Goal: Task Accomplishment & Management: Complete application form

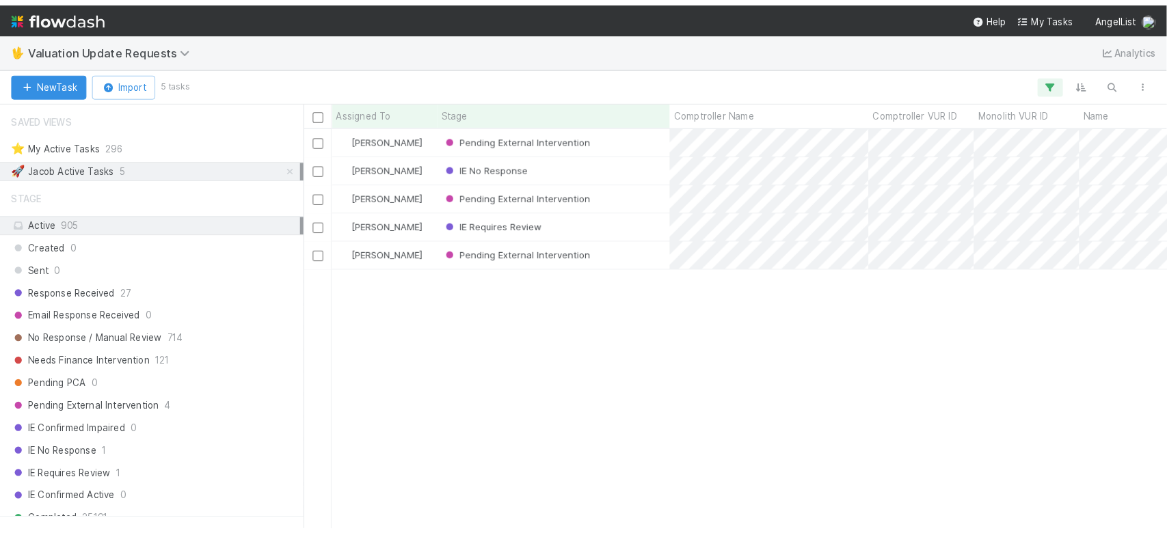
scroll to position [399, 857]
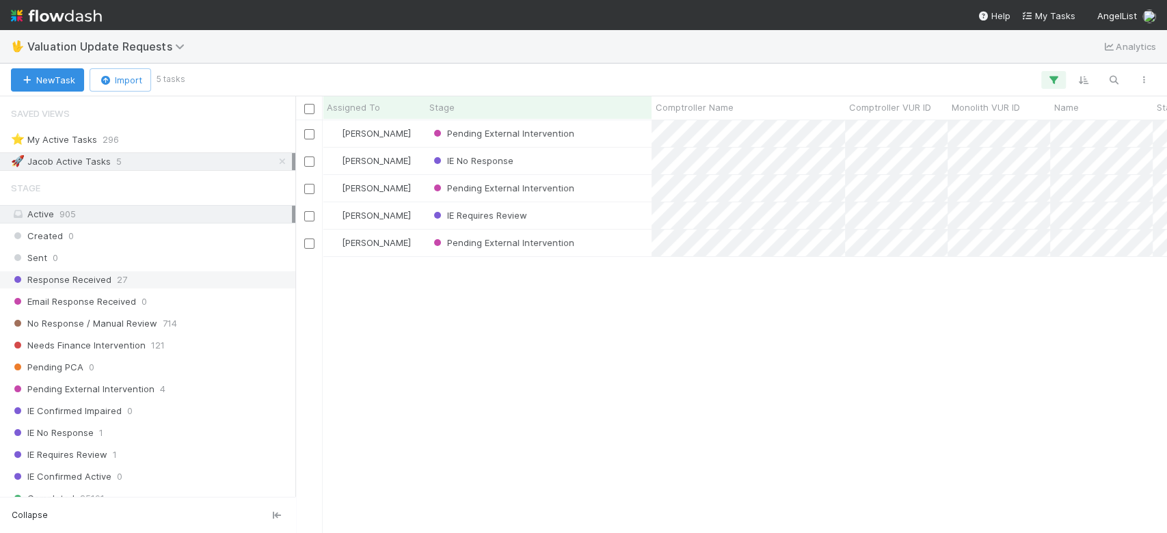
click at [201, 275] on div "Response Received 27" at bounding box center [151, 279] width 281 height 17
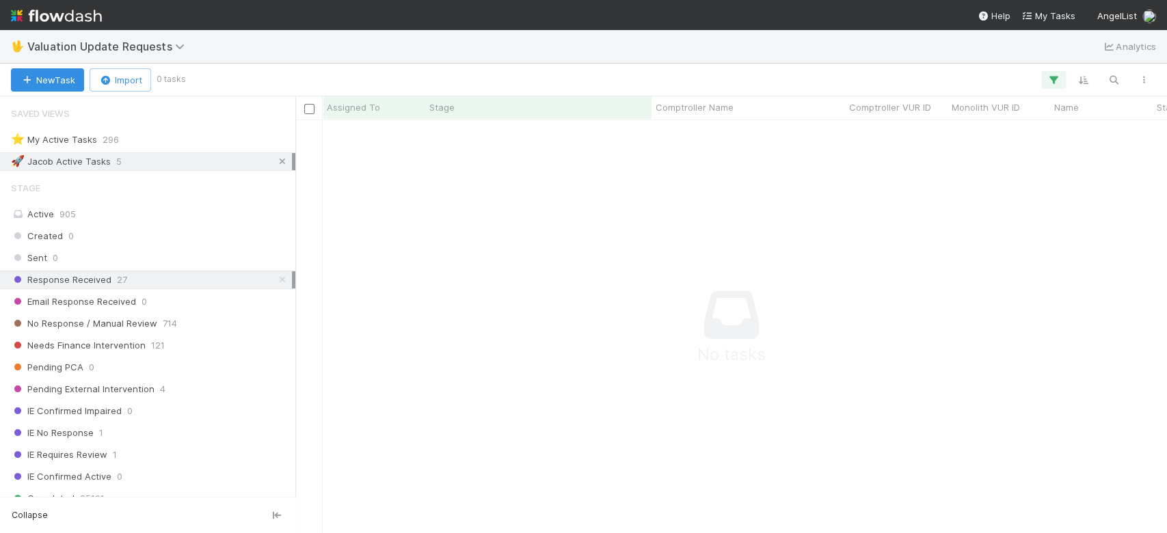
scroll to position [384, 843]
click at [275, 160] on icon at bounding box center [282, 161] width 14 height 9
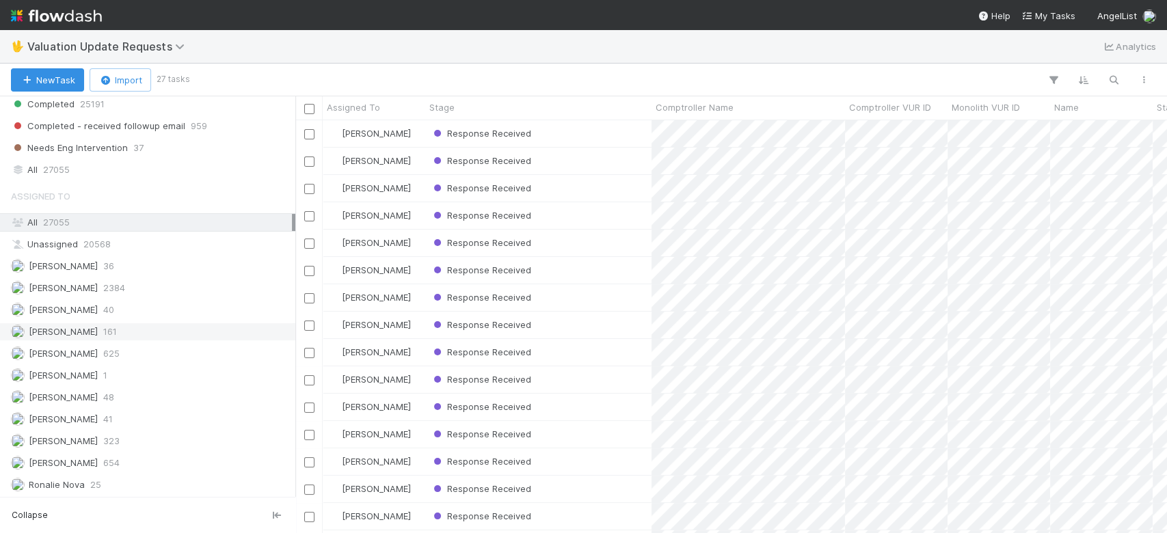
scroll to position [411, 0]
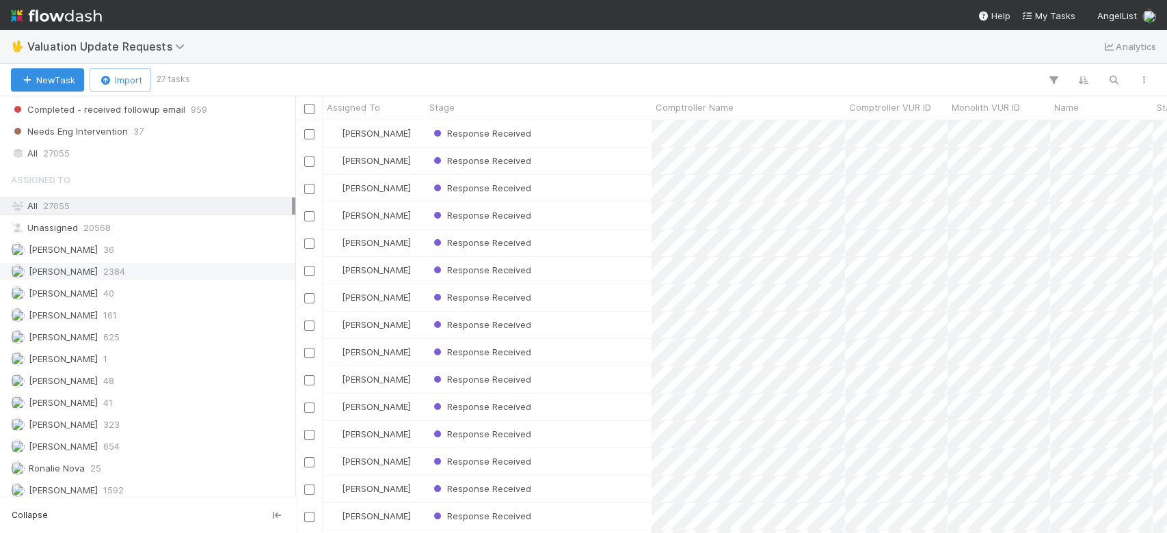
click at [196, 267] on div "Febbie Cervantes 2384" at bounding box center [151, 271] width 281 height 17
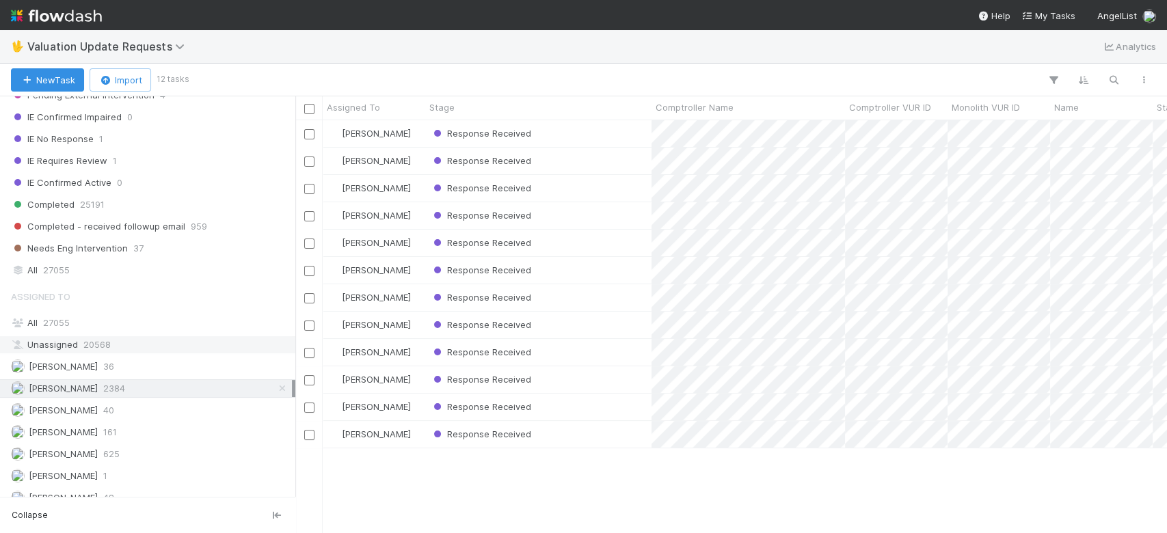
scroll to position [411, 0]
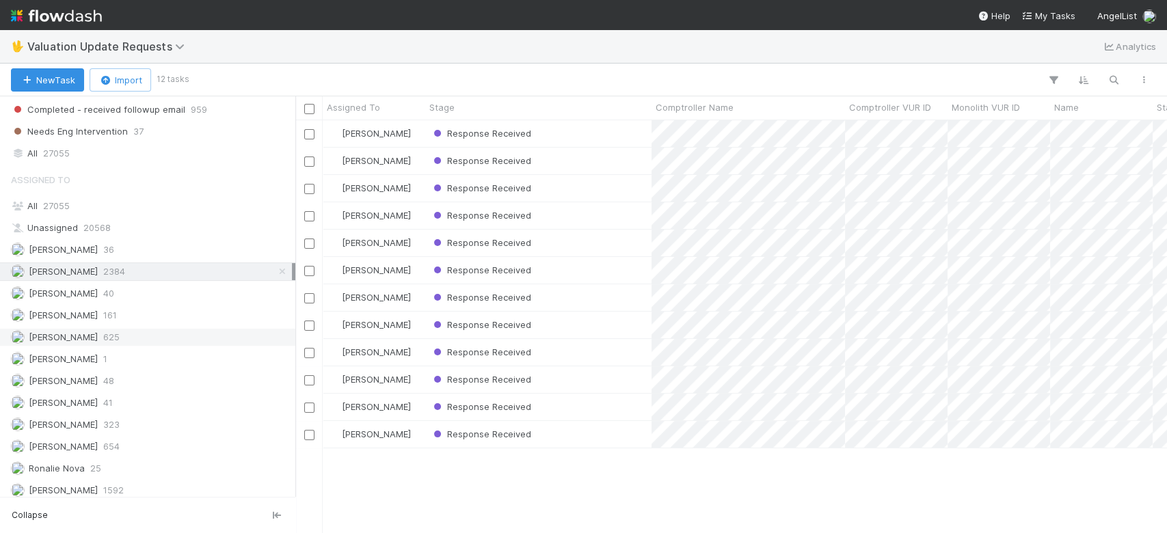
click at [202, 338] on div "Karen Jane Salcedo 625" at bounding box center [151, 337] width 281 height 17
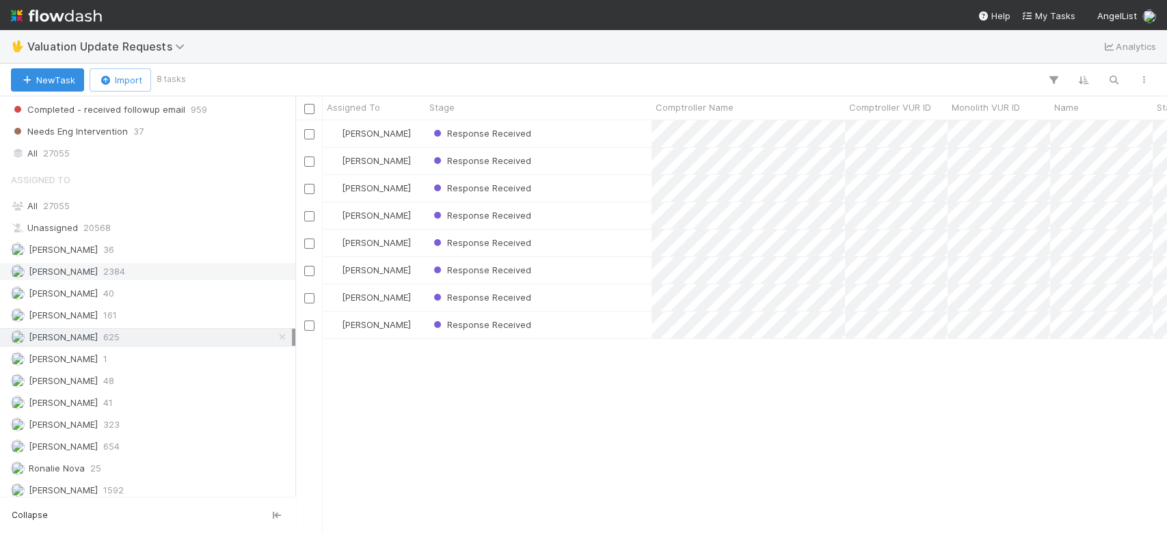
scroll to position [399, 857]
click at [200, 270] on div "Febbie Cervantes 2384" at bounding box center [151, 271] width 281 height 17
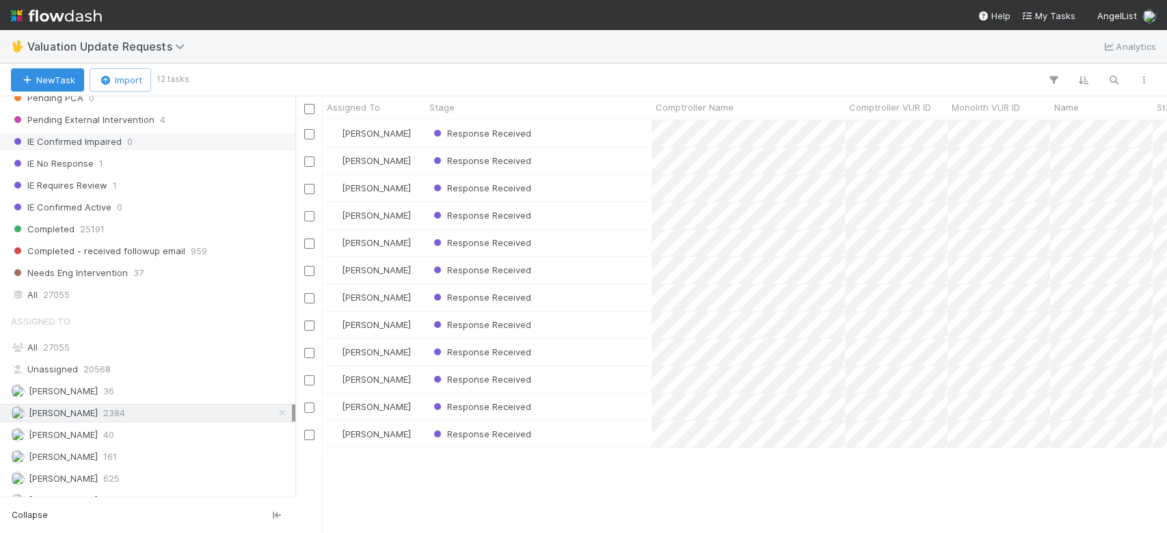
scroll to position [47, 0]
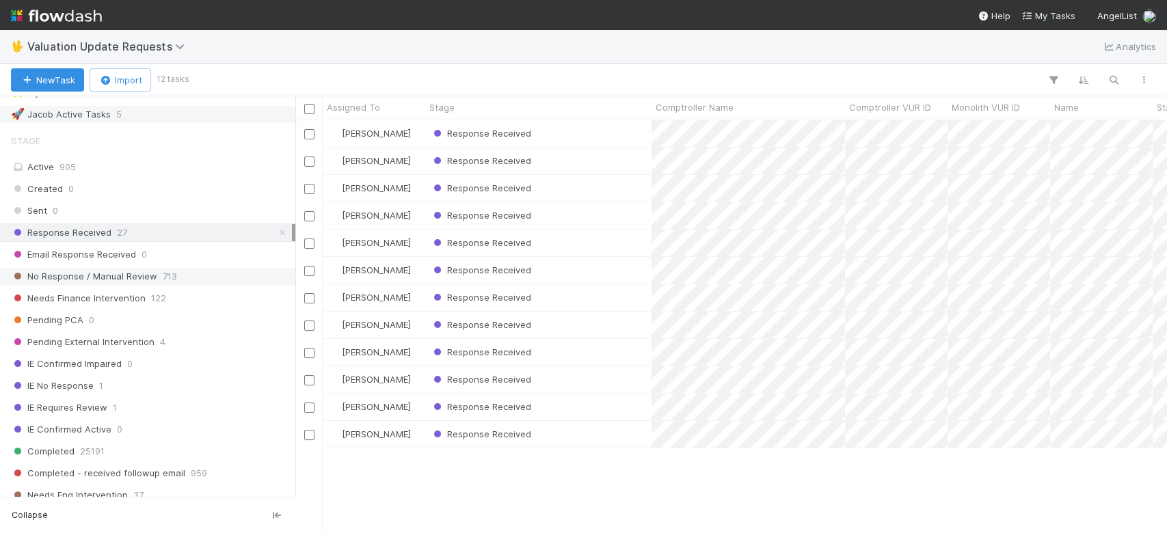
click at [192, 273] on div "No Response / Manual Review 713" at bounding box center [151, 276] width 281 height 17
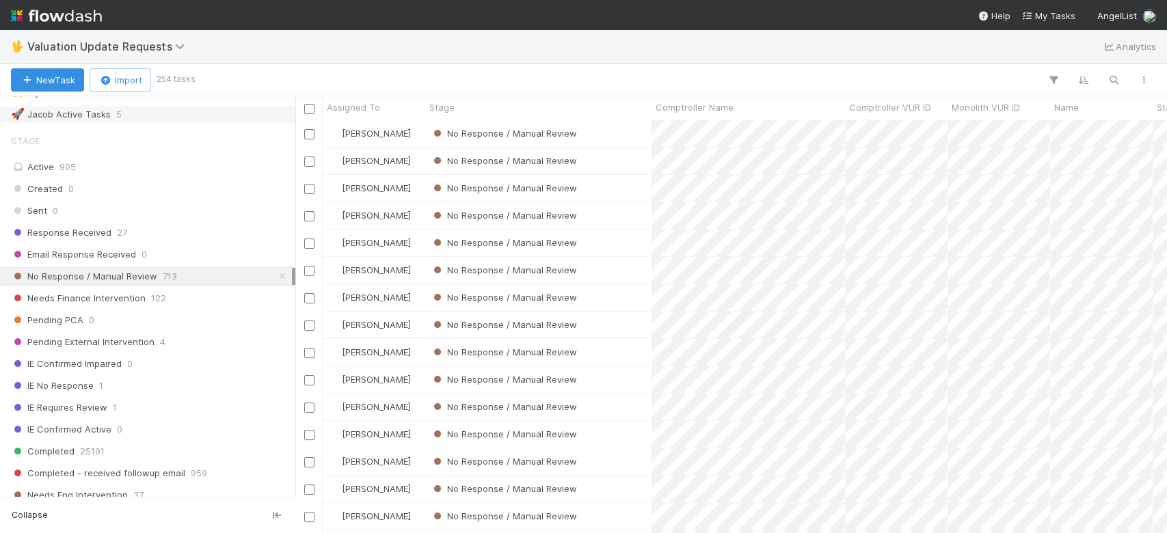
scroll to position [411, 0]
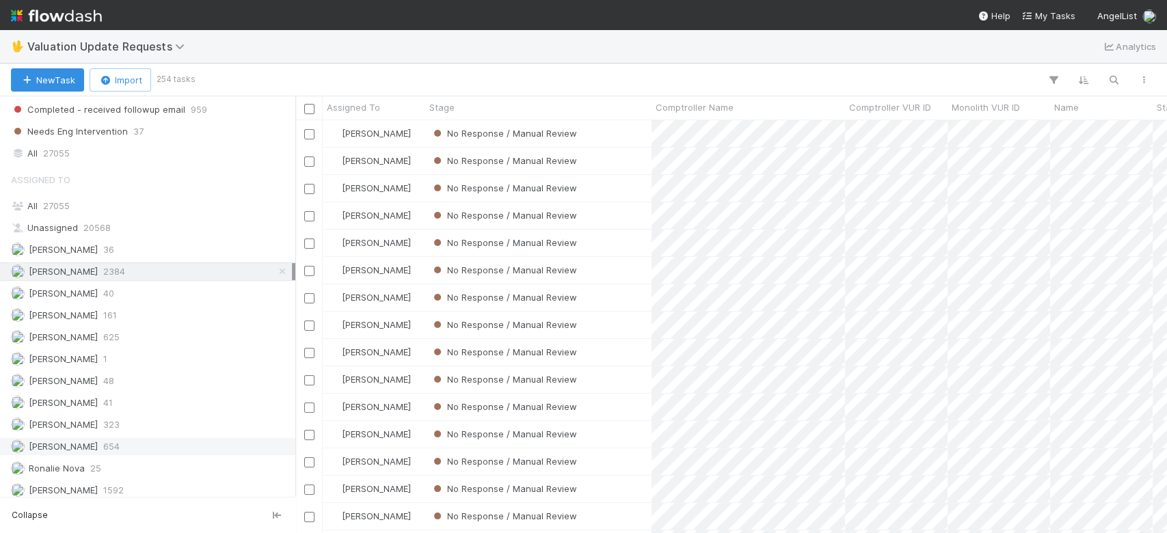
click at [137, 438] on div "Michael Capilitan 654" at bounding box center [151, 446] width 281 height 17
click at [144, 266] on div "Febbie Cervantes 2384" at bounding box center [151, 271] width 281 height 17
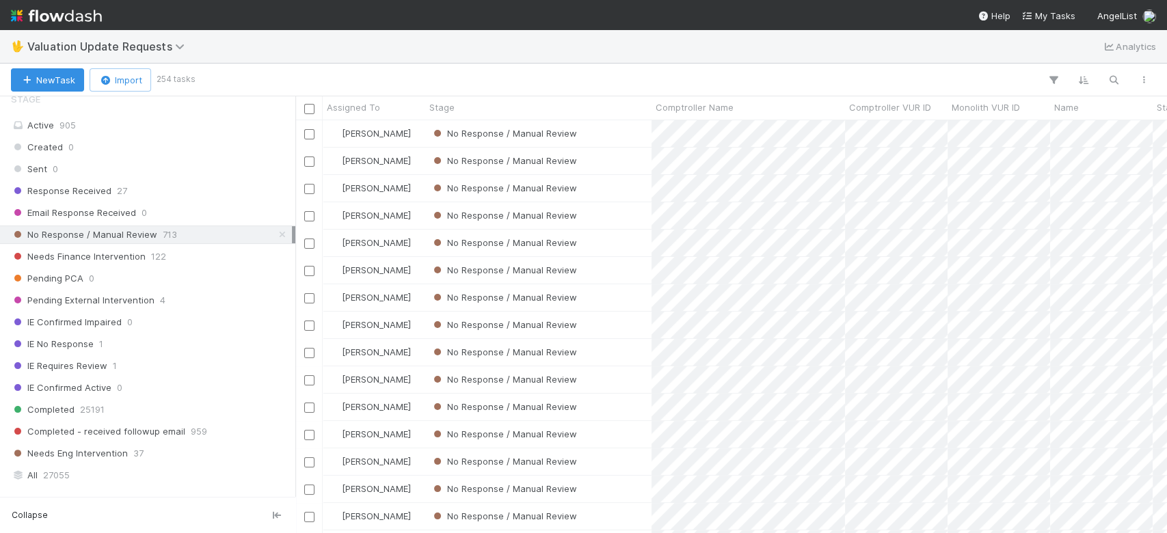
scroll to position [47, 0]
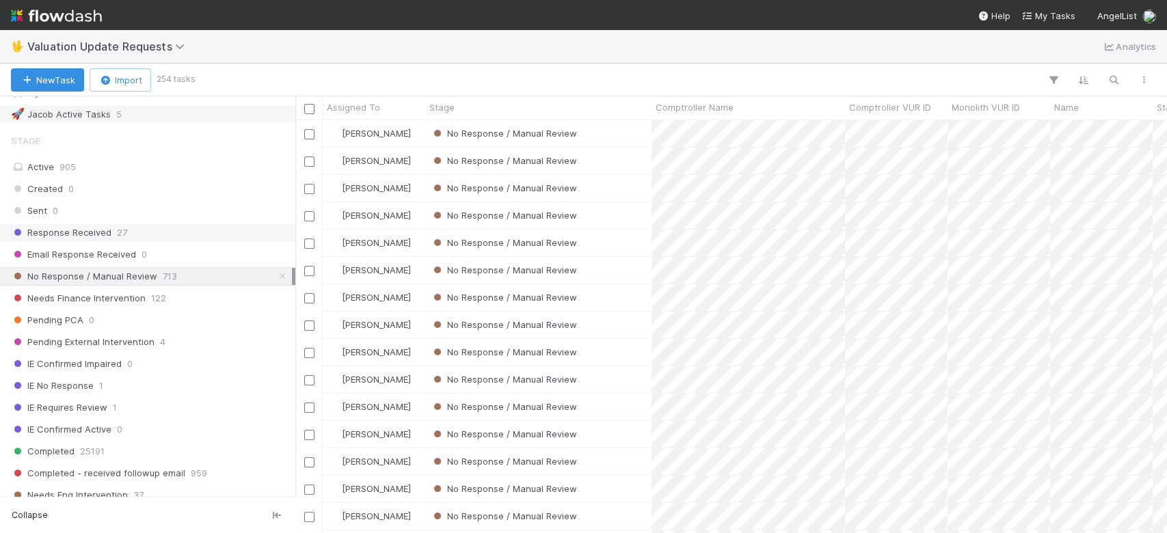
click at [167, 229] on div "Response Received 27" at bounding box center [151, 232] width 281 height 17
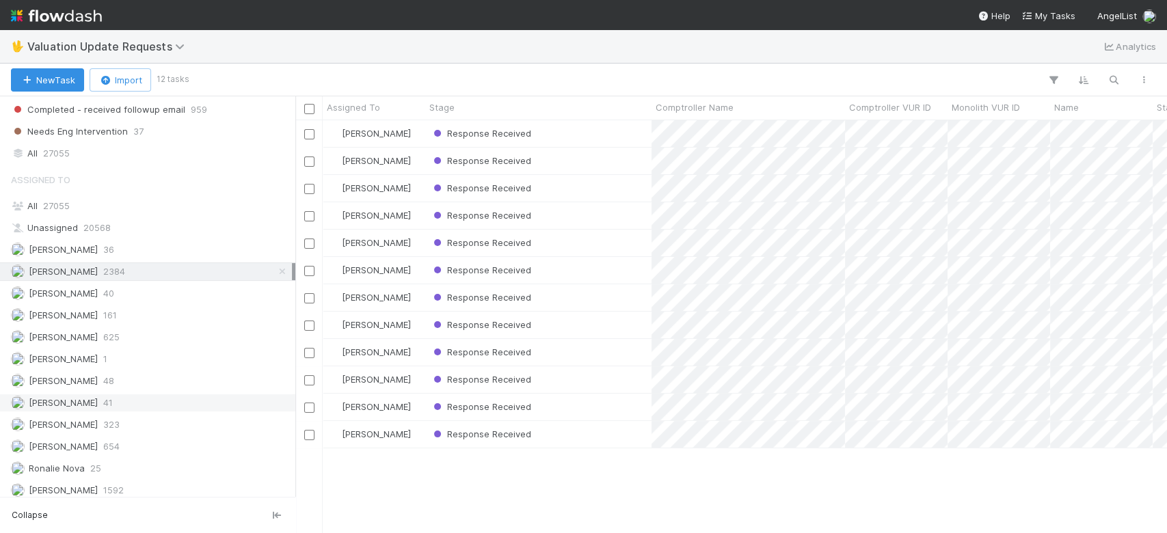
scroll to position [399, 857]
click at [127, 418] on div "Marvey Fuentes 323" at bounding box center [151, 424] width 281 height 17
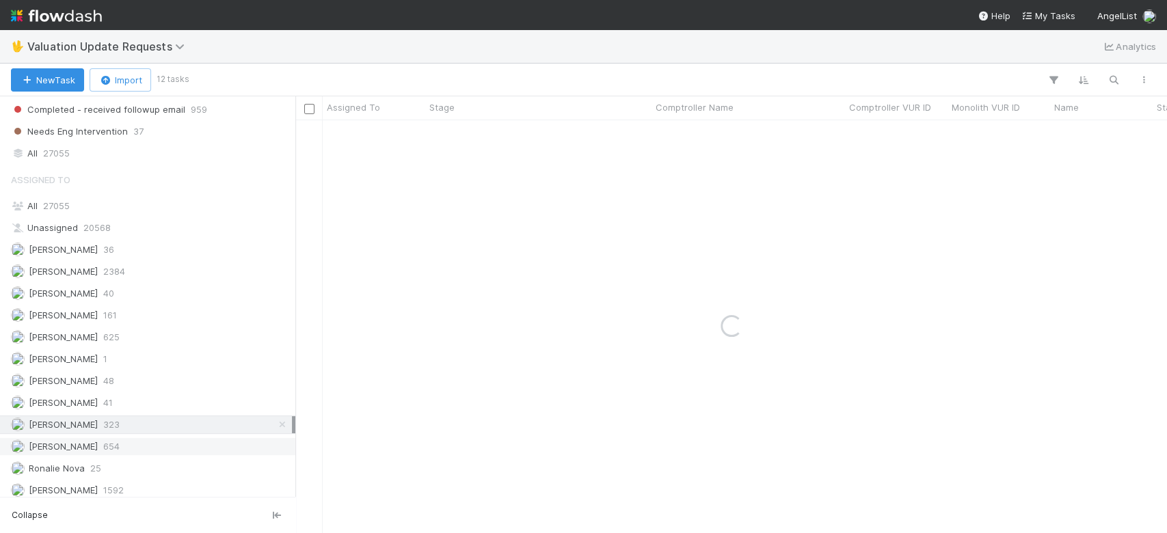
click at [113, 446] on span "654" at bounding box center [111, 446] width 16 height 17
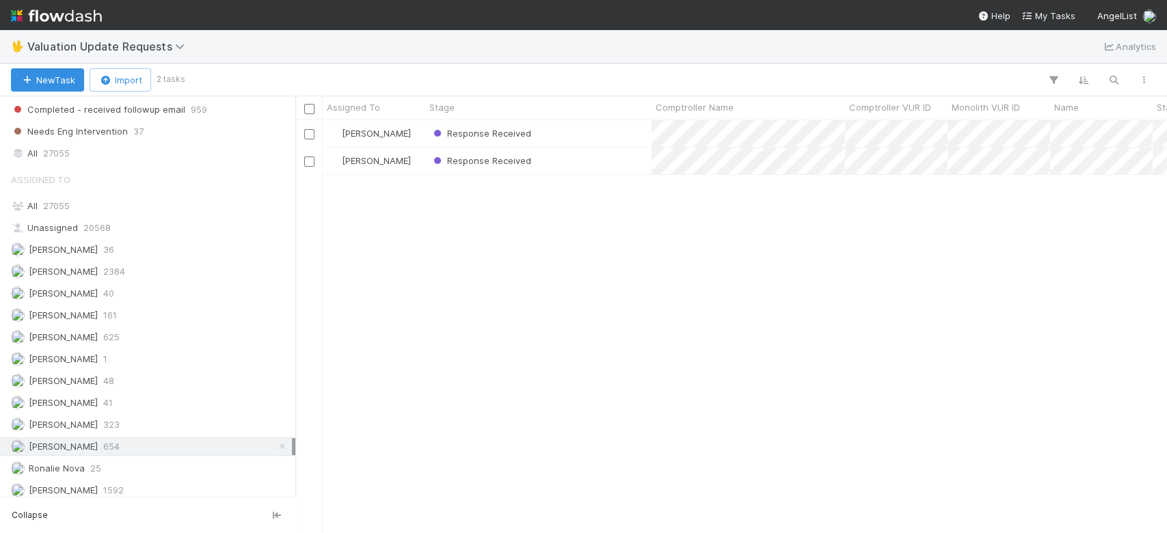
scroll to position [399, 857]
click at [113, 446] on span "654" at bounding box center [111, 446] width 16 height 17
click at [161, 267] on div "Febbie Cervantes 2384" at bounding box center [151, 271] width 281 height 17
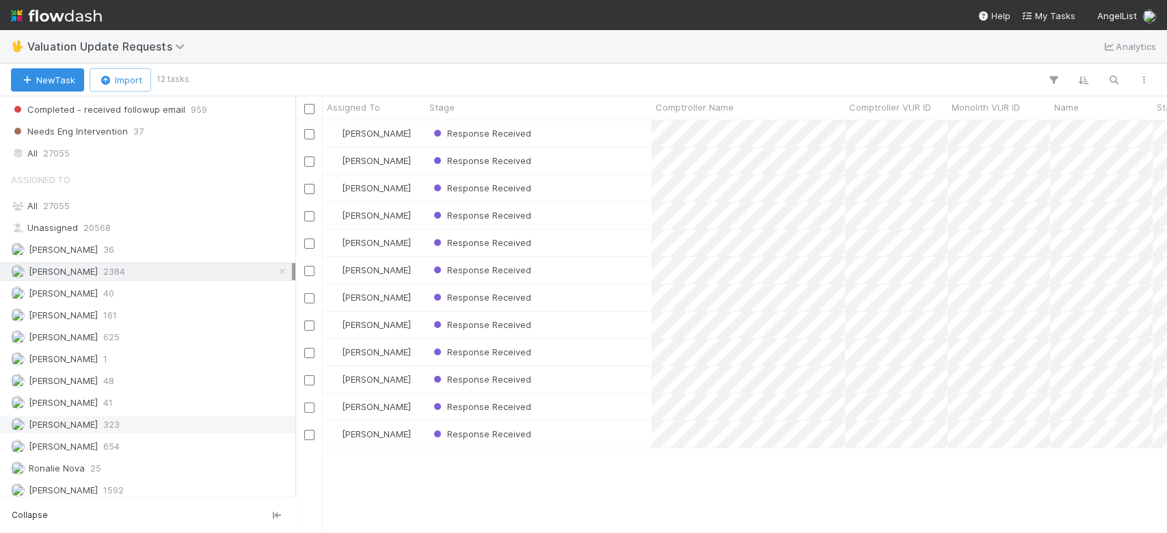
scroll to position [399, 857]
click at [575, 143] on div "Response Received" at bounding box center [538, 133] width 226 height 27
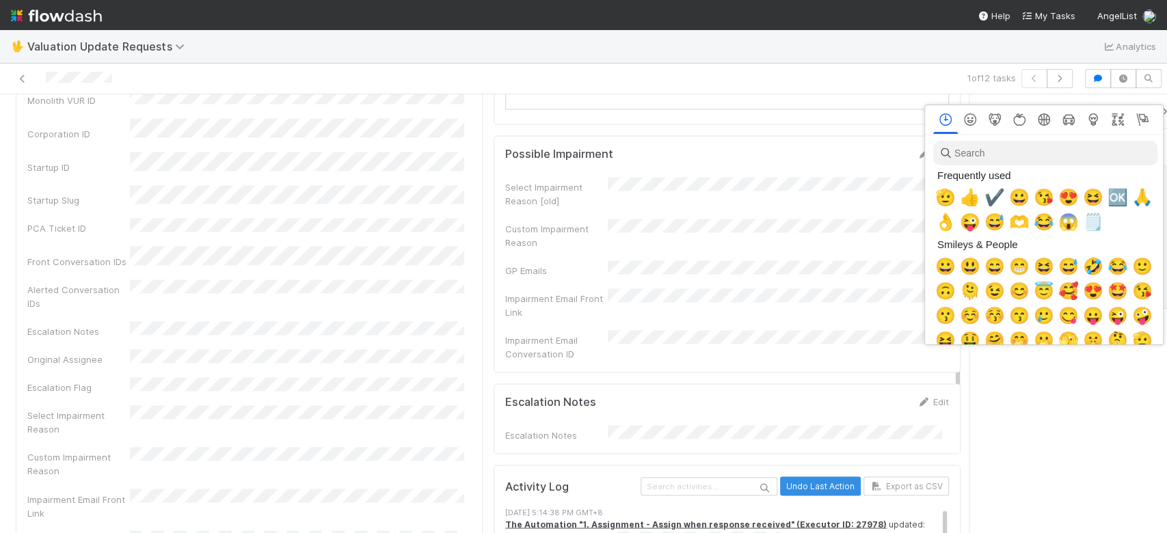
scroll to position [0, 8]
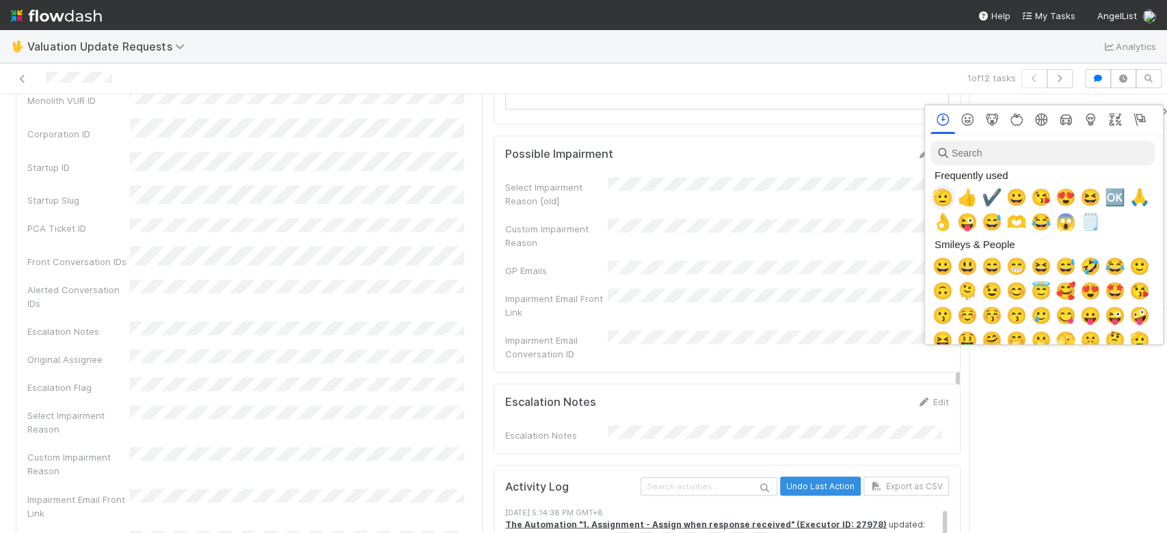
click at [932, 200] on span "🫡" at bounding box center [942, 197] width 21 height 19
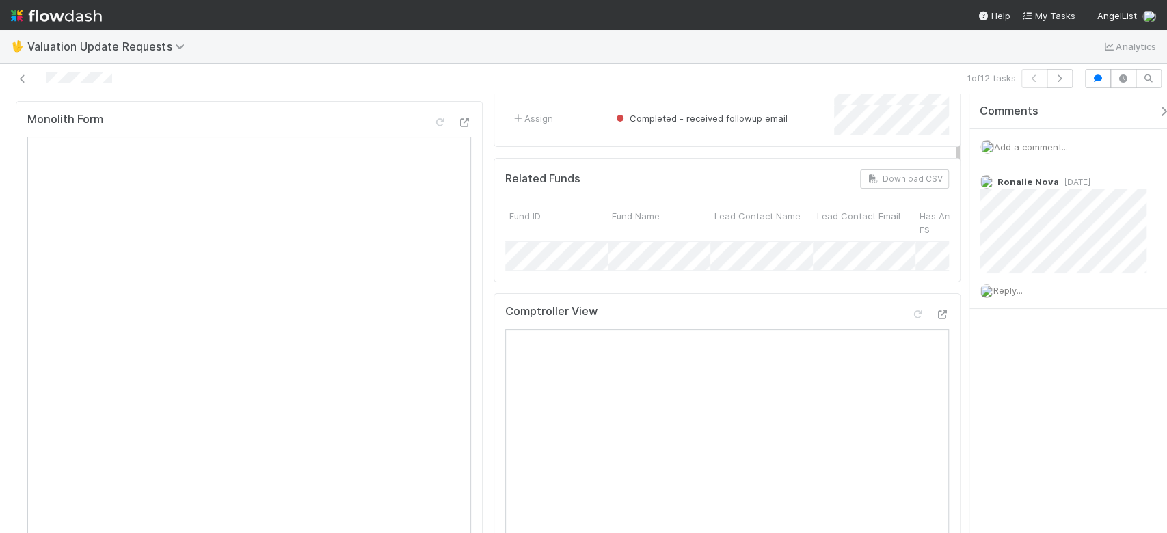
scroll to position [273, 0]
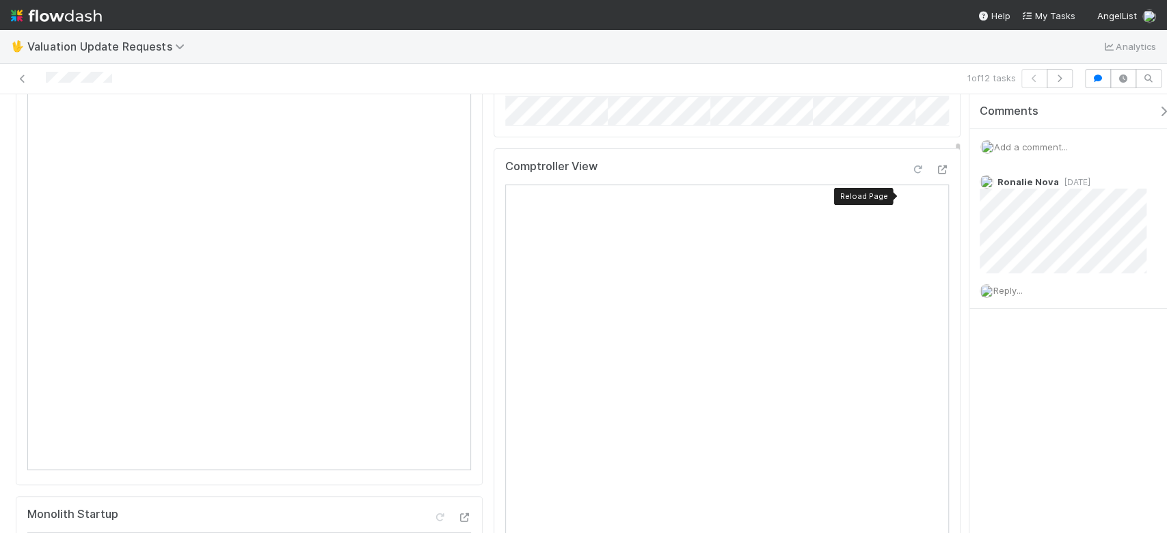
click at [911, 174] on icon at bounding box center [918, 169] width 14 height 9
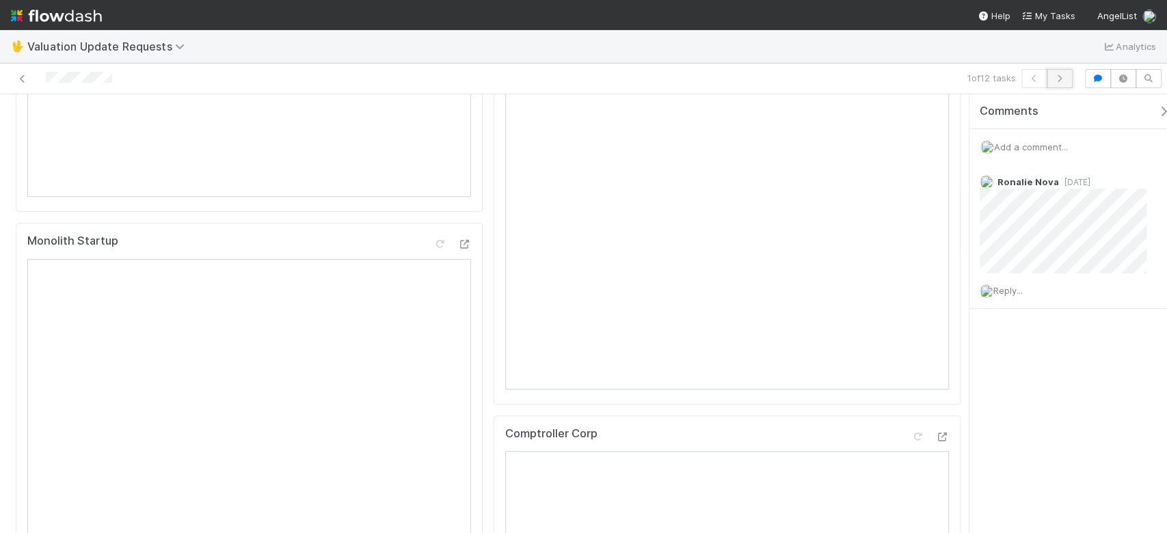
click at [1060, 77] on icon "button" at bounding box center [1060, 79] width 14 height 8
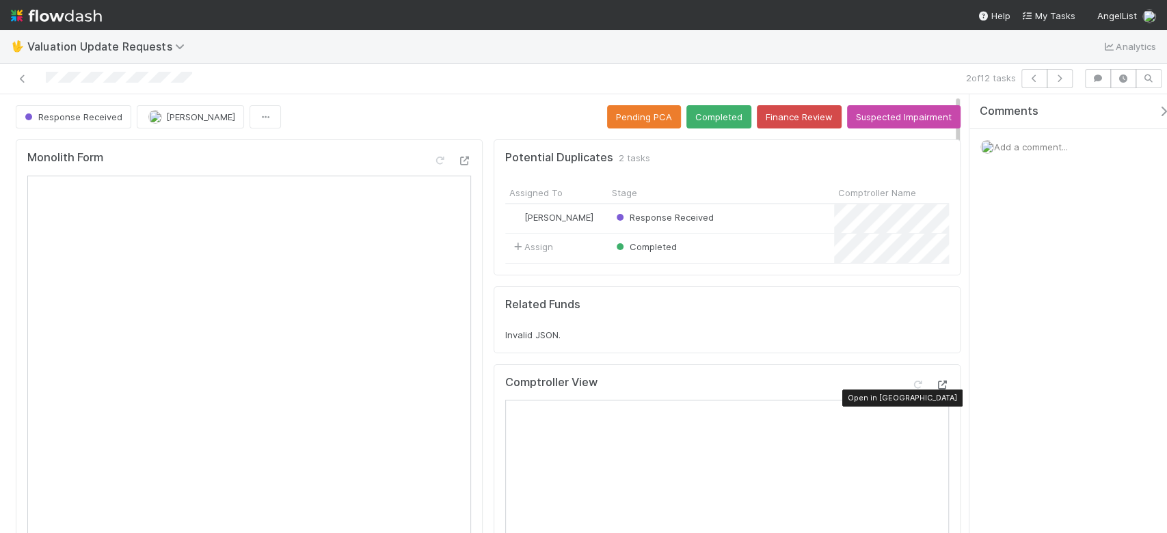
click at [935, 392] on div at bounding box center [942, 385] width 14 height 14
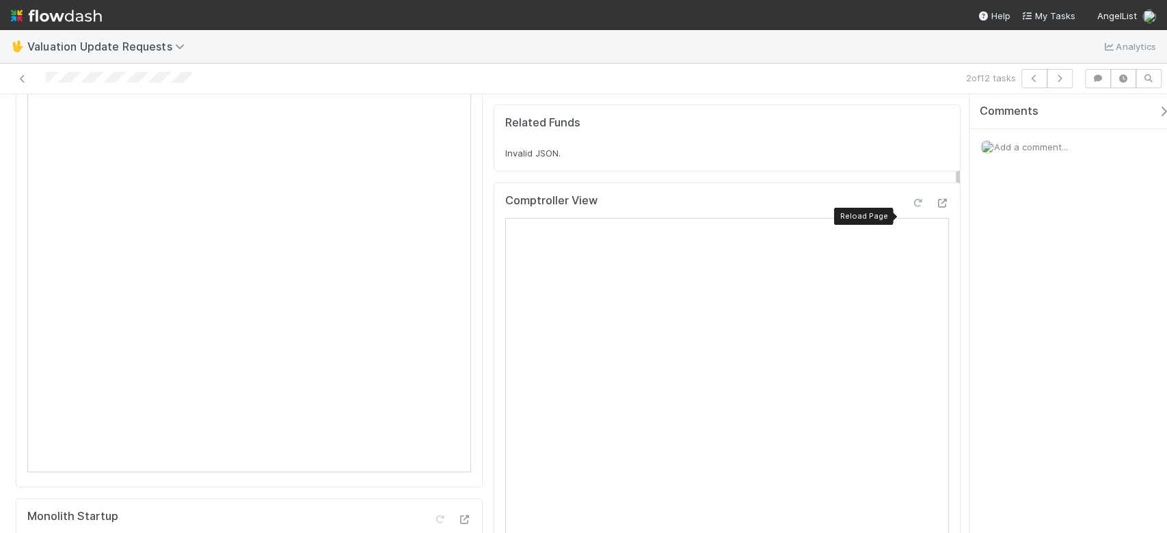
click at [911, 208] on icon at bounding box center [918, 203] width 14 height 9
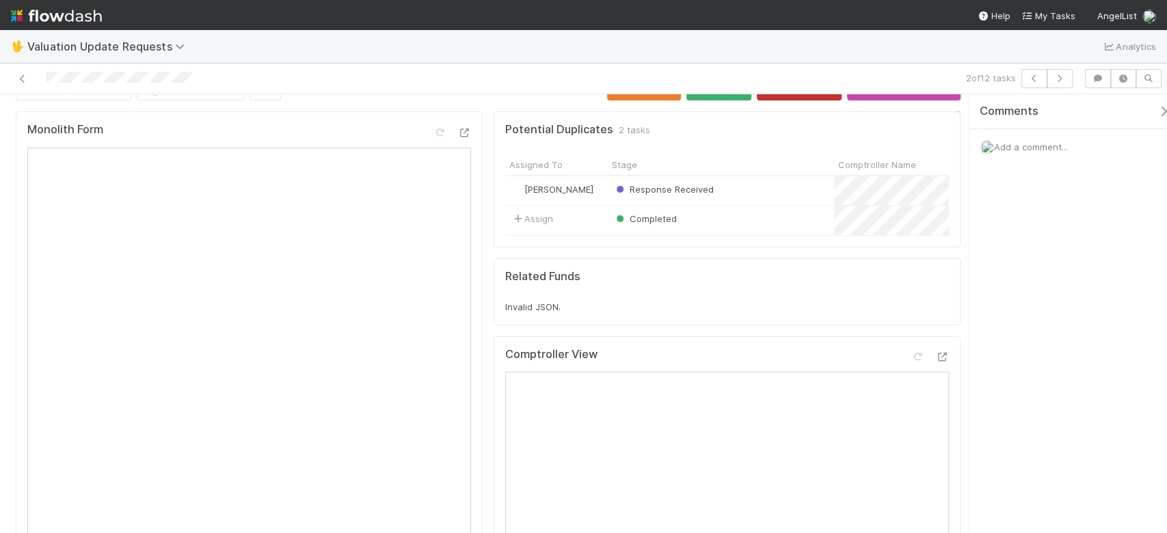
scroll to position [0, 0]
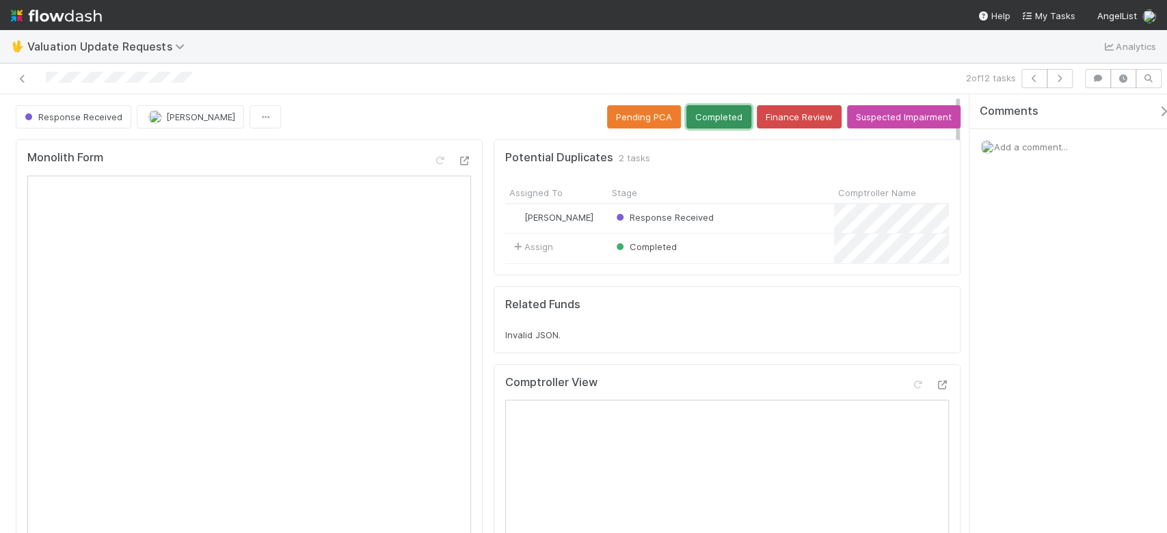
click at [714, 118] on button "Completed" at bounding box center [718, 116] width 65 height 23
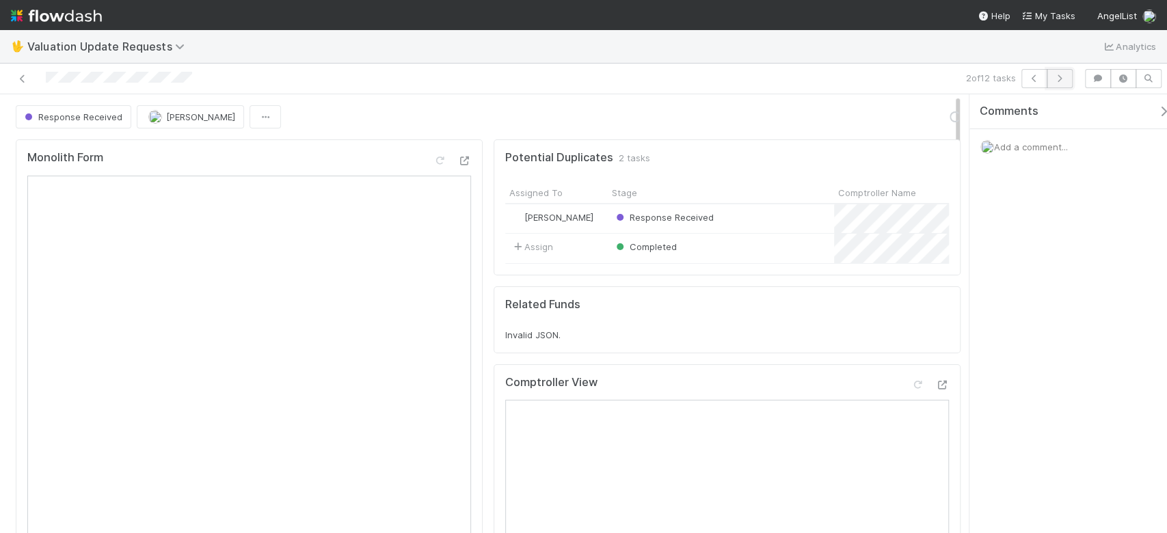
click at [1067, 74] on button "button" at bounding box center [1060, 78] width 26 height 19
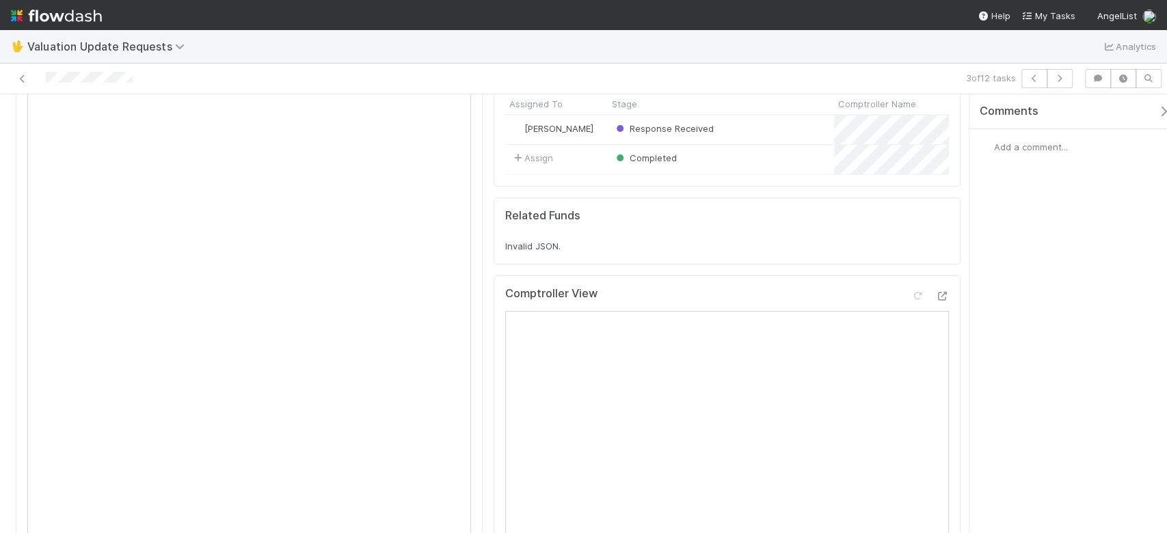
scroll to position [182, 0]
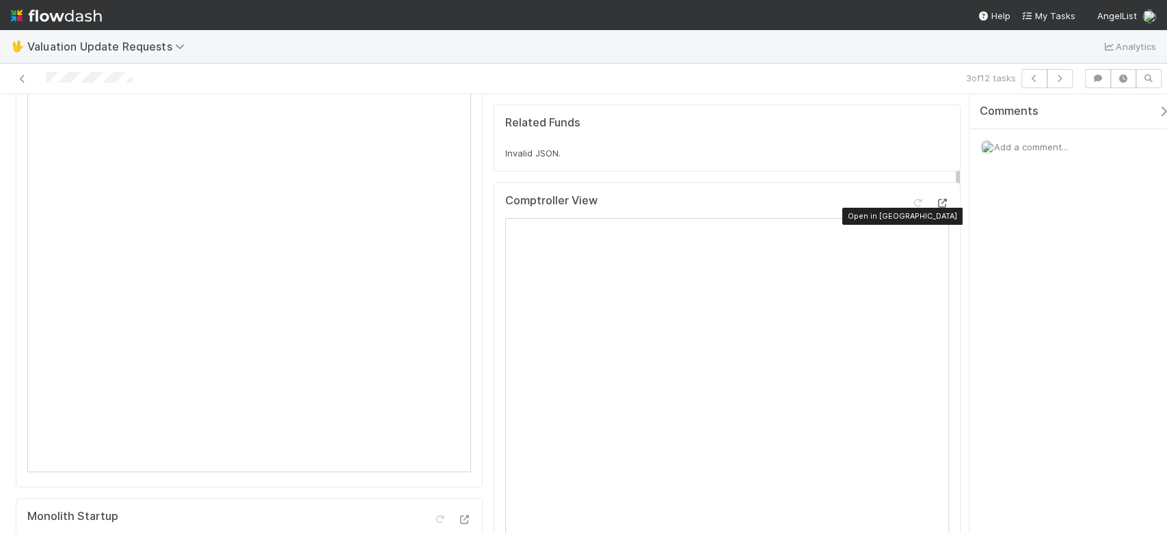
click at [935, 208] on icon at bounding box center [942, 203] width 14 height 9
click at [911, 208] on icon at bounding box center [918, 203] width 14 height 9
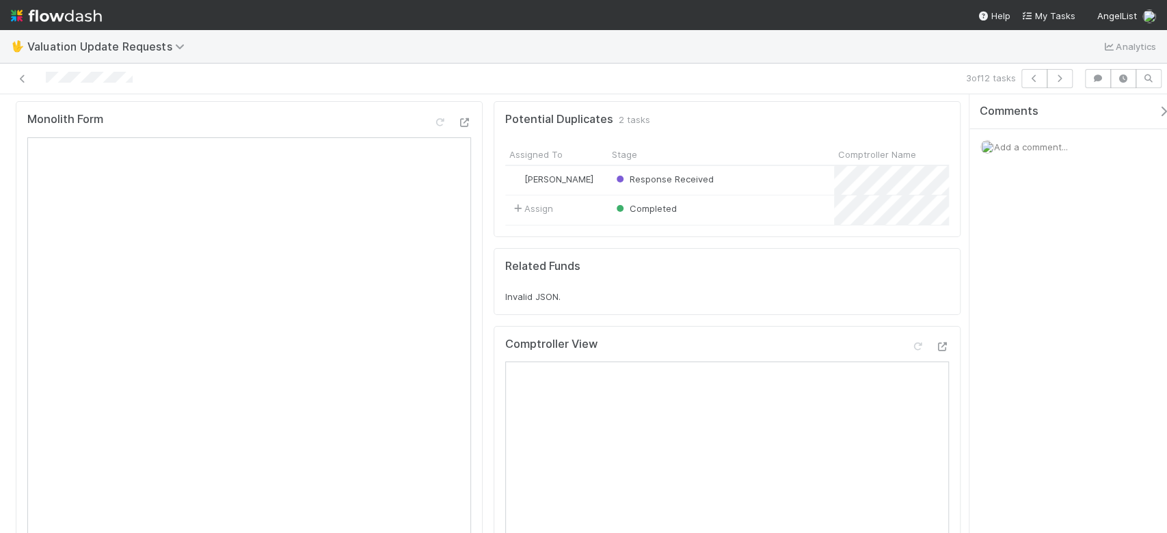
scroll to position [0, 0]
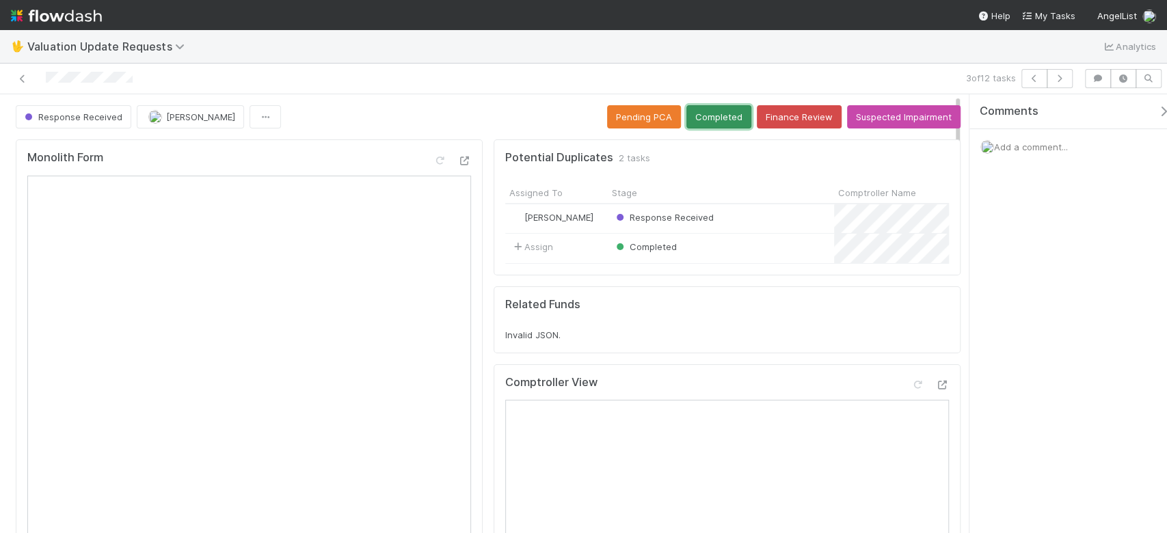
click at [716, 115] on button "Completed" at bounding box center [718, 116] width 65 height 23
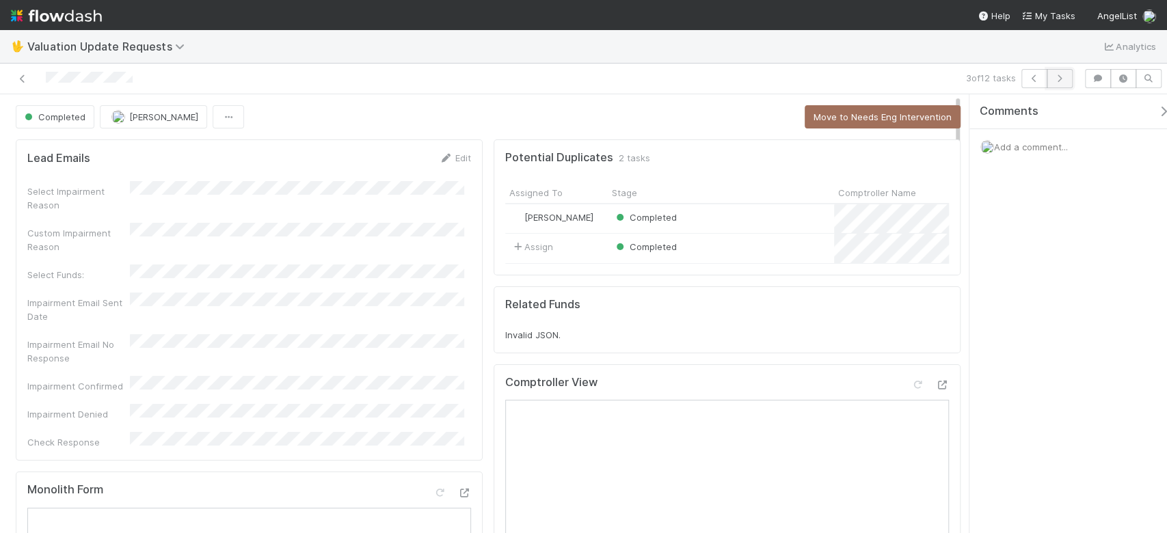
click at [1062, 75] on icon "button" at bounding box center [1060, 79] width 14 height 8
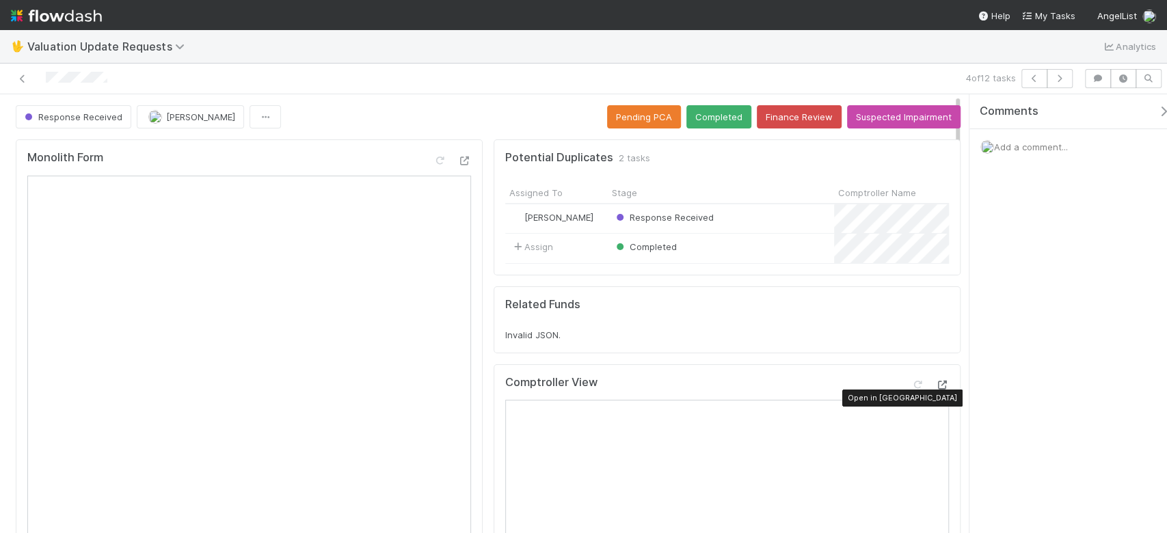
click at [935, 390] on icon at bounding box center [942, 385] width 14 height 9
click at [911, 390] on icon at bounding box center [918, 385] width 14 height 9
click at [704, 113] on button "Completed" at bounding box center [718, 116] width 65 height 23
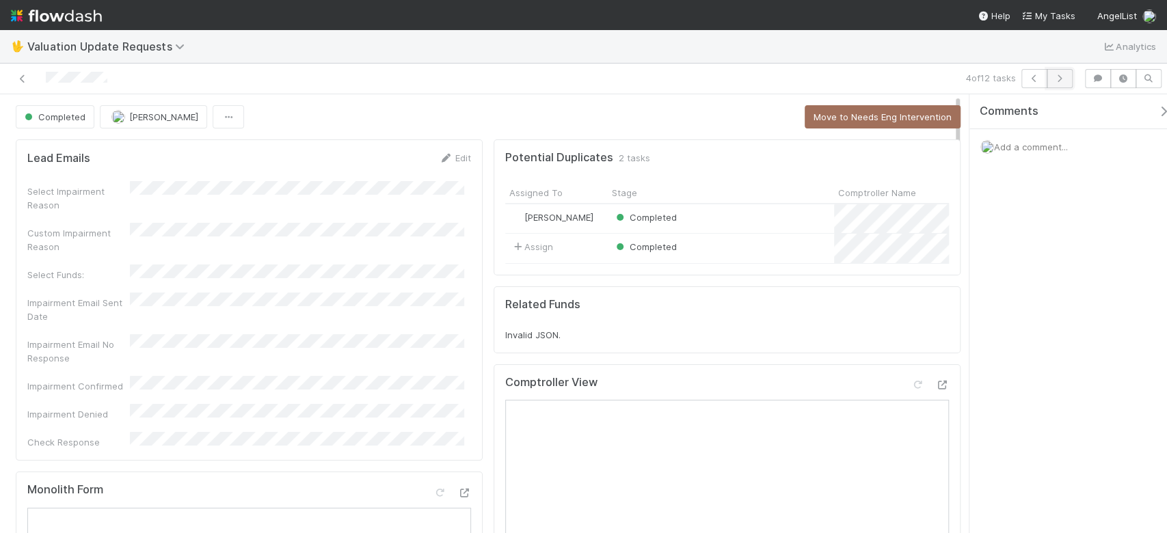
click at [1068, 81] on button "button" at bounding box center [1060, 78] width 26 height 19
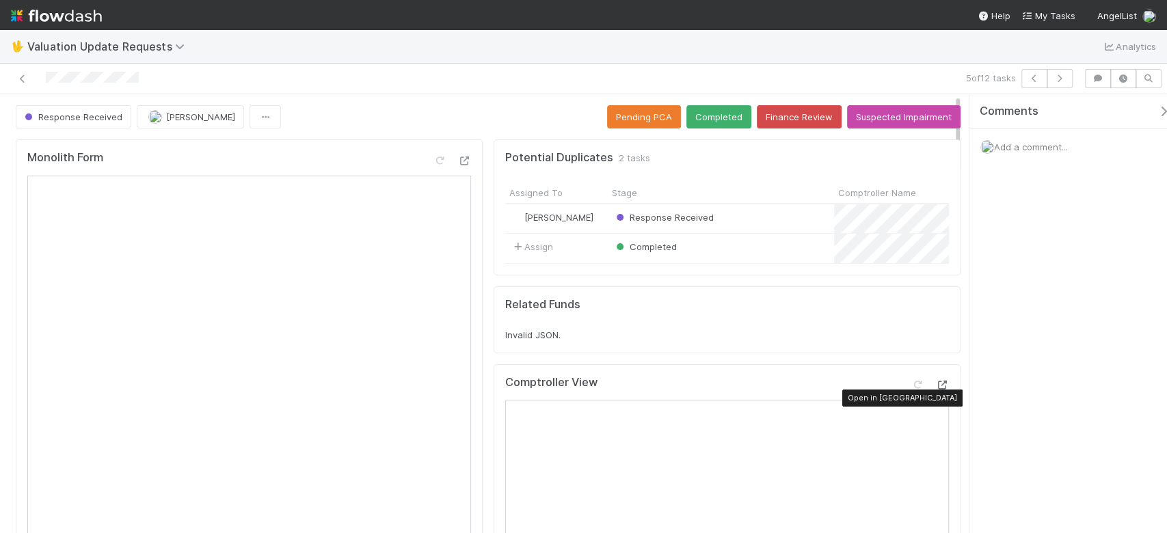
click at [935, 390] on icon at bounding box center [942, 385] width 14 height 9
click at [911, 390] on icon at bounding box center [918, 385] width 14 height 9
click at [711, 105] on button "Completed" at bounding box center [718, 116] width 65 height 23
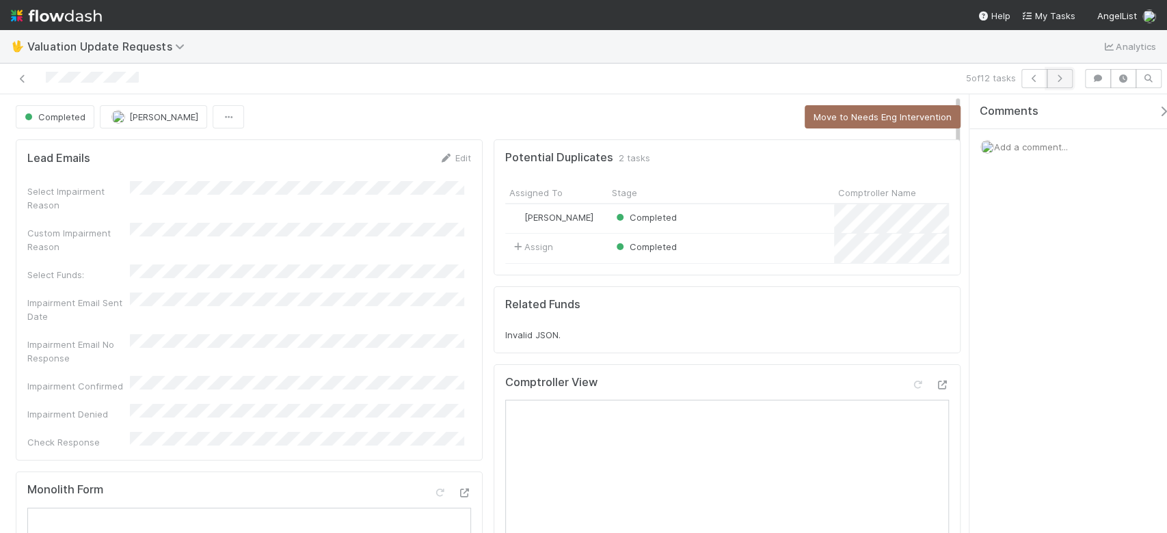
click at [1063, 76] on icon "button" at bounding box center [1060, 79] width 14 height 8
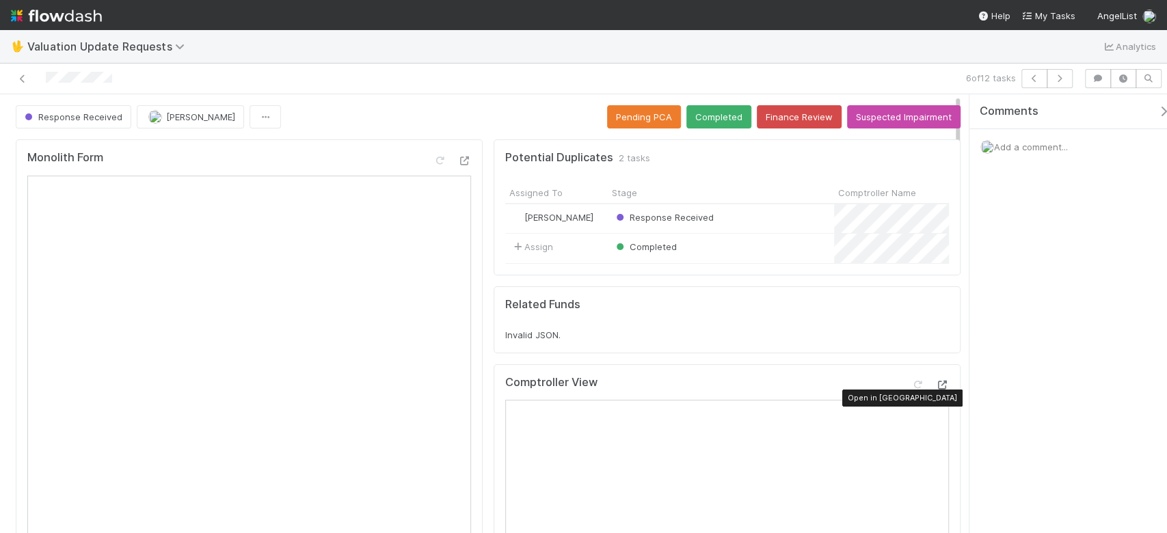
click at [935, 390] on icon at bounding box center [942, 385] width 14 height 9
click at [714, 113] on button "Completed" at bounding box center [718, 116] width 65 height 23
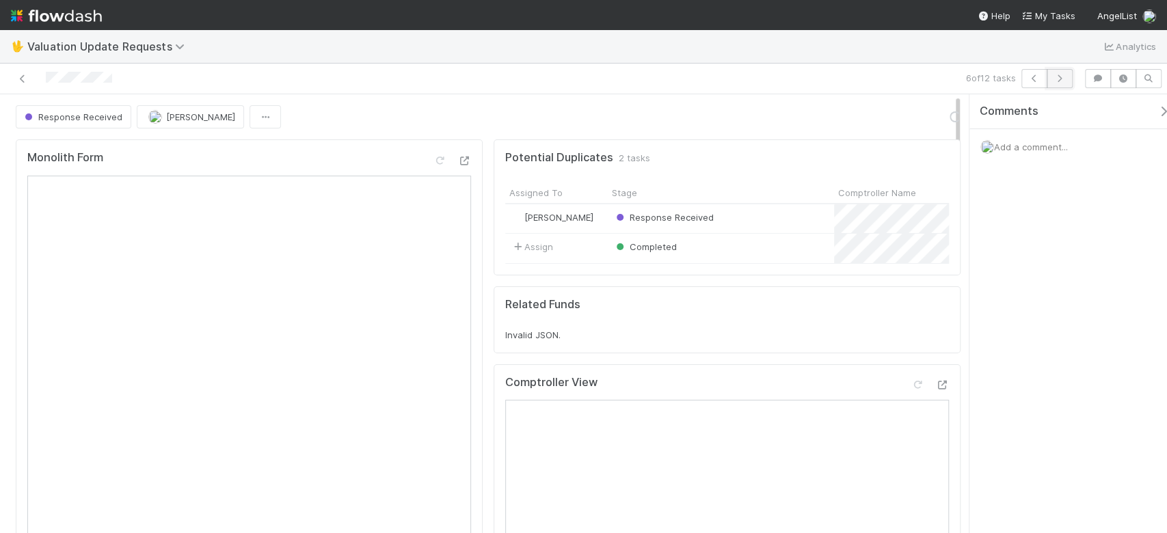
click at [1055, 75] on icon "button" at bounding box center [1060, 79] width 14 height 8
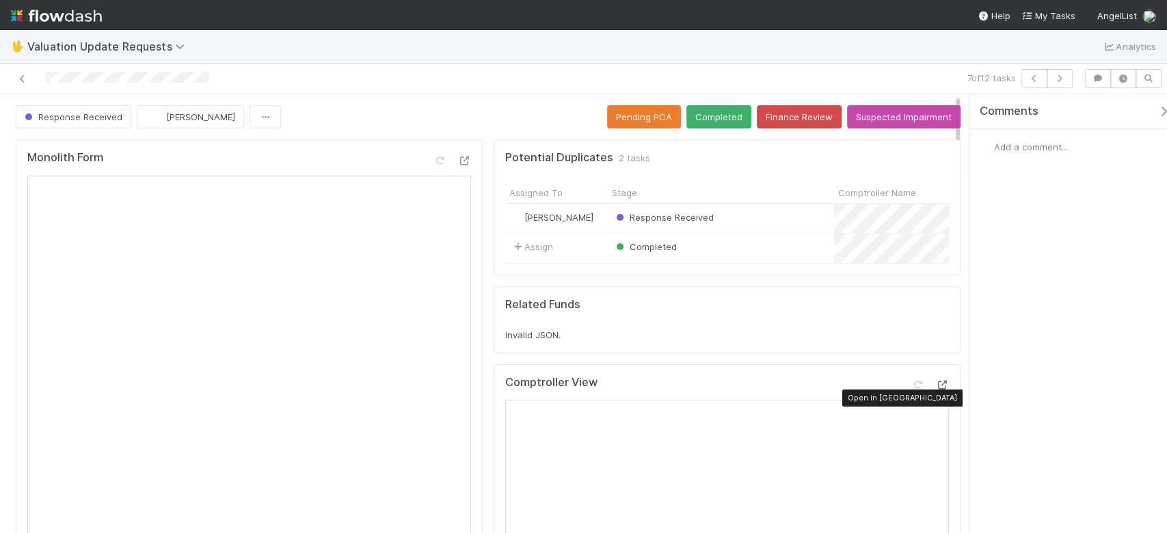
click at [935, 390] on icon at bounding box center [942, 385] width 14 height 9
click at [710, 112] on button "Completed" at bounding box center [718, 116] width 65 height 23
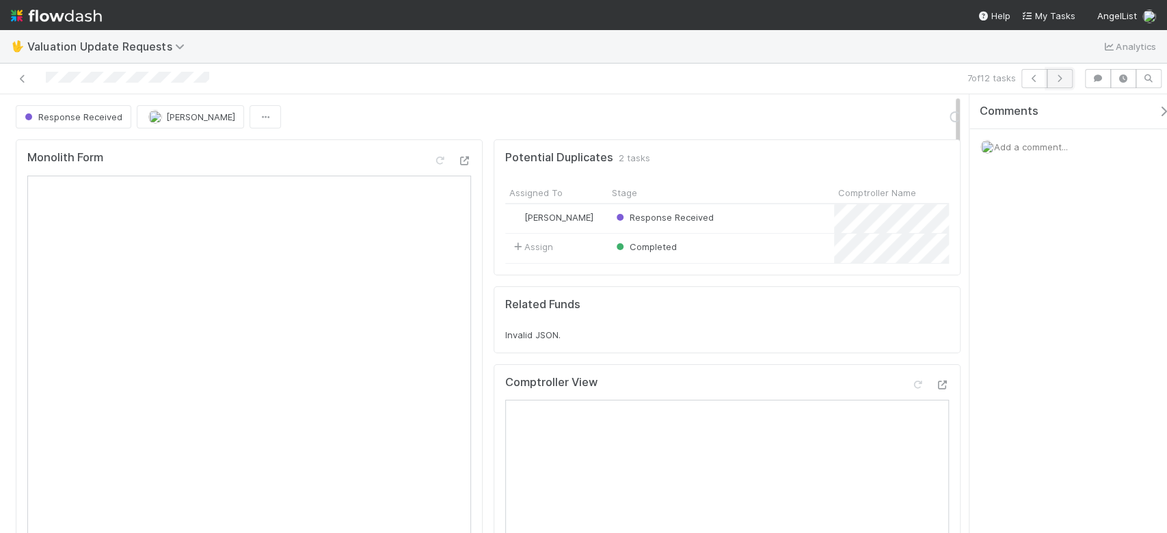
click at [1068, 82] on button "button" at bounding box center [1060, 78] width 26 height 19
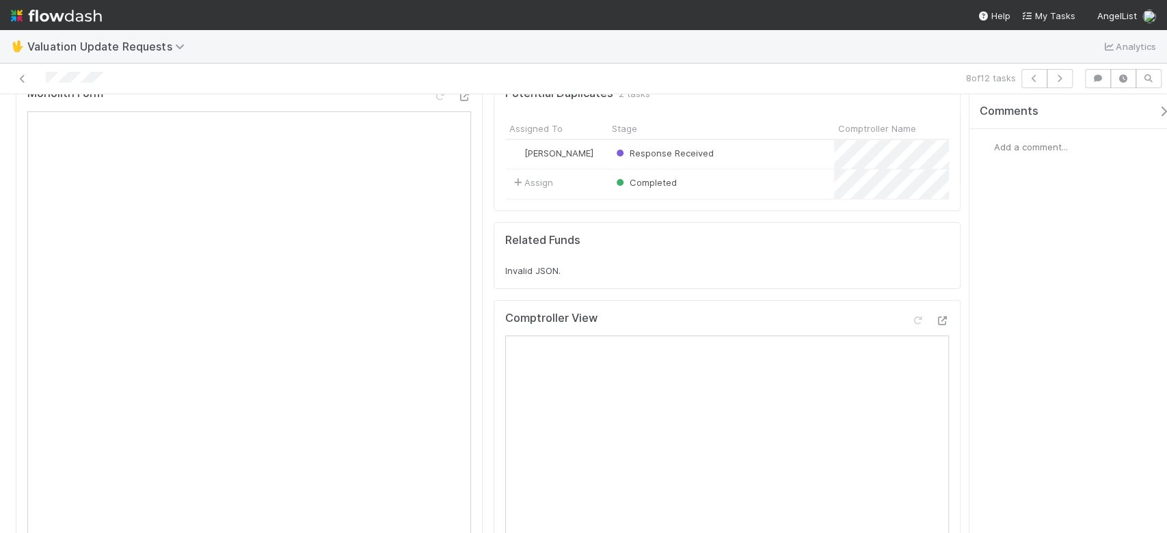
scroll to position [91, 0]
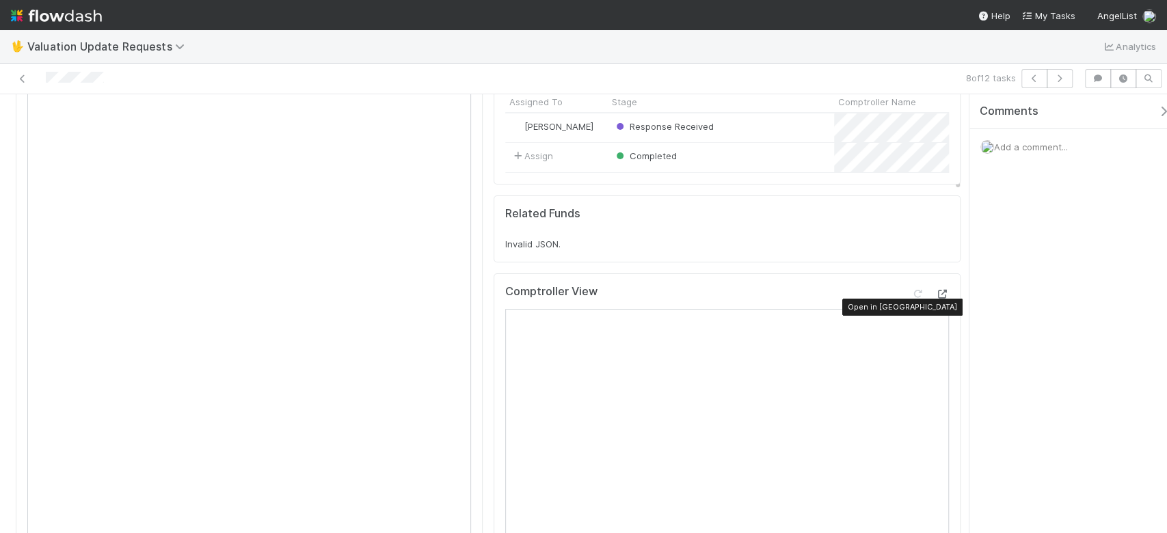
click at [935, 301] on div at bounding box center [942, 294] width 14 height 14
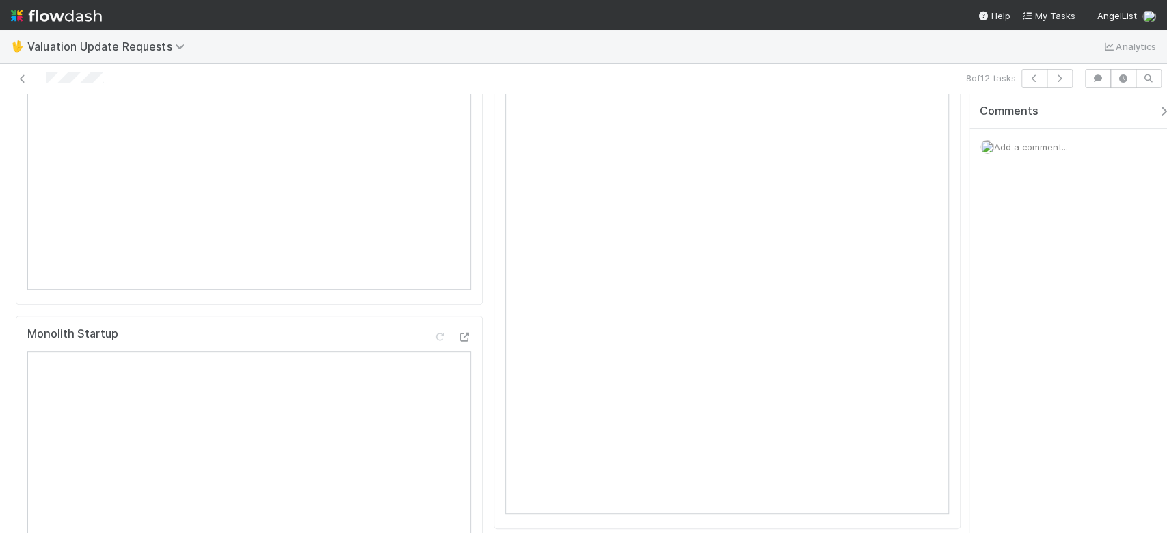
scroll to position [0, 0]
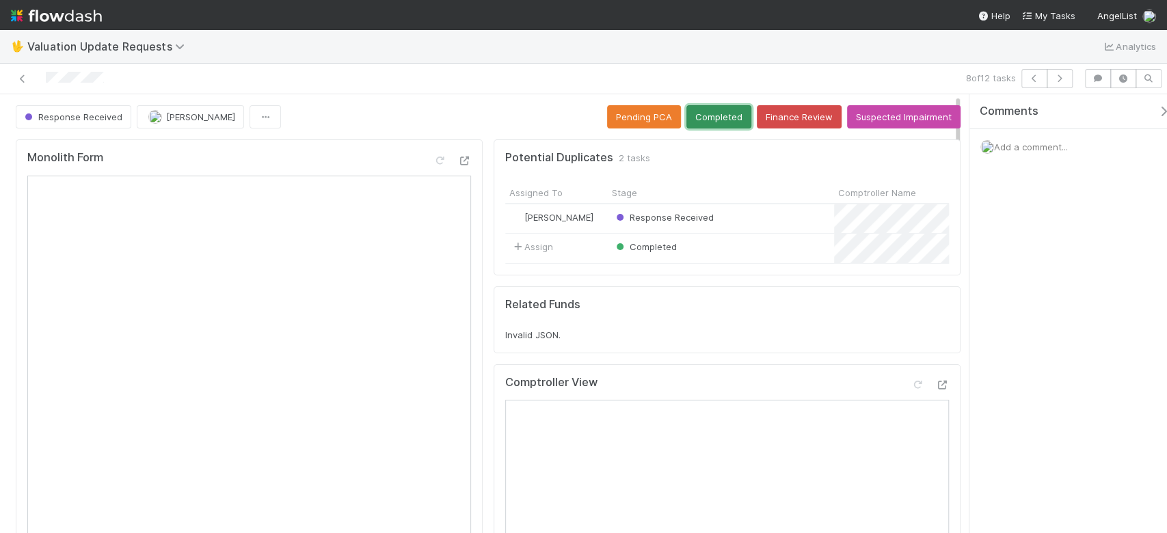
click at [698, 113] on button "Completed" at bounding box center [718, 116] width 65 height 23
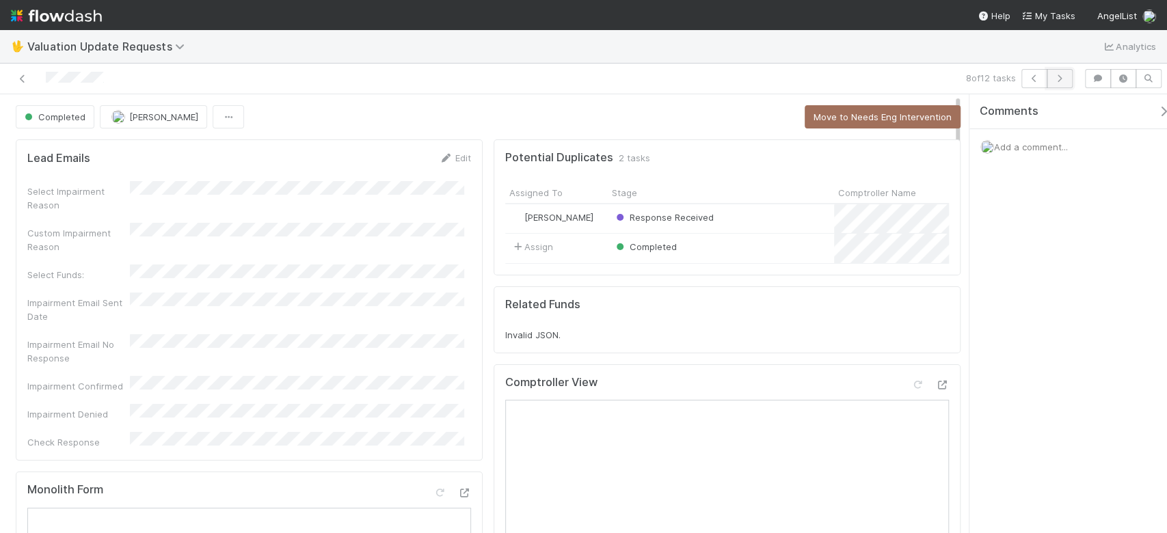
click at [1062, 80] on icon "button" at bounding box center [1060, 79] width 14 height 8
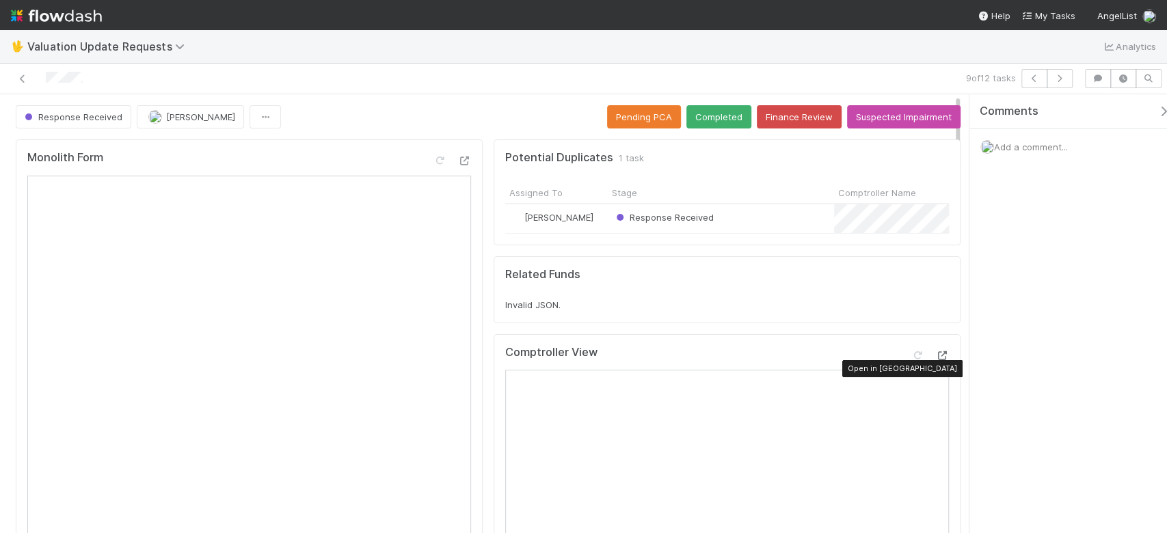
click at [935, 362] on div at bounding box center [942, 356] width 14 height 14
click at [703, 109] on button "Completed" at bounding box center [718, 116] width 65 height 23
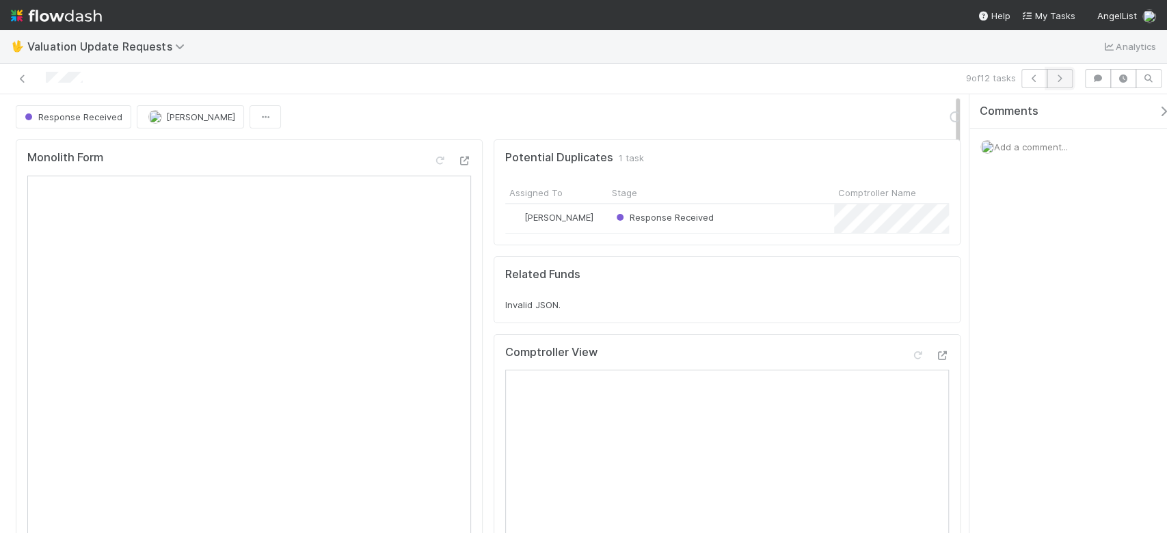
click at [1068, 79] on button "button" at bounding box center [1060, 78] width 26 height 19
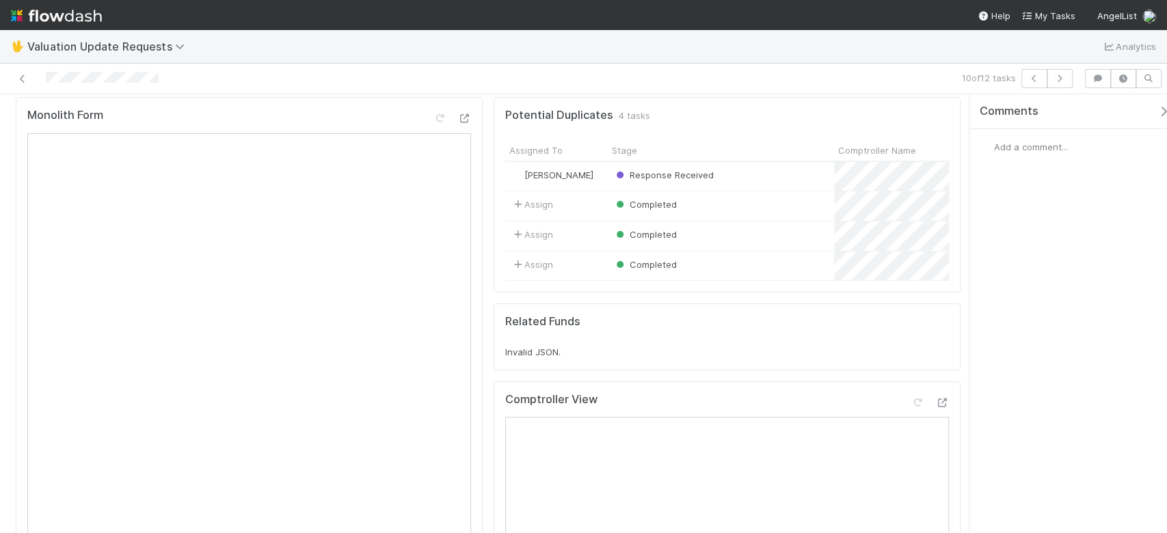
scroll to position [182, 0]
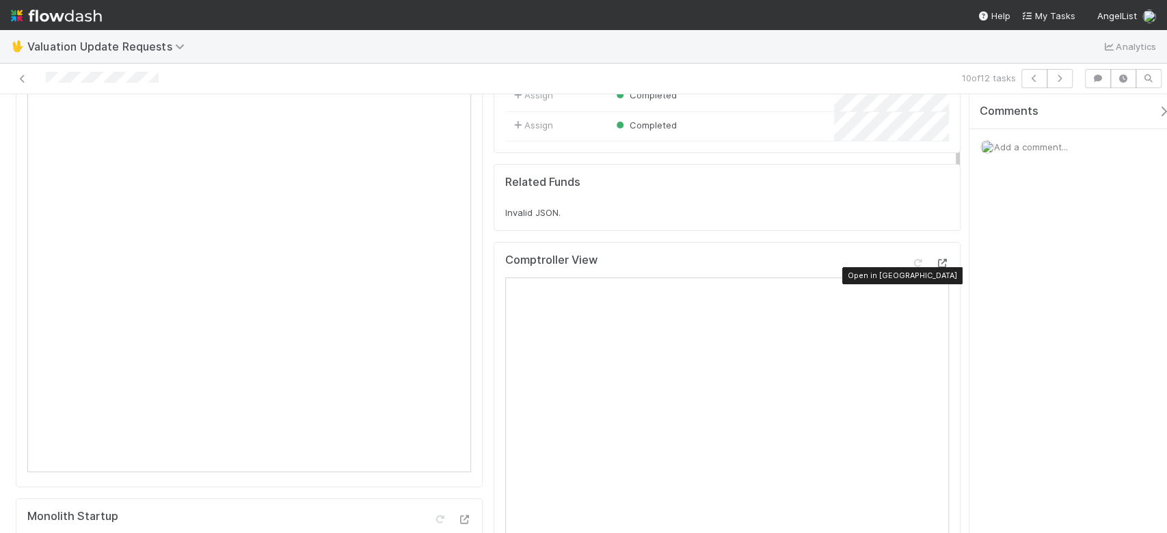
click at [935, 268] on icon at bounding box center [942, 263] width 14 height 9
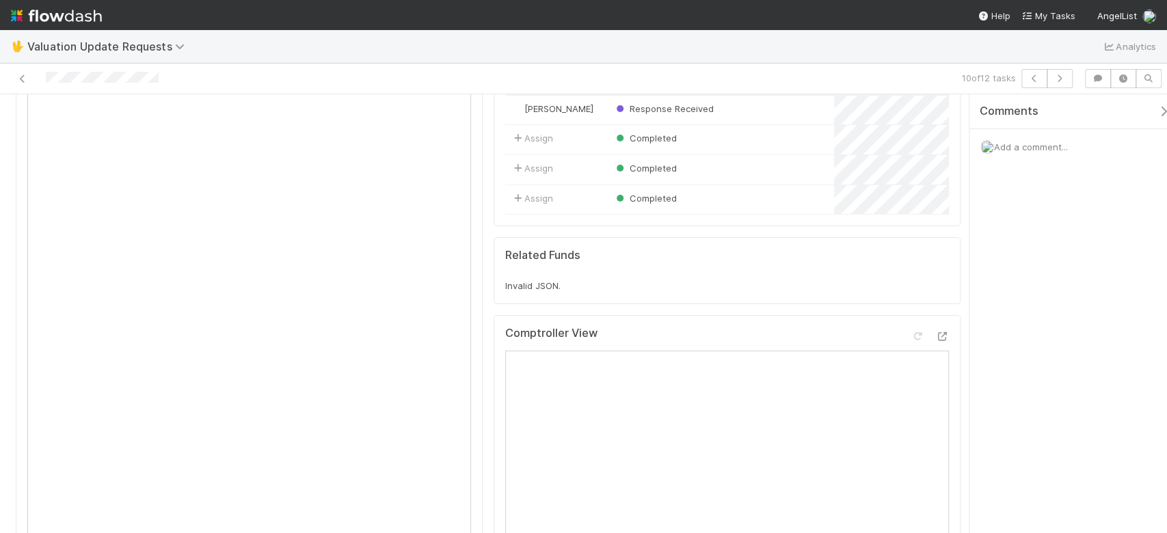
scroll to position [0, 0]
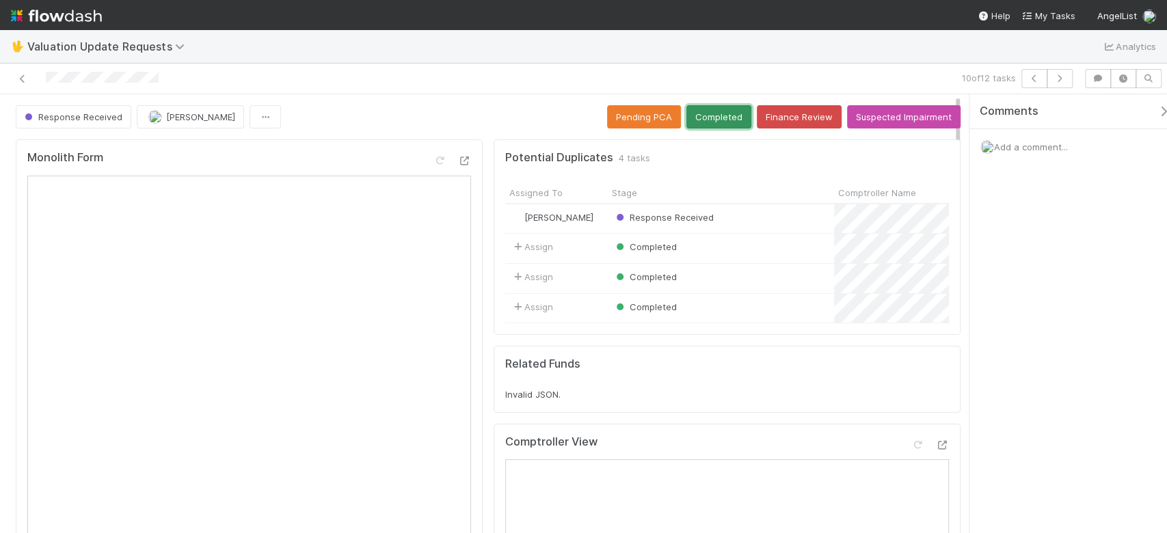
click at [716, 108] on button "Completed" at bounding box center [718, 116] width 65 height 23
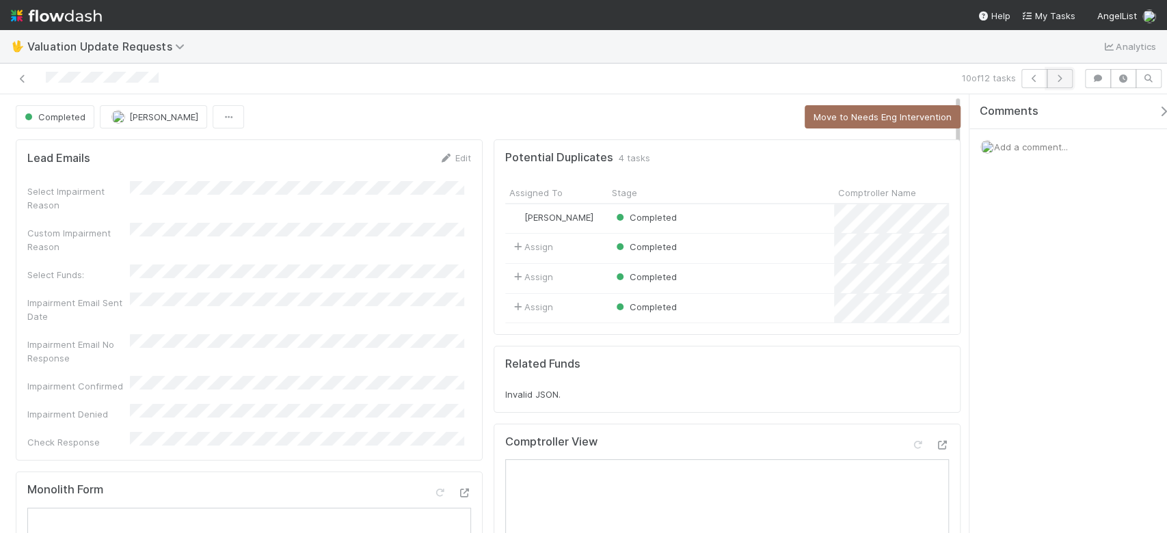
click at [1060, 75] on icon "button" at bounding box center [1060, 79] width 14 height 8
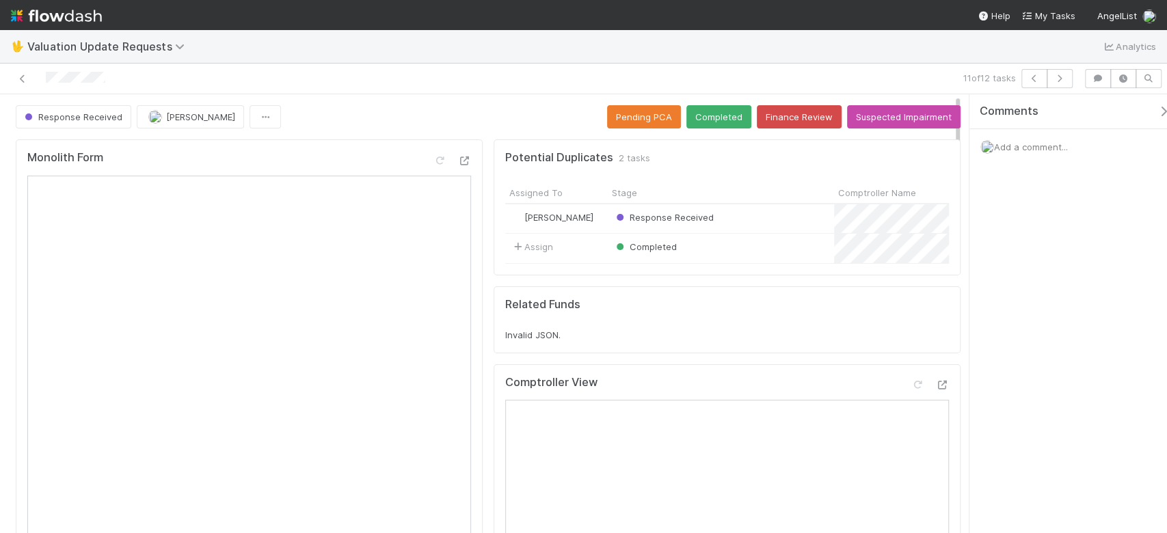
click at [360, 114] on div "Response Received Febbie Cervantes Pending PCA Completed Finance Review Suspect…" at bounding box center [488, 116] width 945 height 23
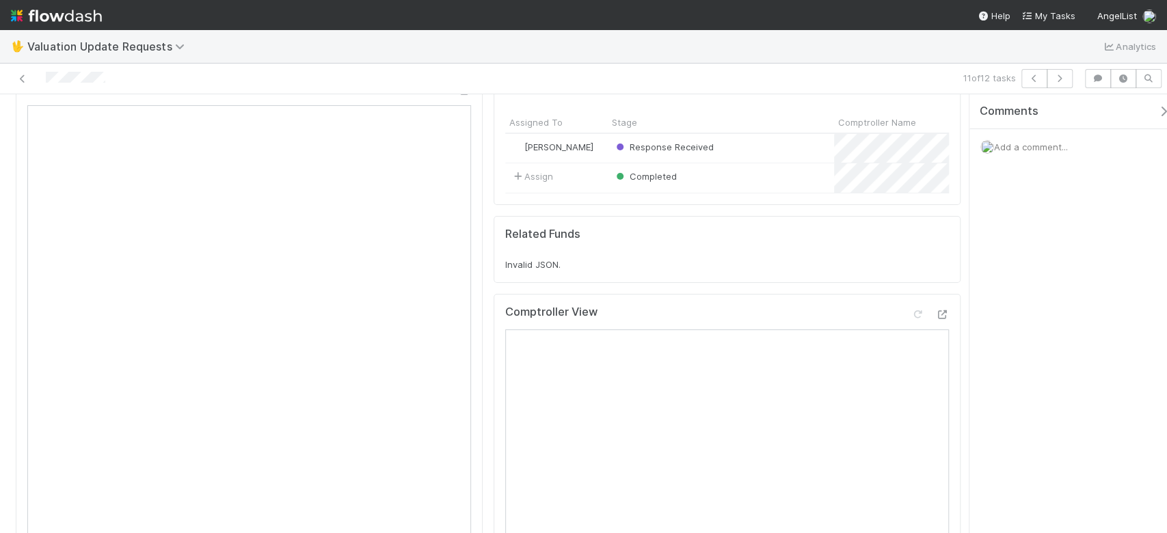
scroll to position [91, 0]
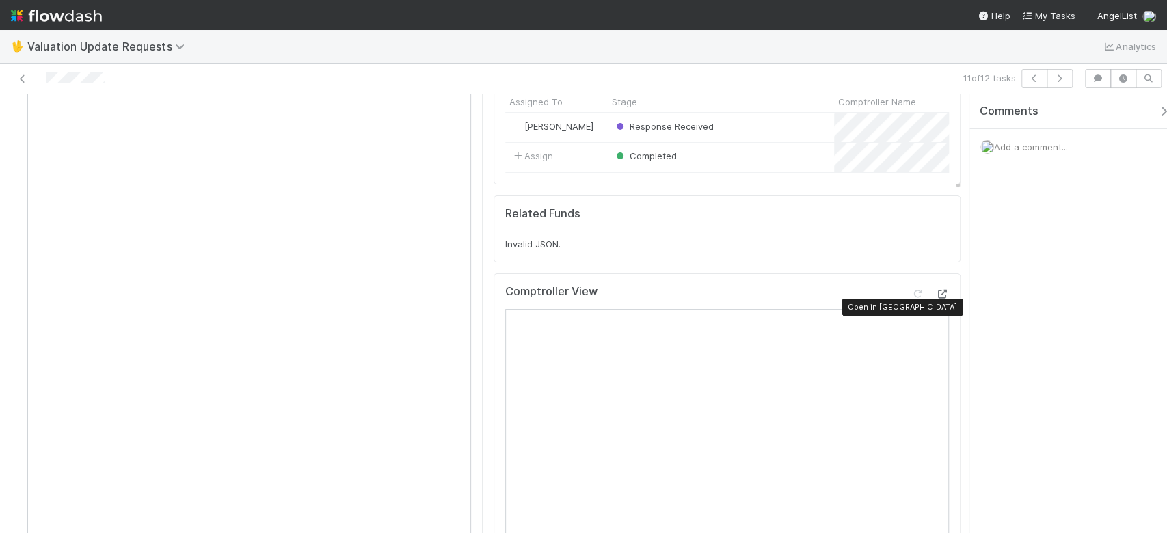
click at [935, 299] on icon at bounding box center [942, 294] width 14 height 9
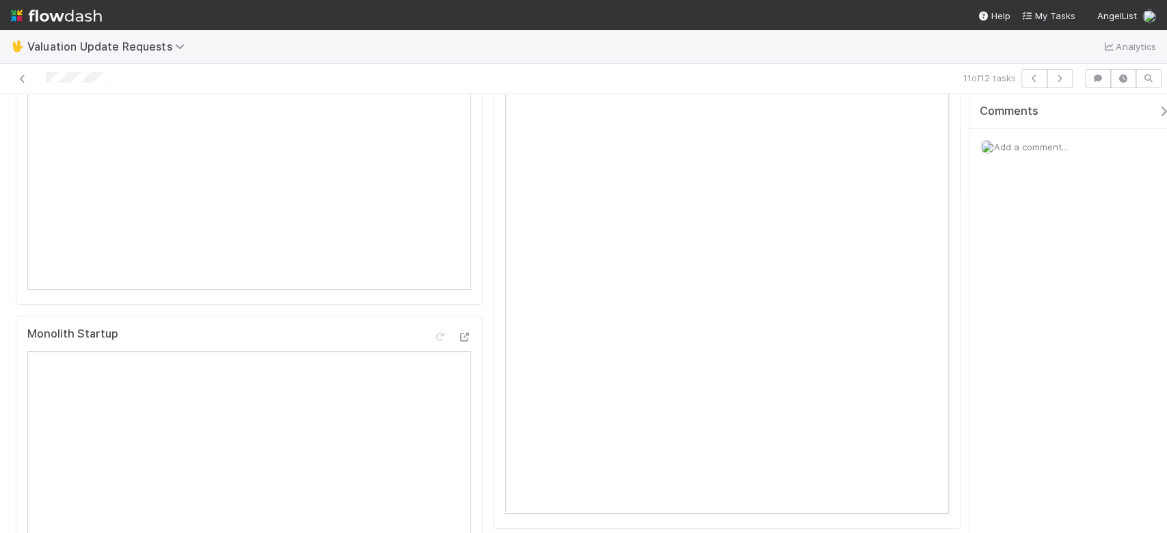
scroll to position [0, 0]
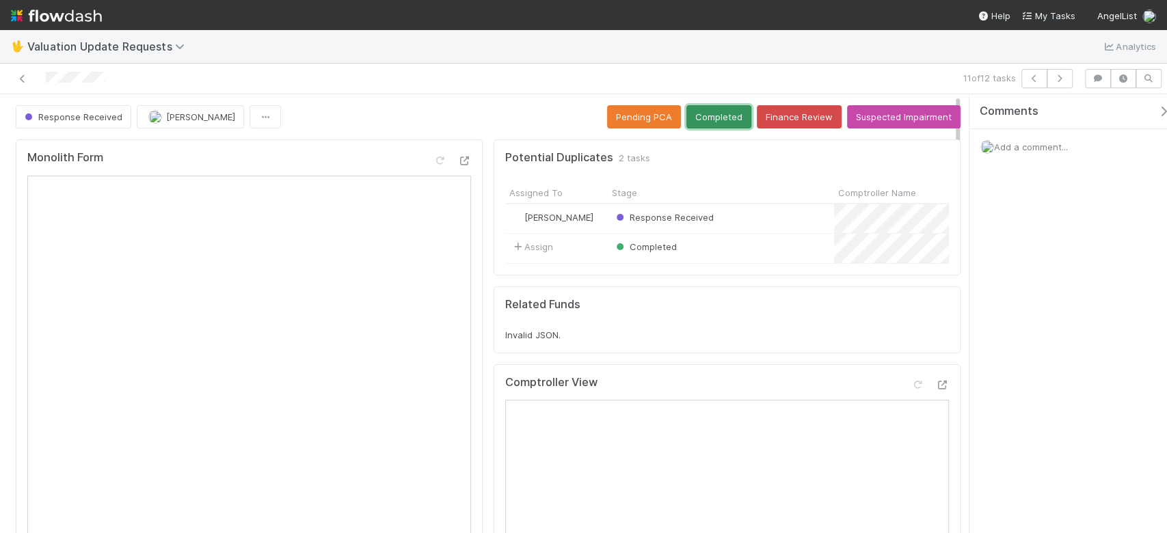
click at [697, 117] on button "Completed" at bounding box center [718, 116] width 65 height 23
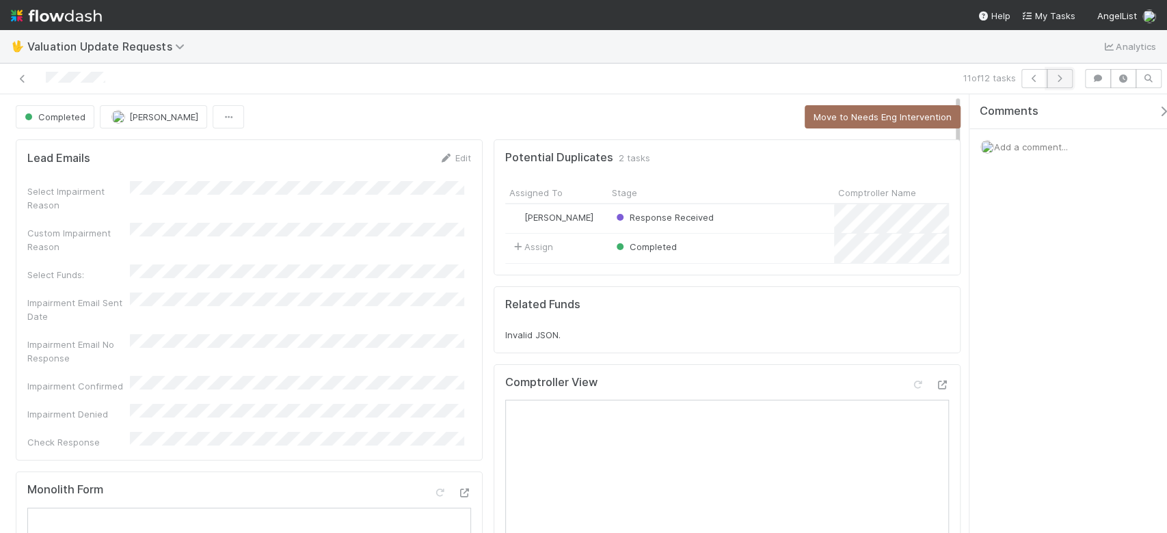
click at [1060, 77] on icon "button" at bounding box center [1060, 79] width 14 height 8
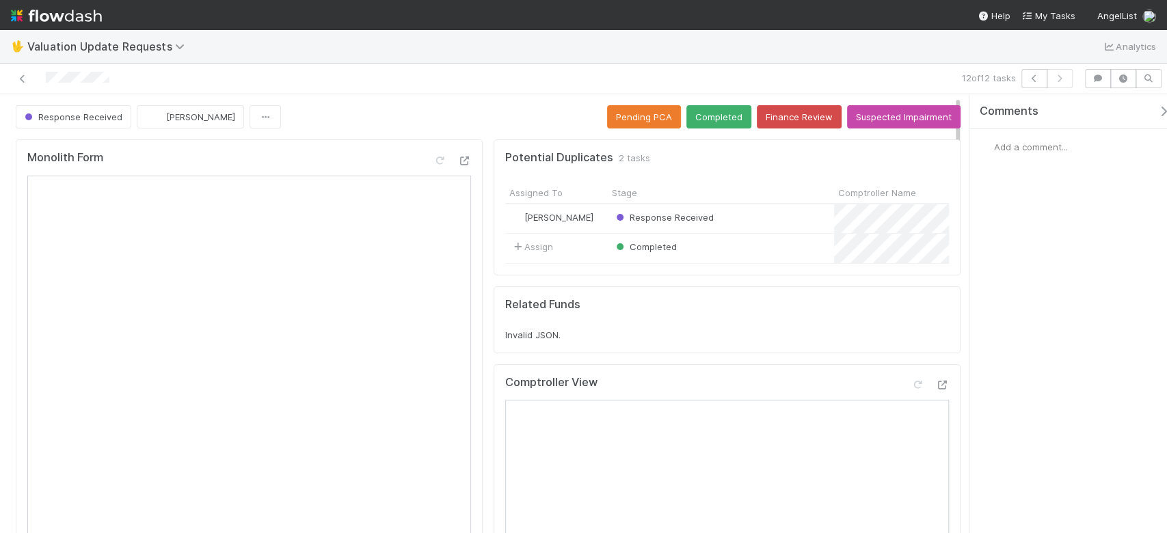
scroll to position [91, 0]
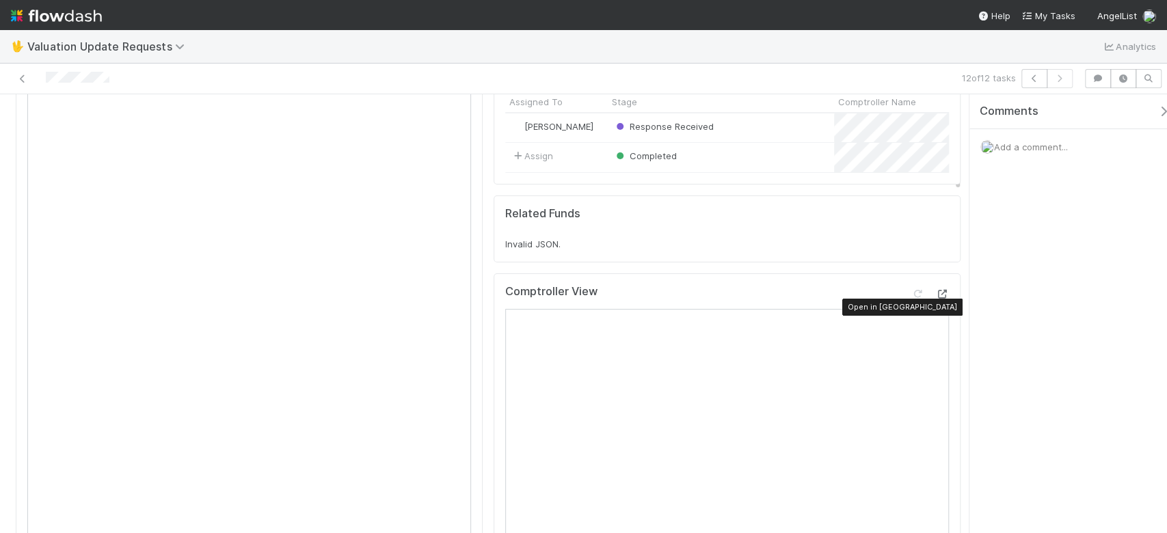
click at [935, 299] on icon at bounding box center [942, 294] width 14 height 9
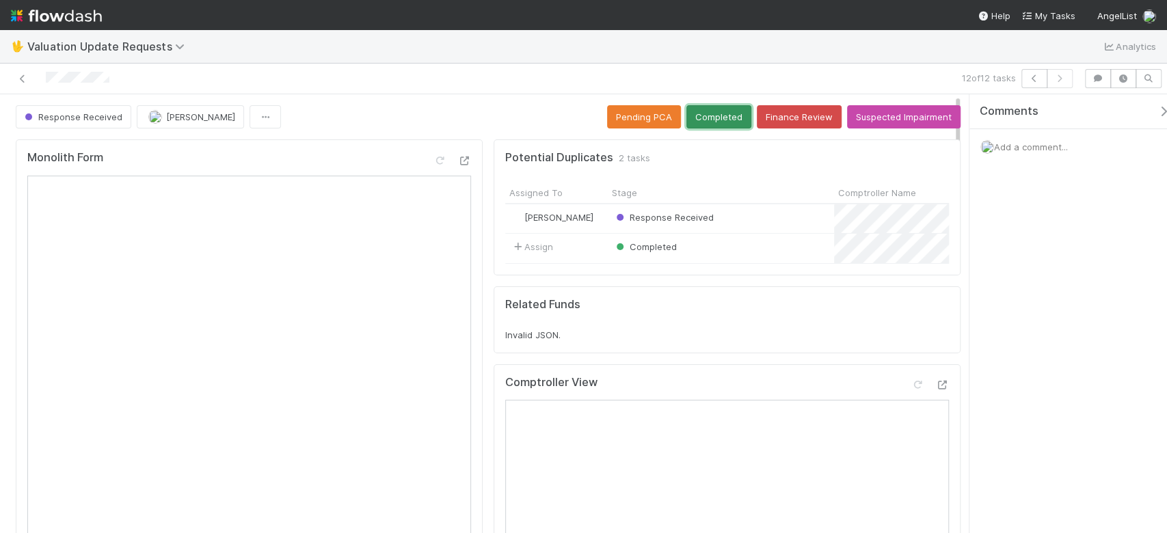
click at [706, 119] on button "Completed" at bounding box center [718, 116] width 65 height 23
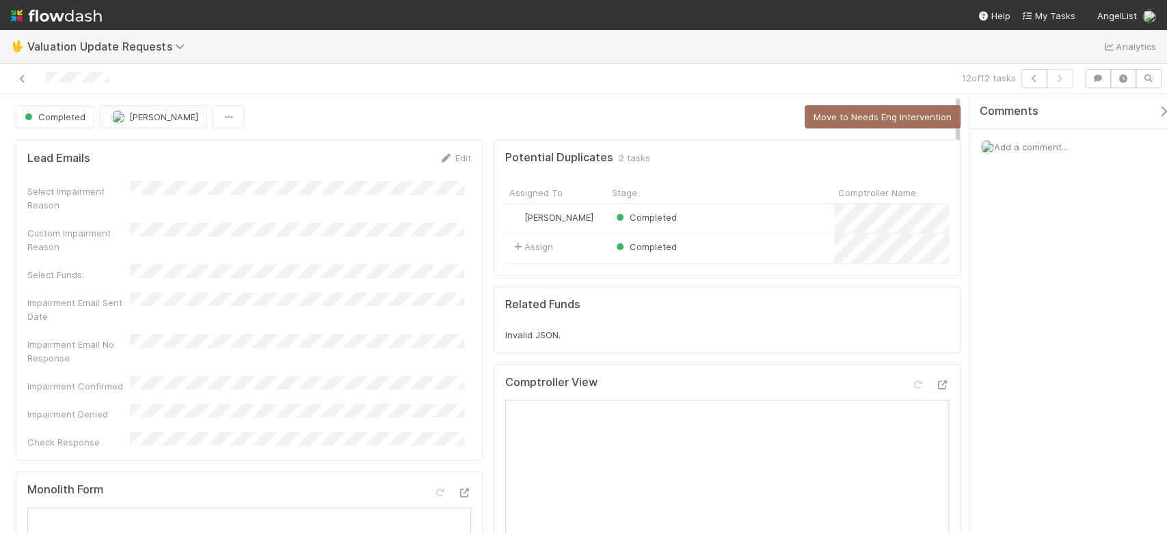
click at [32, 74] on div at bounding box center [274, 78] width 539 height 19
click at [25, 77] on icon at bounding box center [23, 79] width 14 height 9
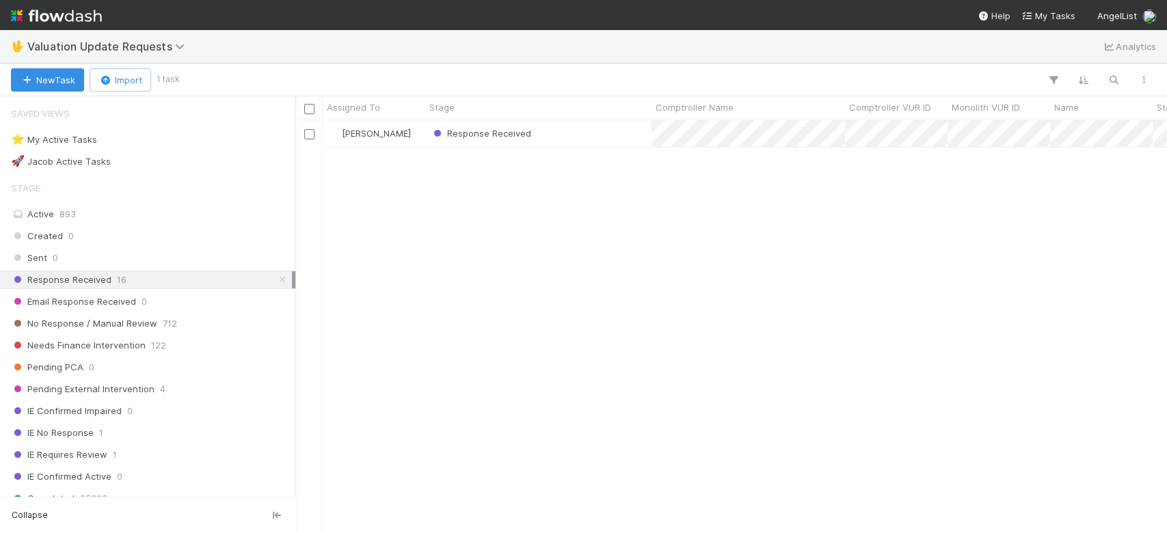
scroll to position [399, 857]
click at [568, 129] on div "Response Received" at bounding box center [538, 133] width 226 height 27
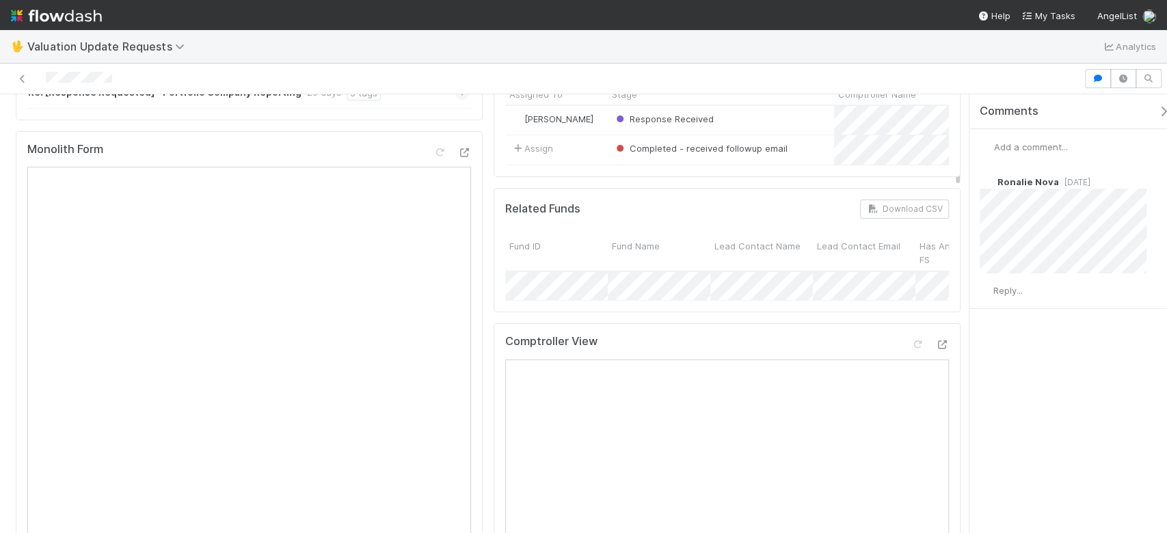
scroll to position [182, 0]
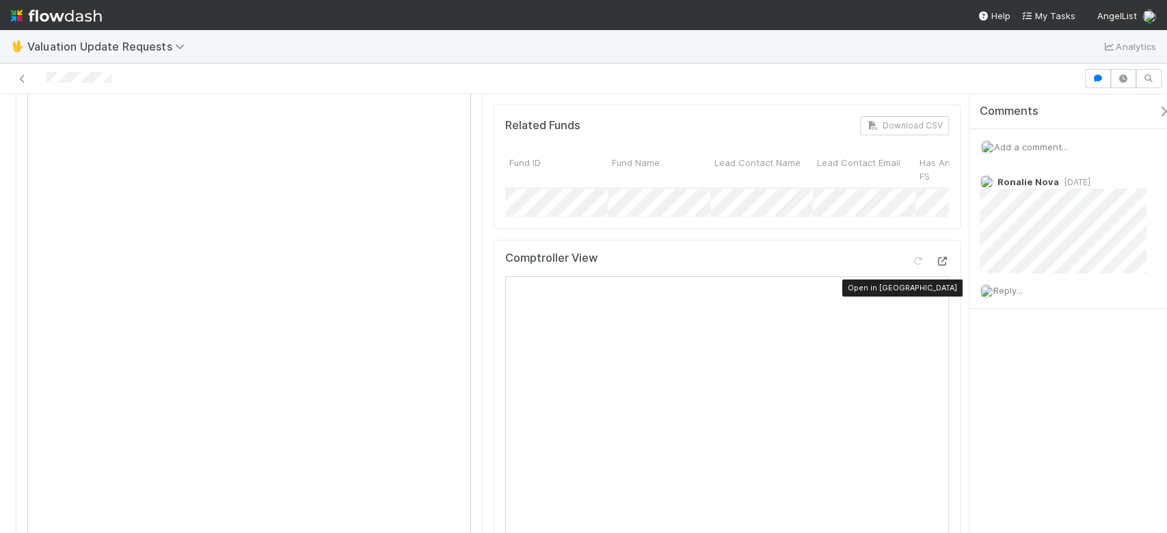
click at [935, 266] on icon at bounding box center [942, 261] width 14 height 9
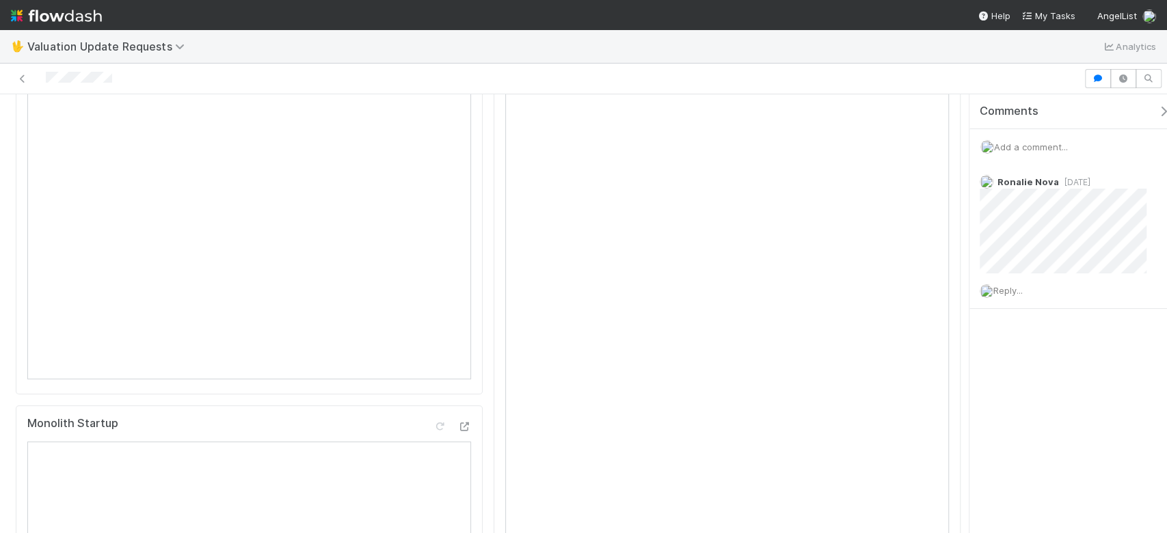
scroll to position [0, 0]
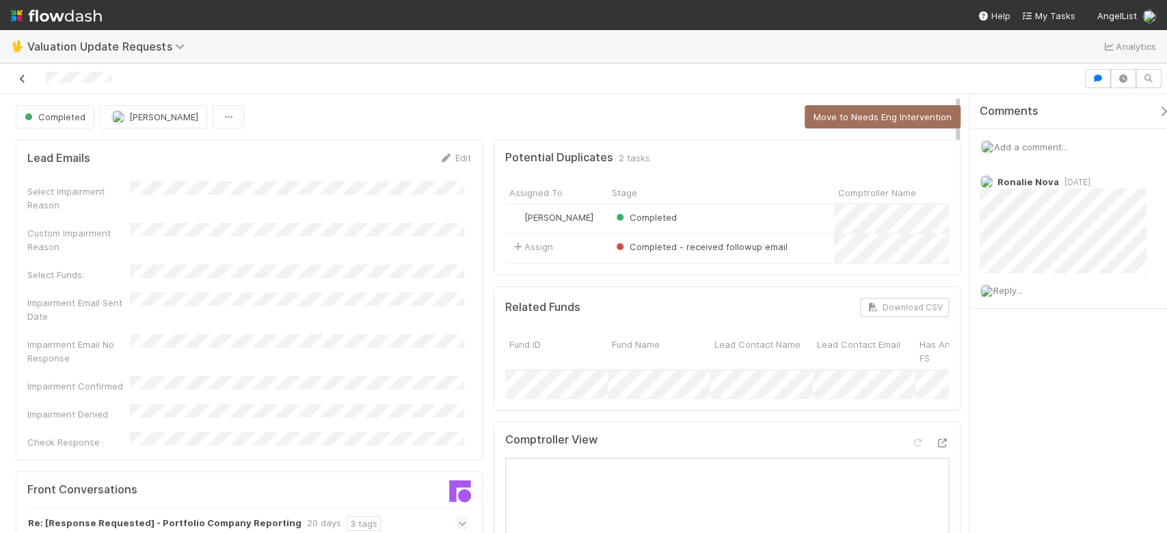
click at [16, 77] on icon at bounding box center [23, 79] width 14 height 9
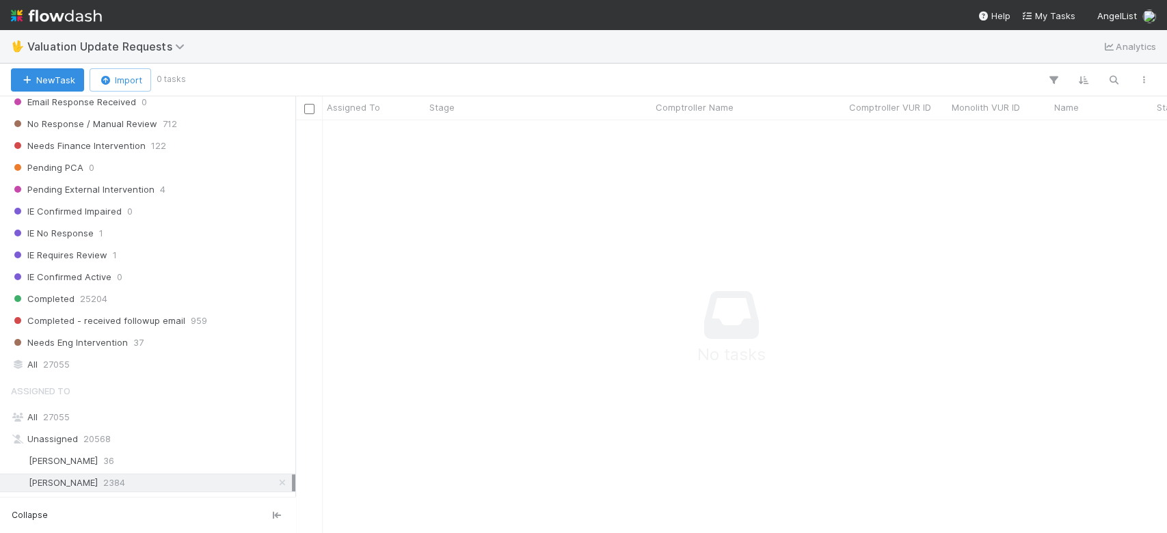
scroll to position [91, 0]
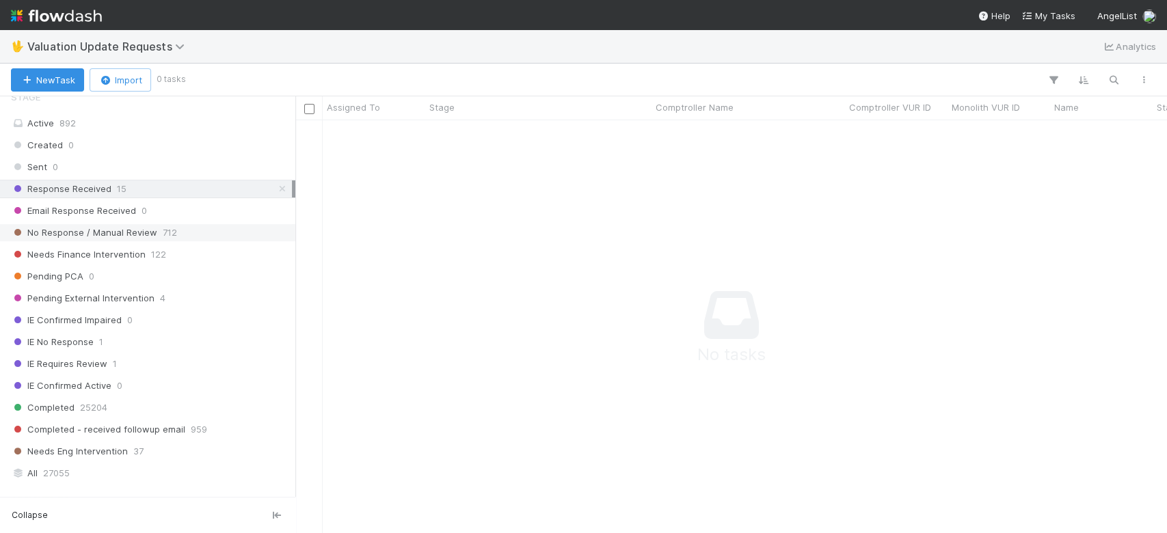
click at [198, 234] on div "No Response / Manual Review 712" at bounding box center [151, 232] width 281 height 17
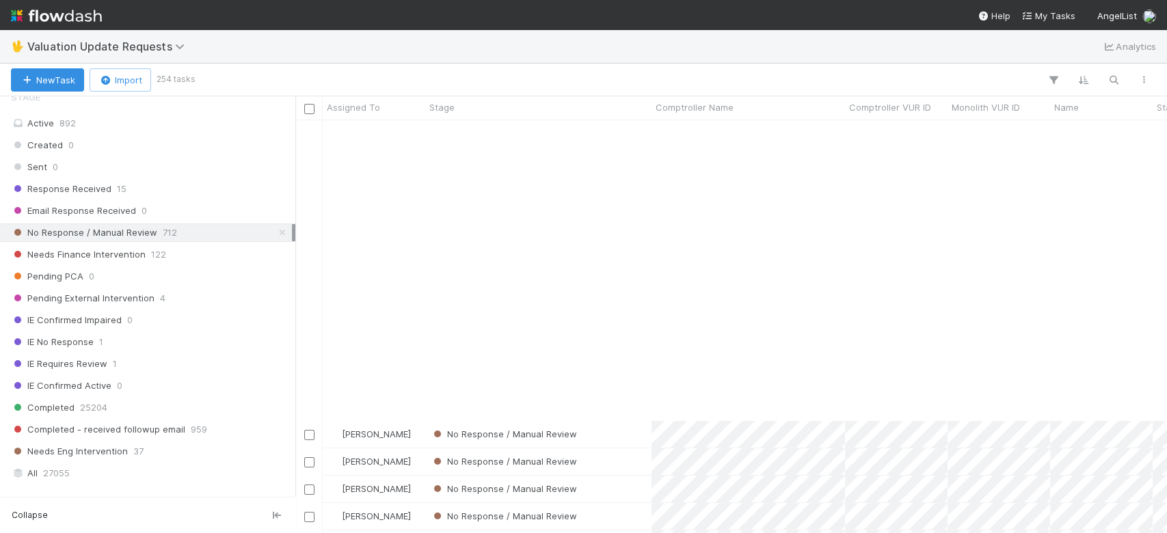
scroll to position [3736, 0]
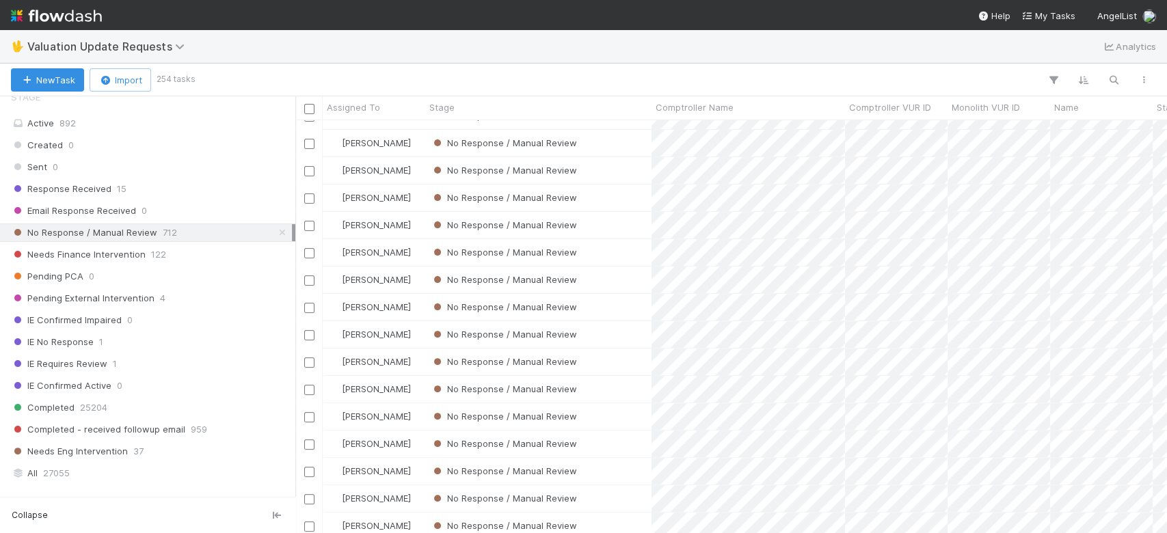
click at [605, 382] on div "No Response / Manual Review" at bounding box center [538, 389] width 226 height 27
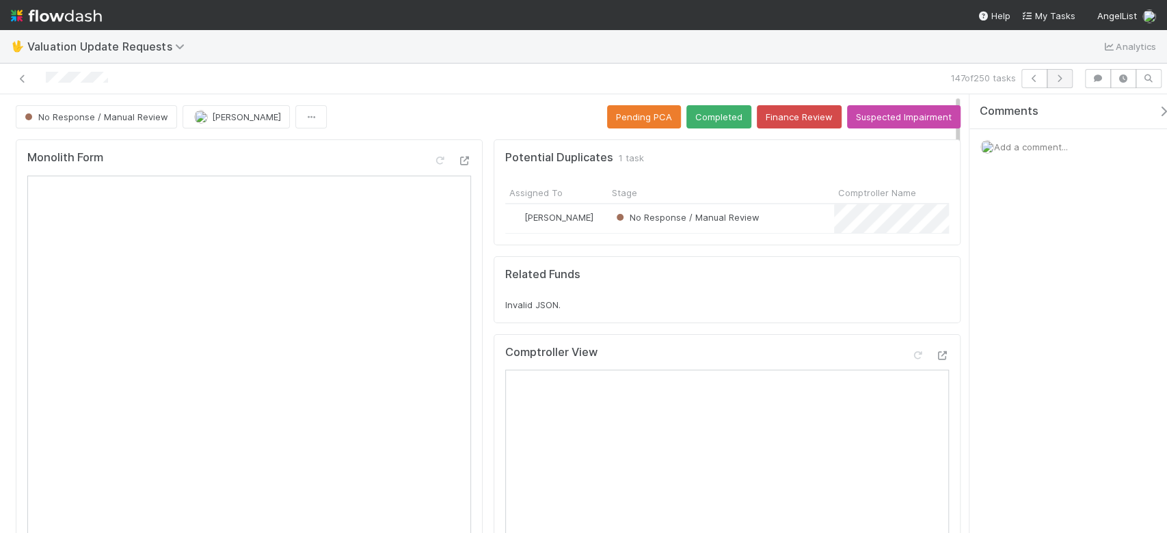
click at [1060, 70] on div "147 of 250 tasks" at bounding box center [583, 79] width 1167 height 31
click at [1060, 70] on button "button" at bounding box center [1060, 78] width 26 height 19
click at [383, 57] on div "🖖 Valuation Update Requests Analytics" at bounding box center [583, 46] width 1167 height 33
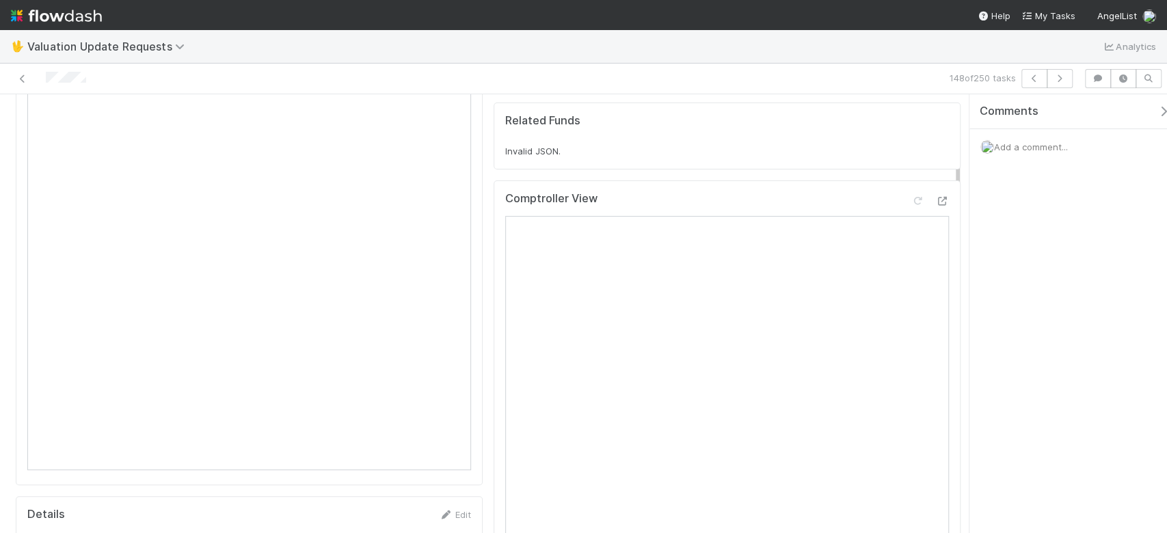
scroll to position [182, 0]
click at [911, 210] on div at bounding box center [918, 203] width 14 height 14
click at [911, 208] on icon at bounding box center [918, 203] width 14 height 9
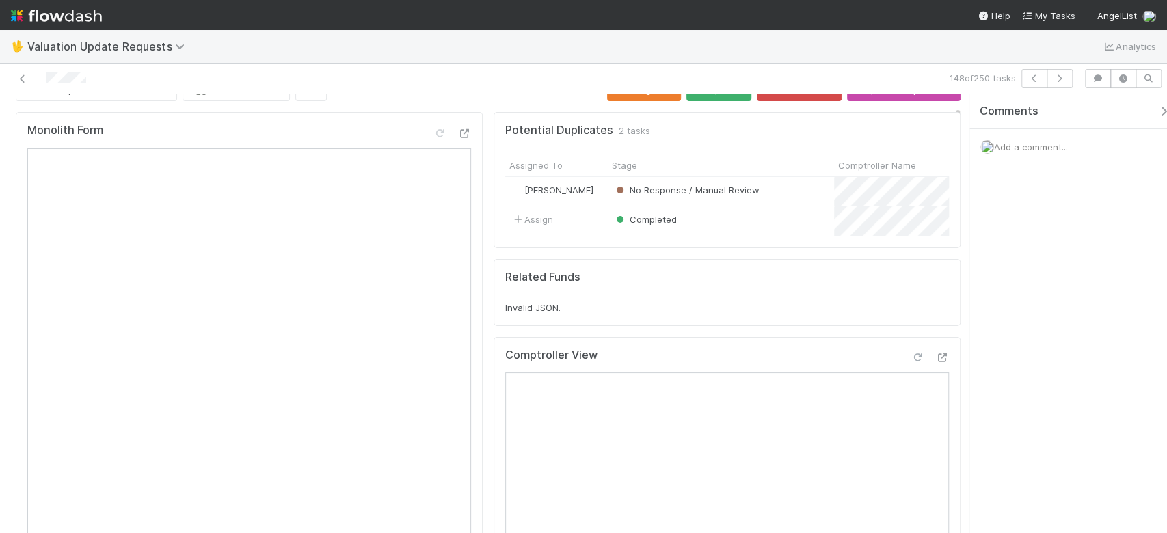
scroll to position [0, 0]
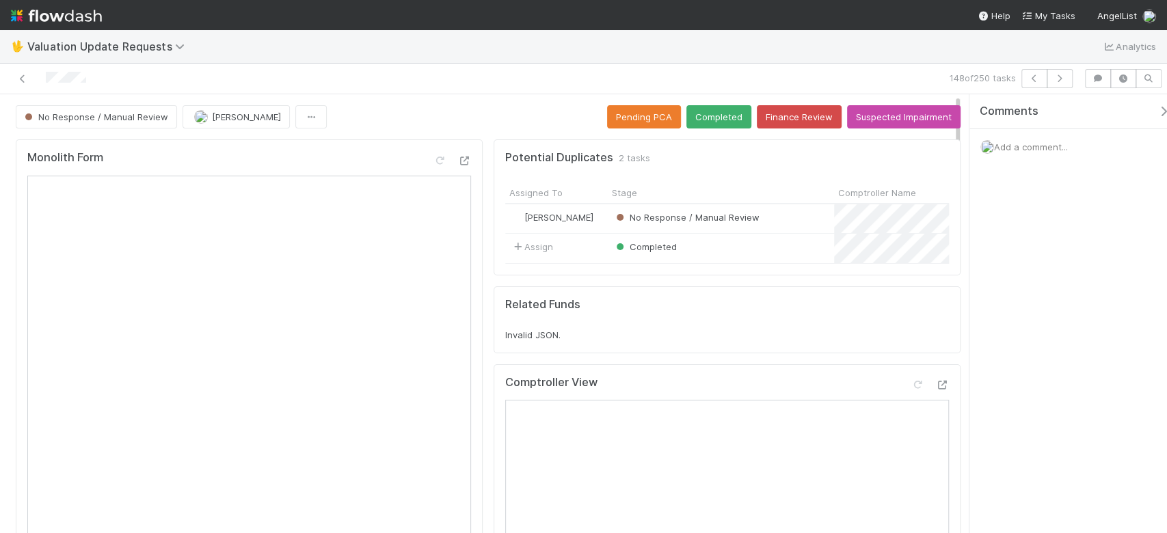
drag, startPoint x: 902, startPoint y: 386, endPoint x: 899, endPoint y: 402, distance: 16.8
click at [911, 390] on icon at bounding box center [918, 385] width 14 height 9
click at [716, 116] on button "Completed" at bounding box center [718, 116] width 65 height 23
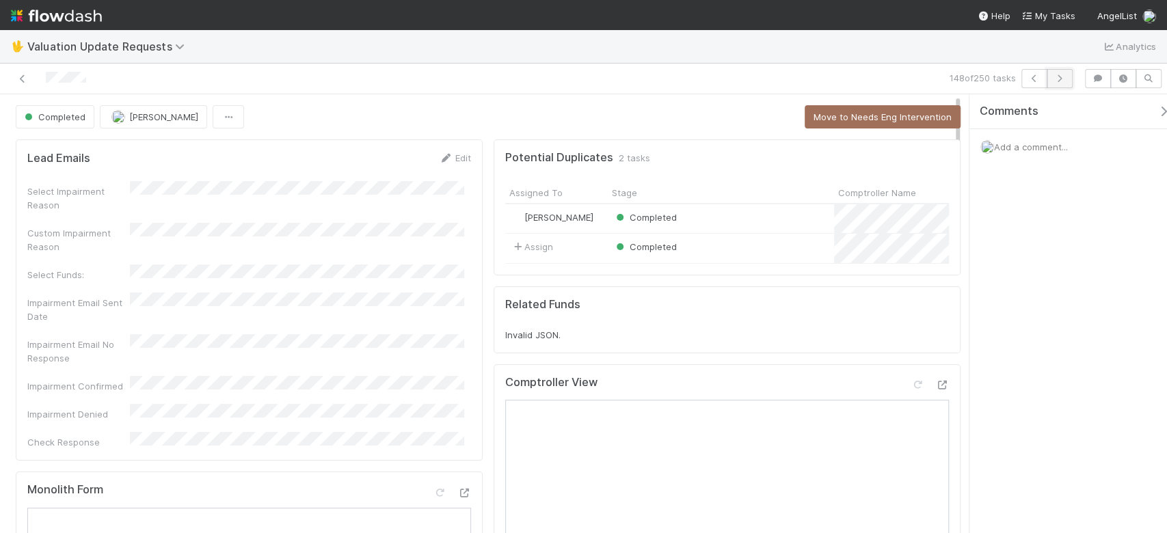
click at [1062, 74] on button "button" at bounding box center [1060, 78] width 26 height 19
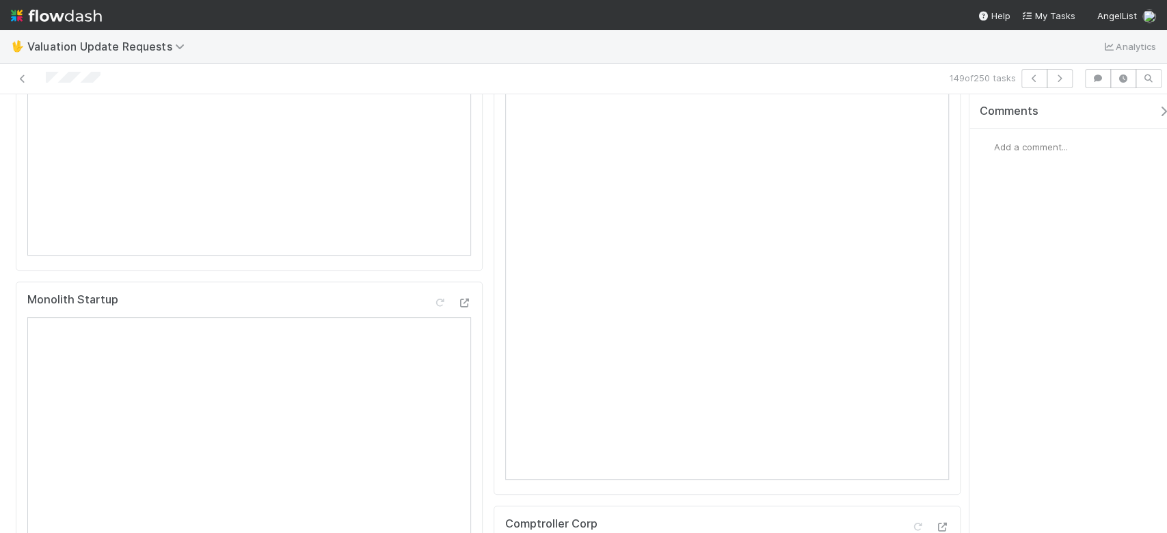
scroll to position [182, 0]
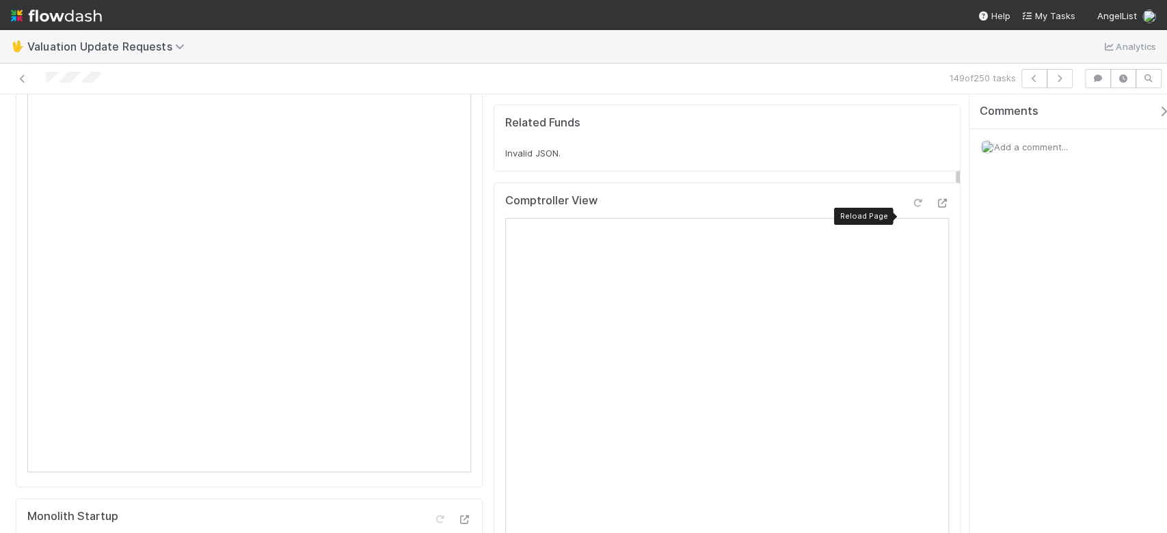
click at [911, 208] on icon at bounding box center [918, 203] width 14 height 9
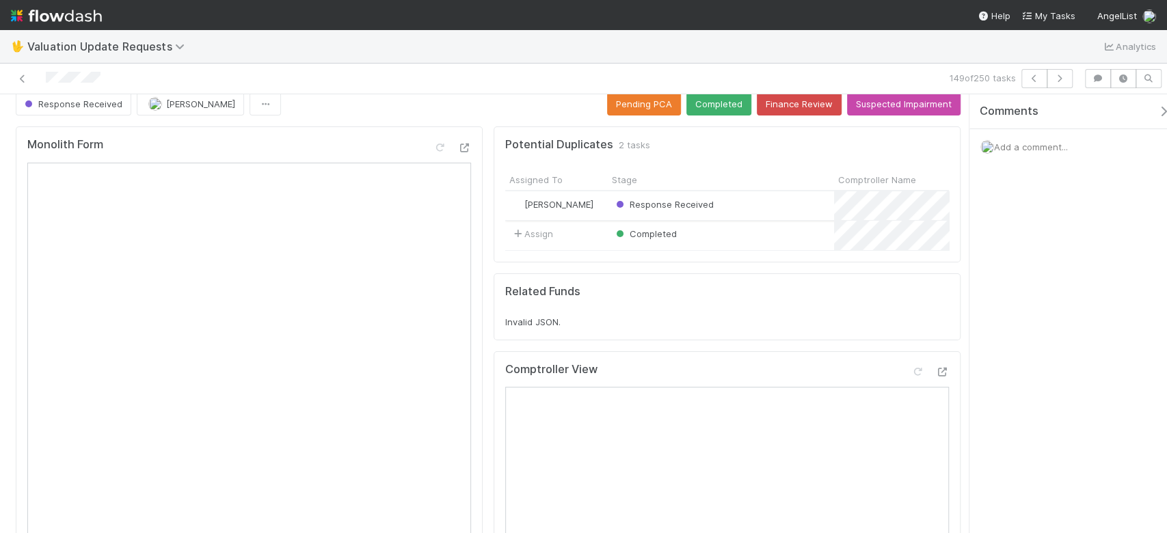
scroll to position [0, 0]
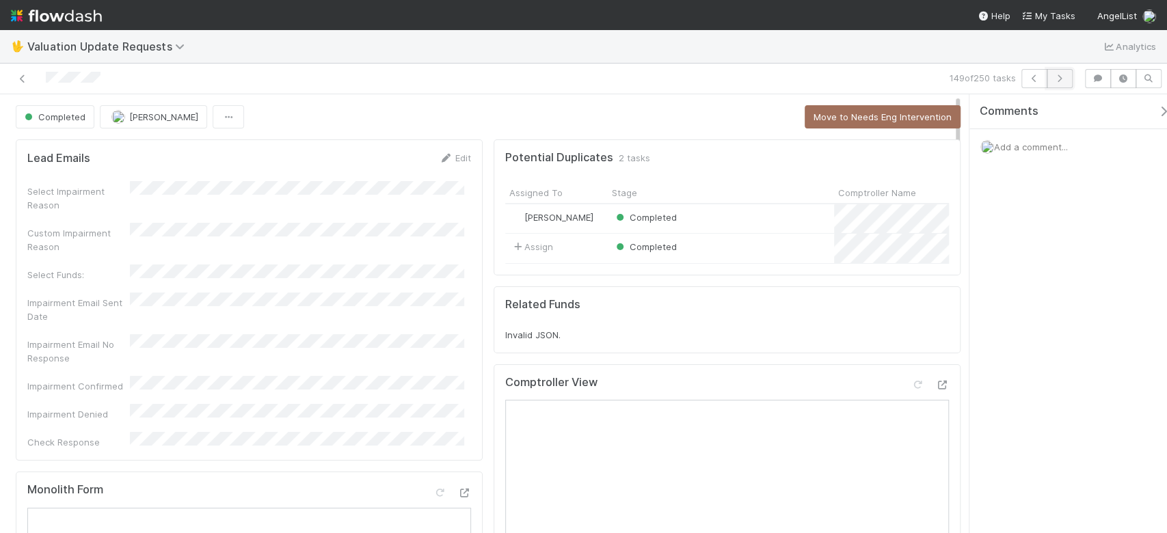
click at [1057, 77] on icon "button" at bounding box center [1060, 79] width 14 height 8
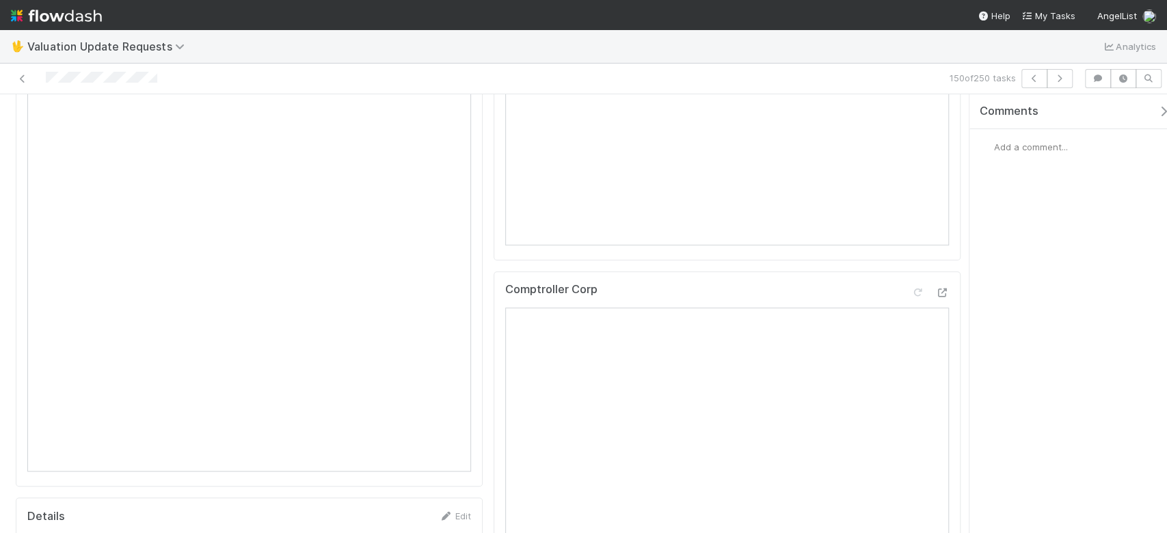
scroll to position [729, 0]
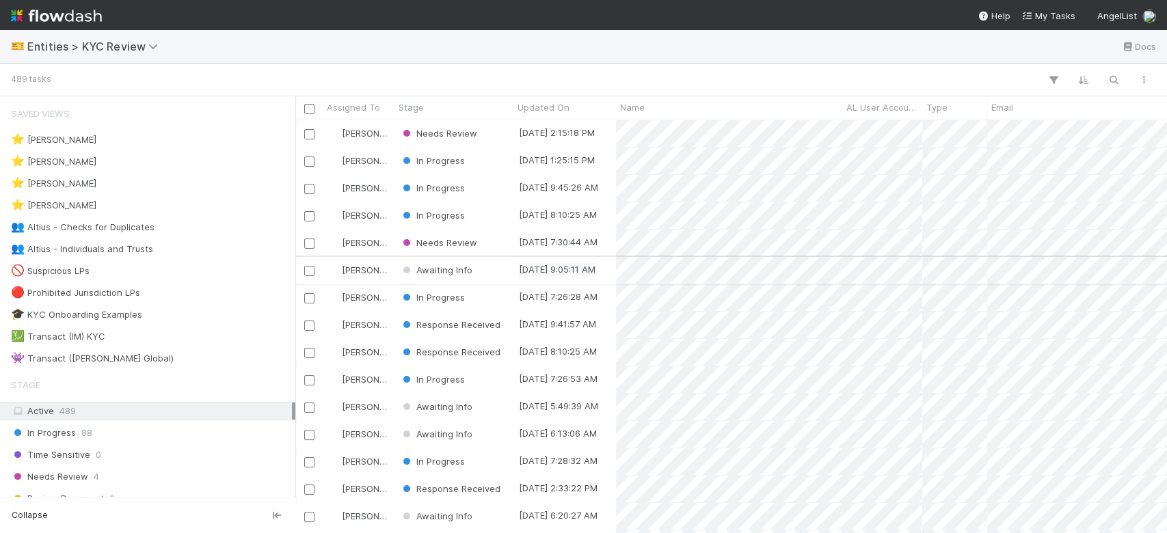
scroll to position [399, 857]
click at [208, 232] on div "👥 Altius - Checks for Duplicates 3" at bounding box center [151, 227] width 281 height 17
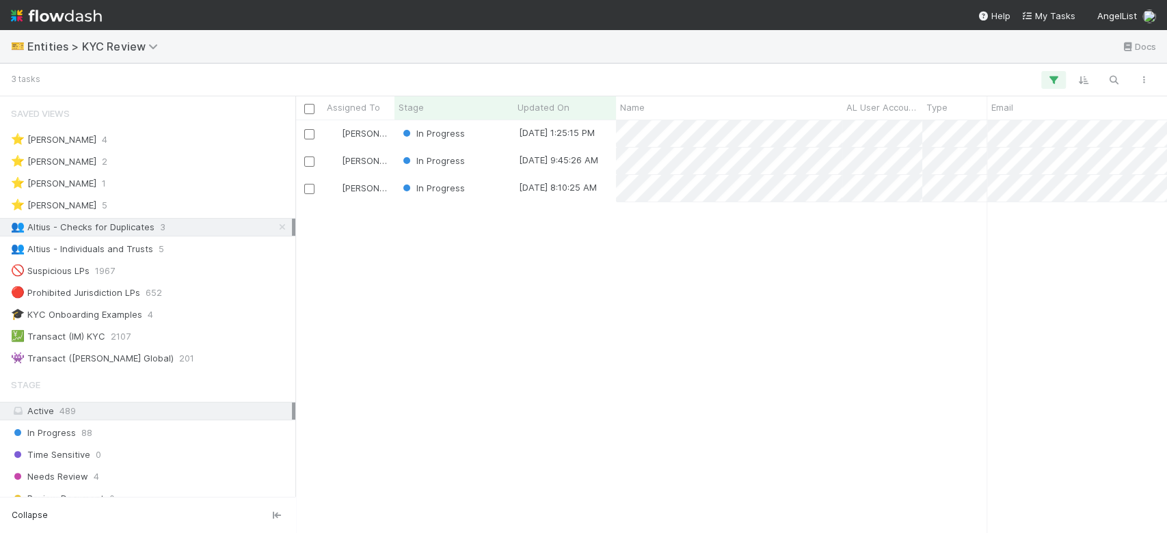
scroll to position [399, 857]
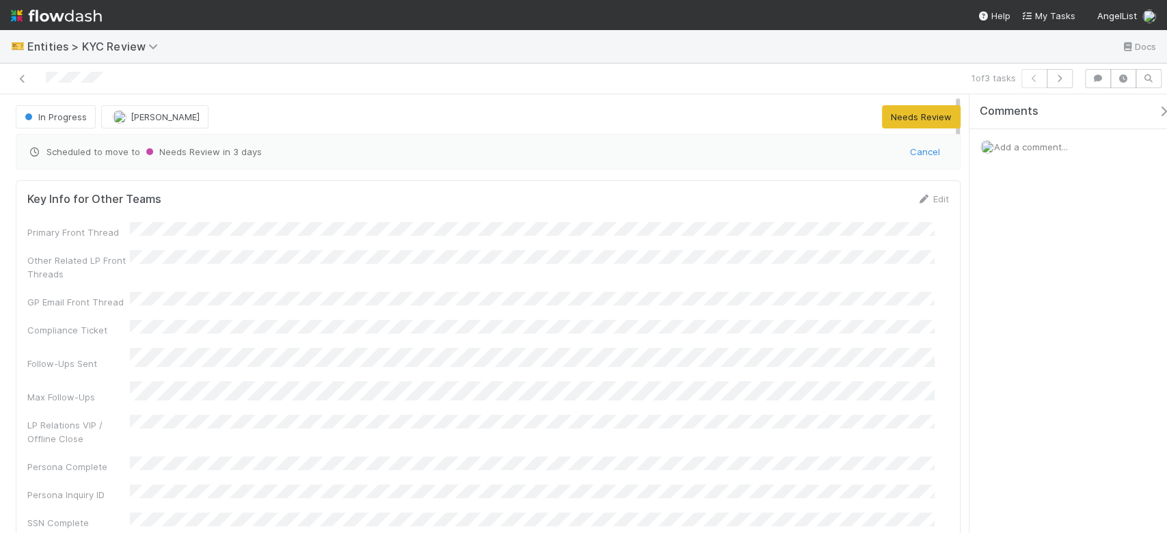
scroll to position [273, 0]
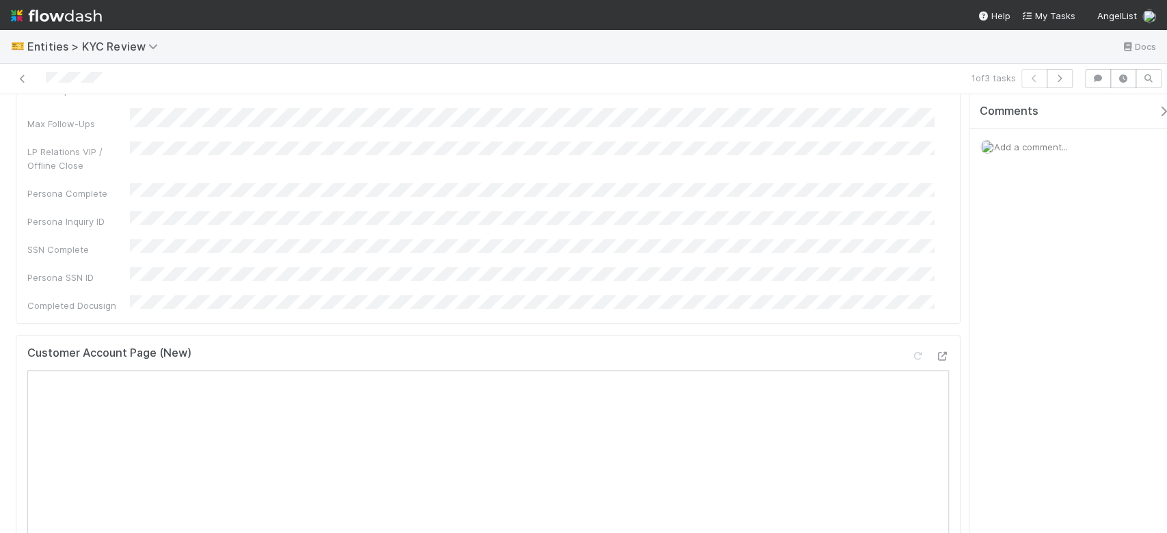
click at [929, 347] on div "Customer Account Page (New)" at bounding box center [487, 359] width 921 height 25
click at [935, 352] on icon at bounding box center [942, 356] width 14 height 9
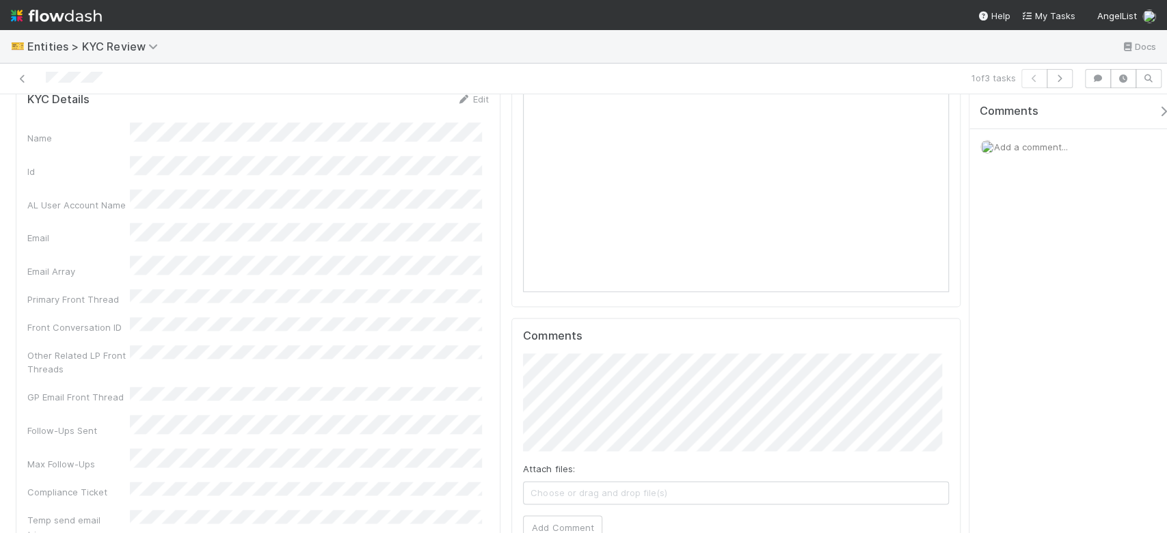
scroll to position [1276, 0]
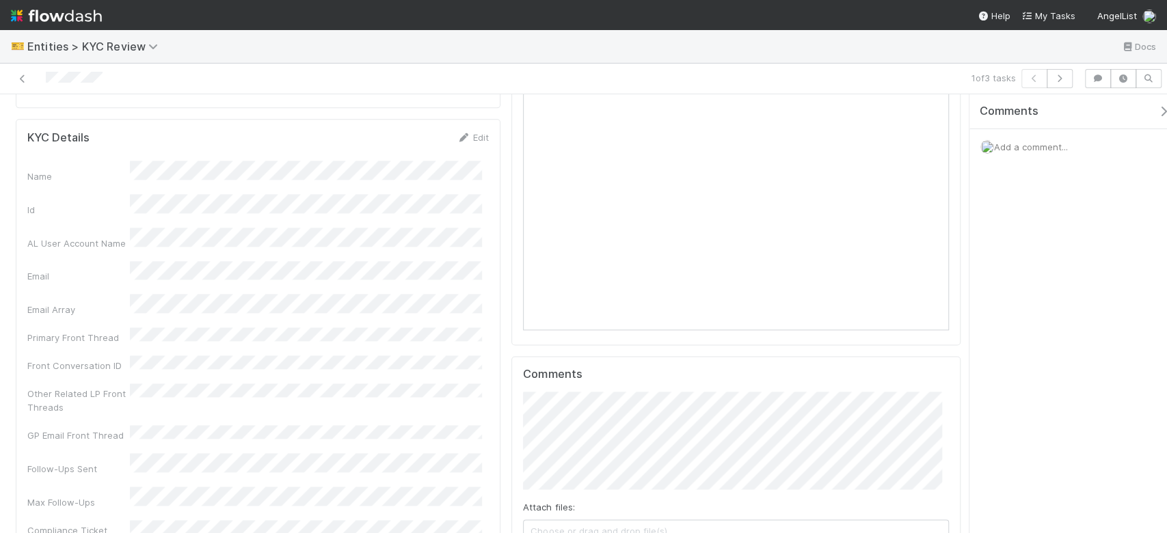
click at [465, 132] on link "Edit" at bounding box center [473, 137] width 32 height 11
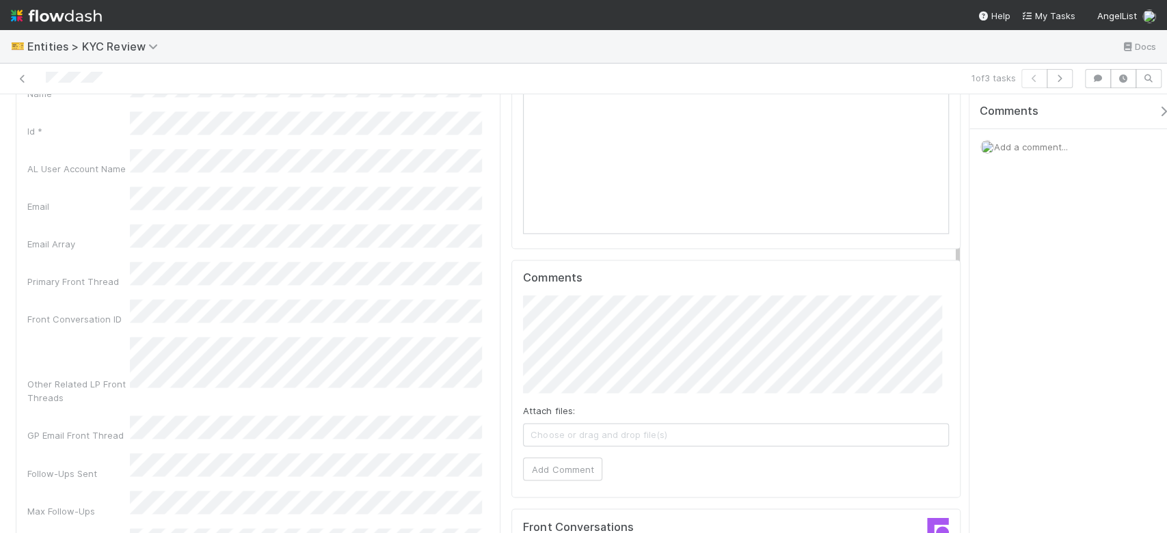
scroll to position [1007, 0]
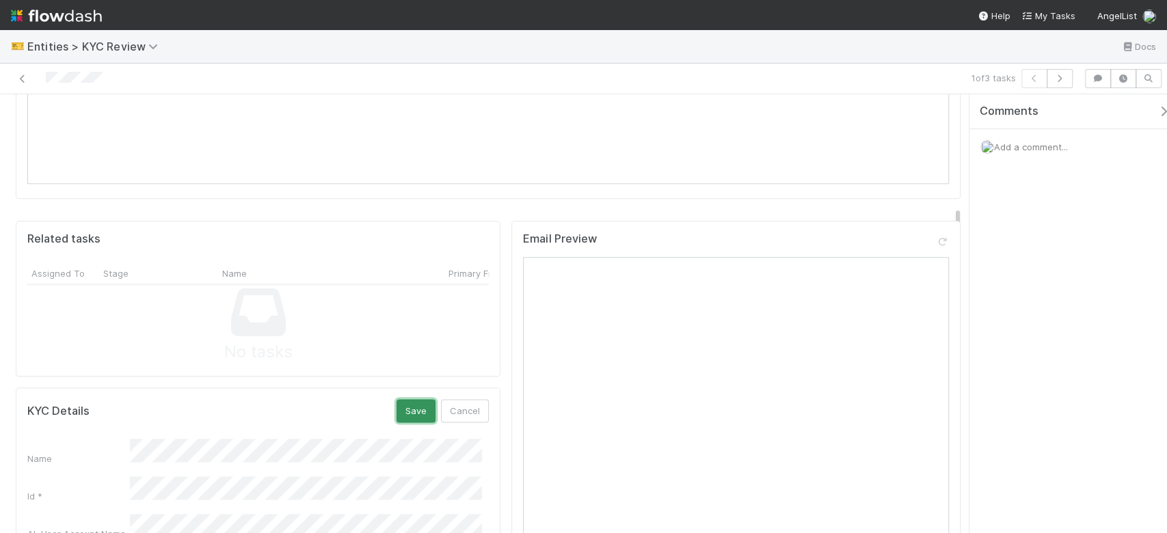
click at [404, 399] on button "Save" at bounding box center [415, 410] width 39 height 23
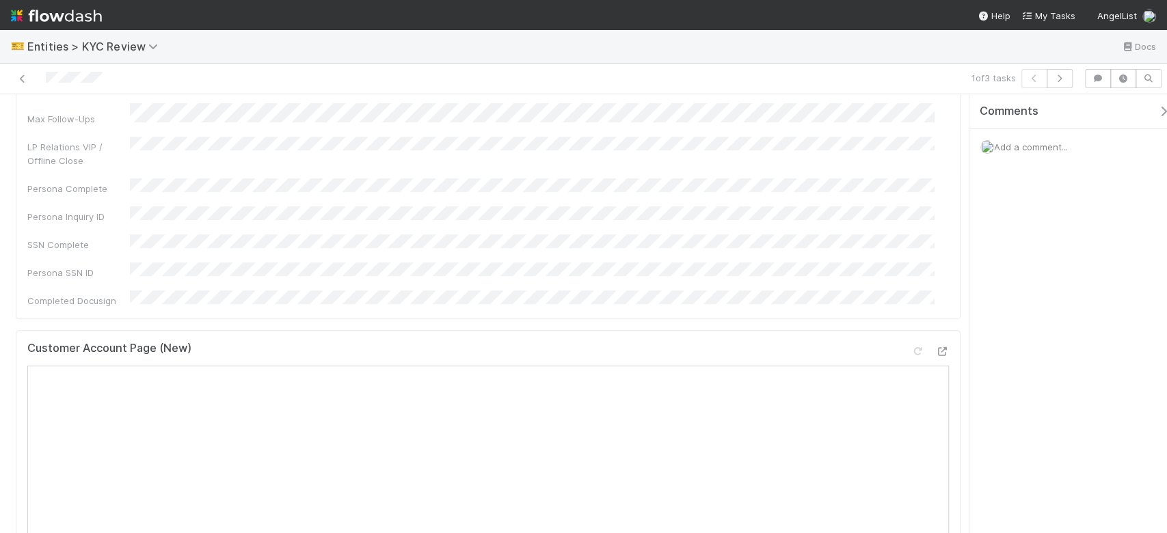
scroll to position [733, 0]
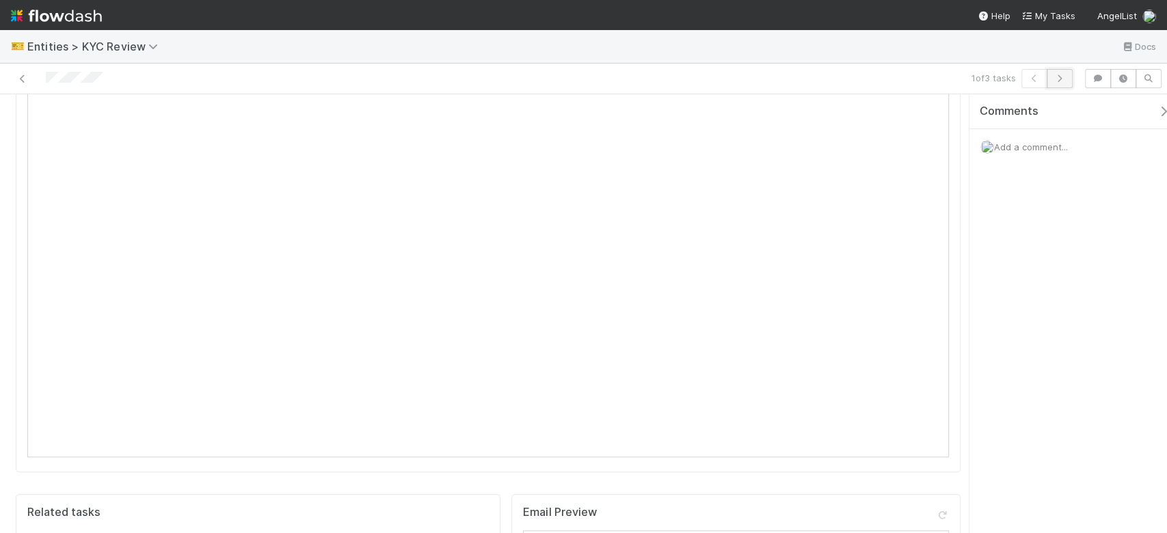
click at [1068, 75] on button "button" at bounding box center [1060, 78] width 26 height 19
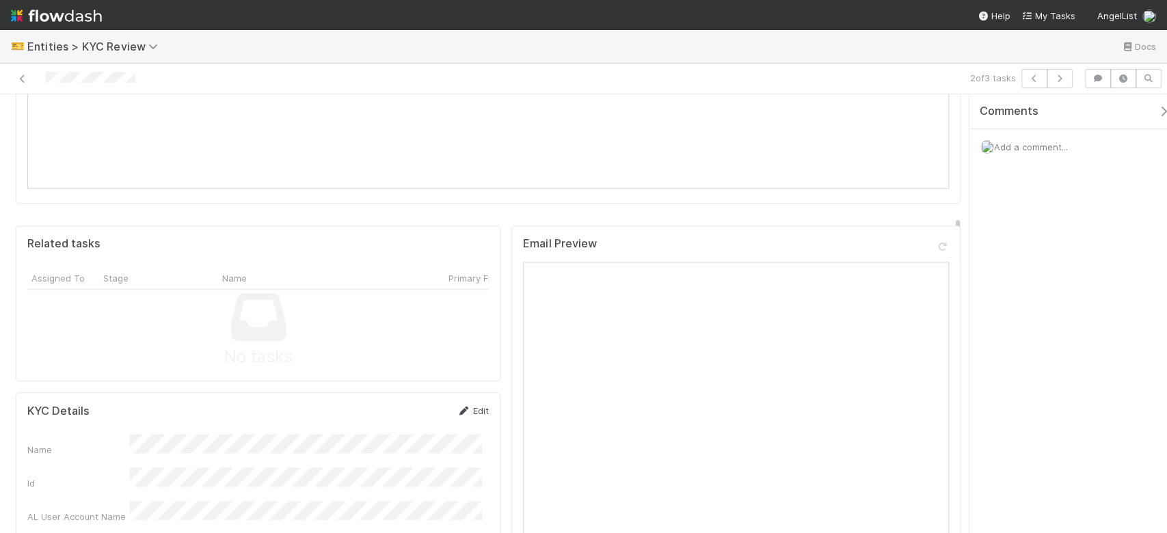
click at [459, 407] on icon at bounding box center [464, 411] width 14 height 9
click at [397, 404] on button "Save" at bounding box center [415, 415] width 39 height 23
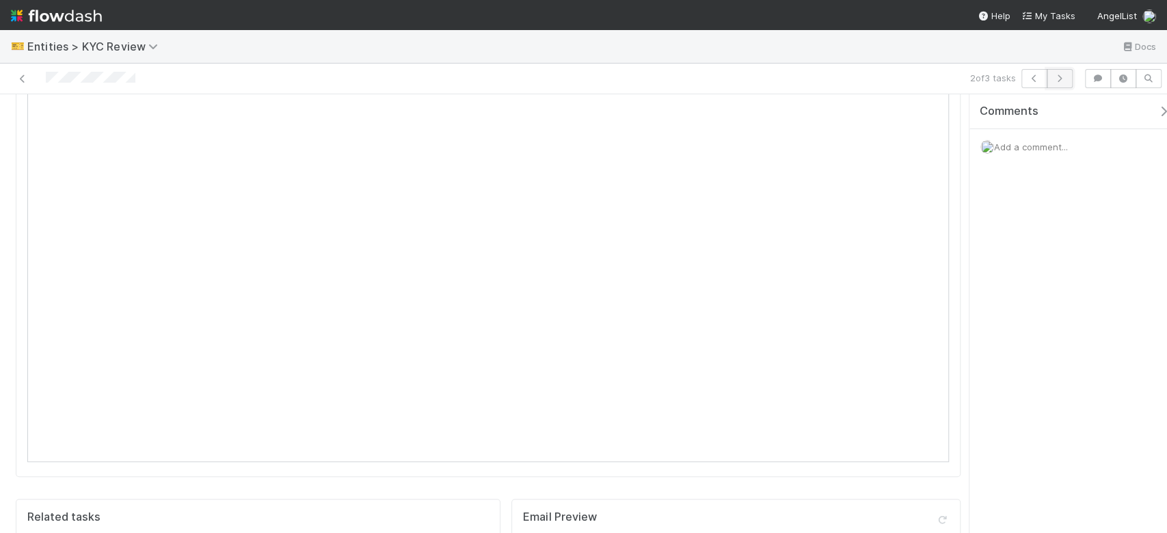
click at [1062, 83] on button "button" at bounding box center [1060, 78] width 26 height 19
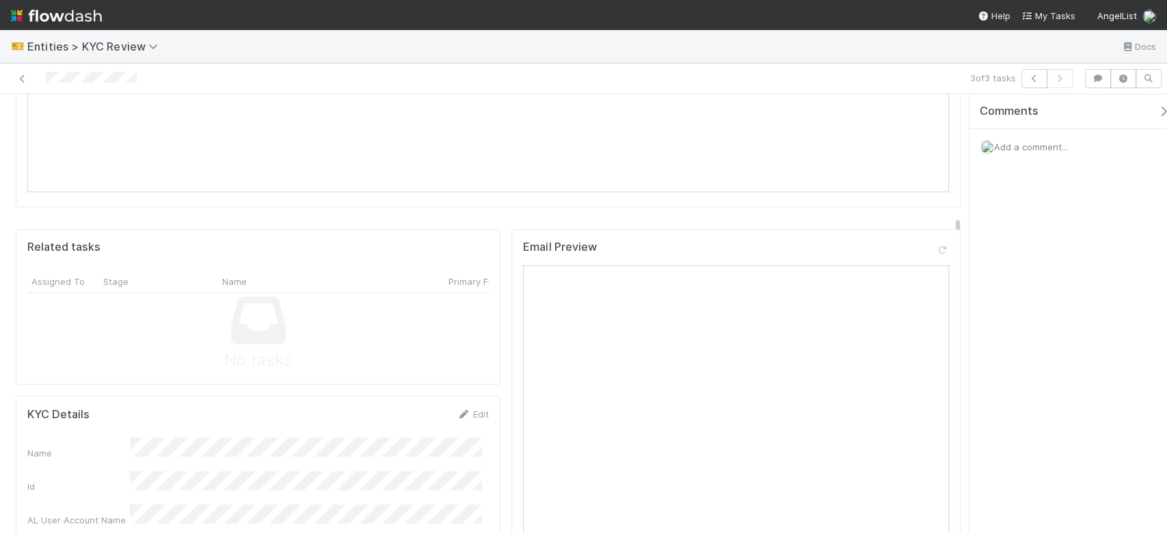
scroll to position [1002, 0]
click at [468, 405] on link "Edit" at bounding box center [473, 410] width 32 height 11
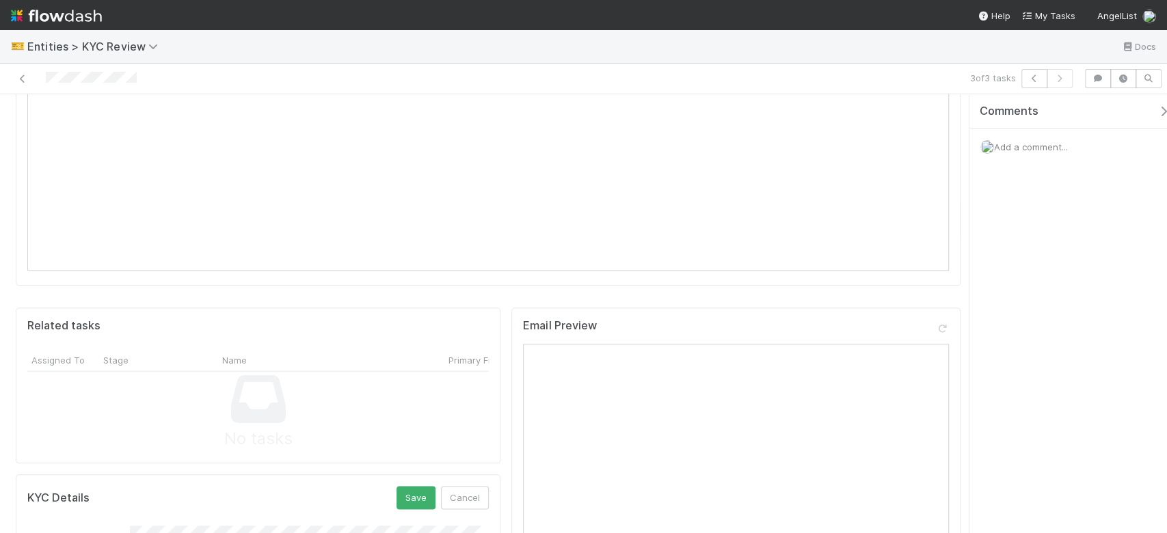
scroll to position [911, 0]
click at [404, 495] on button "Save" at bounding box center [415, 506] width 39 height 23
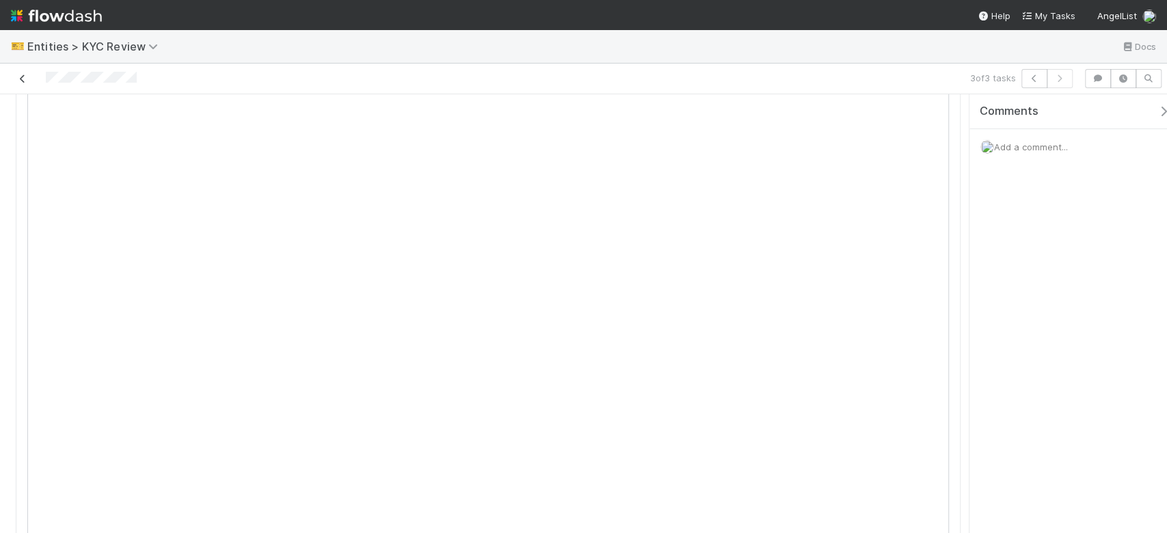
click at [20, 79] on icon at bounding box center [23, 79] width 14 height 9
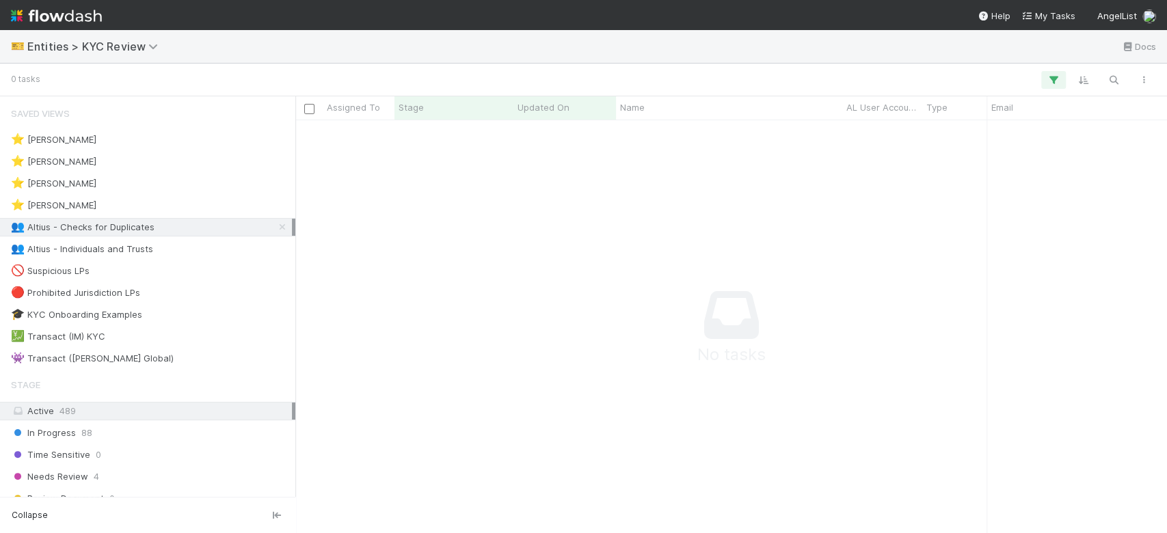
scroll to position [384, 843]
click at [167, 252] on div "👥 Altius - Individuals and Trusts 5" at bounding box center [151, 249] width 281 height 17
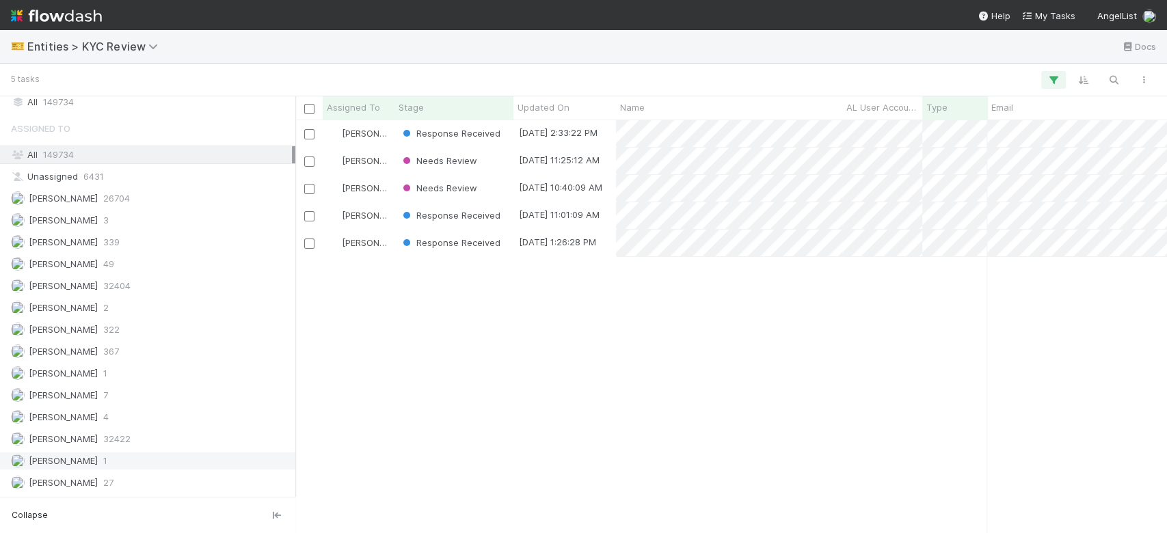
scroll to position [1185, 0]
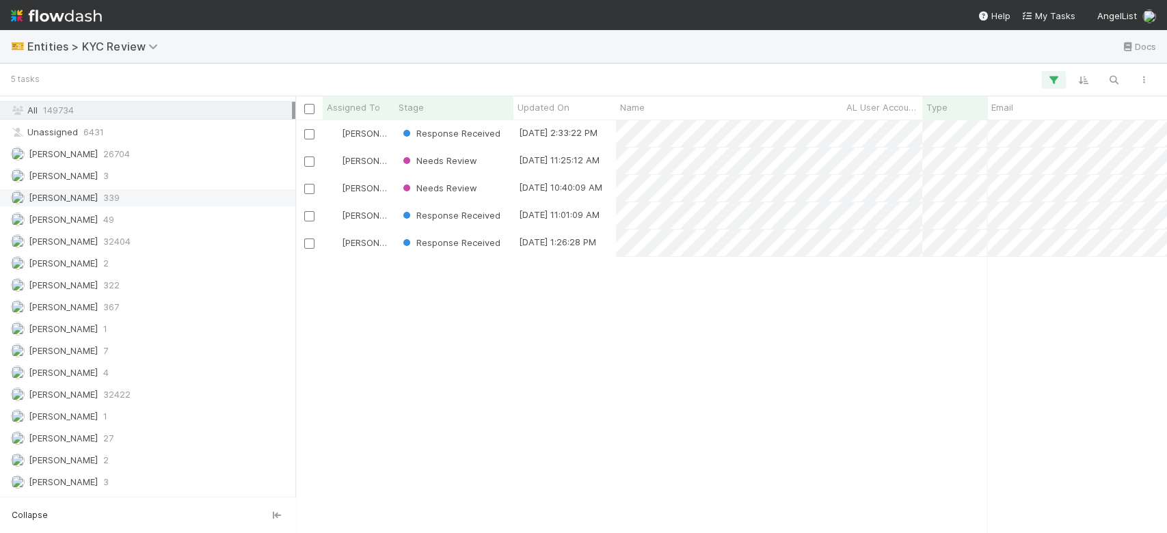
click at [176, 189] on div "Febbie Cervantes 339" at bounding box center [151, 197] width 281 height 17
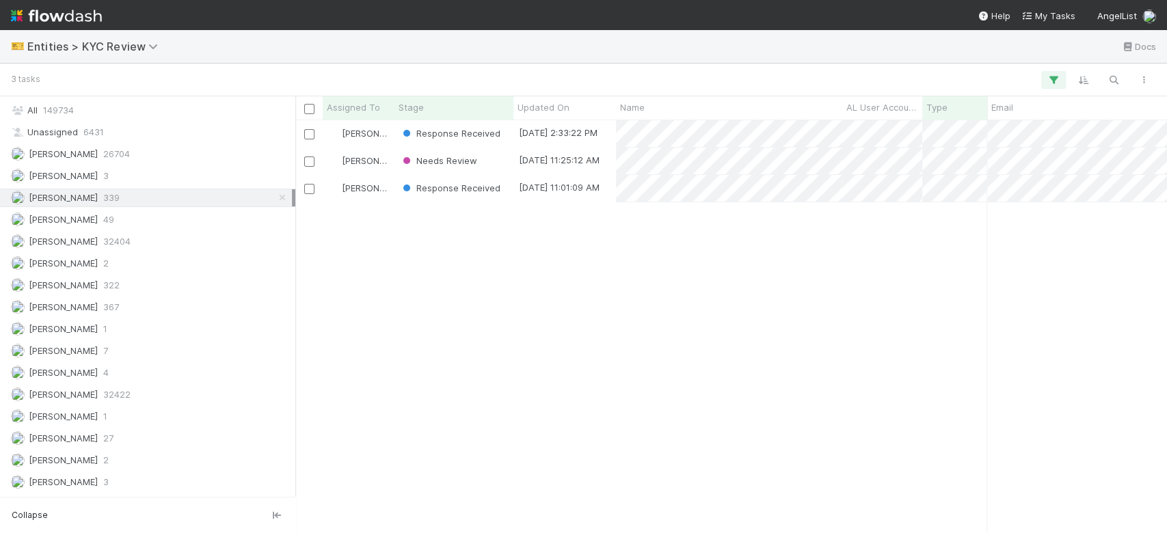
scroll to position [399, 857]
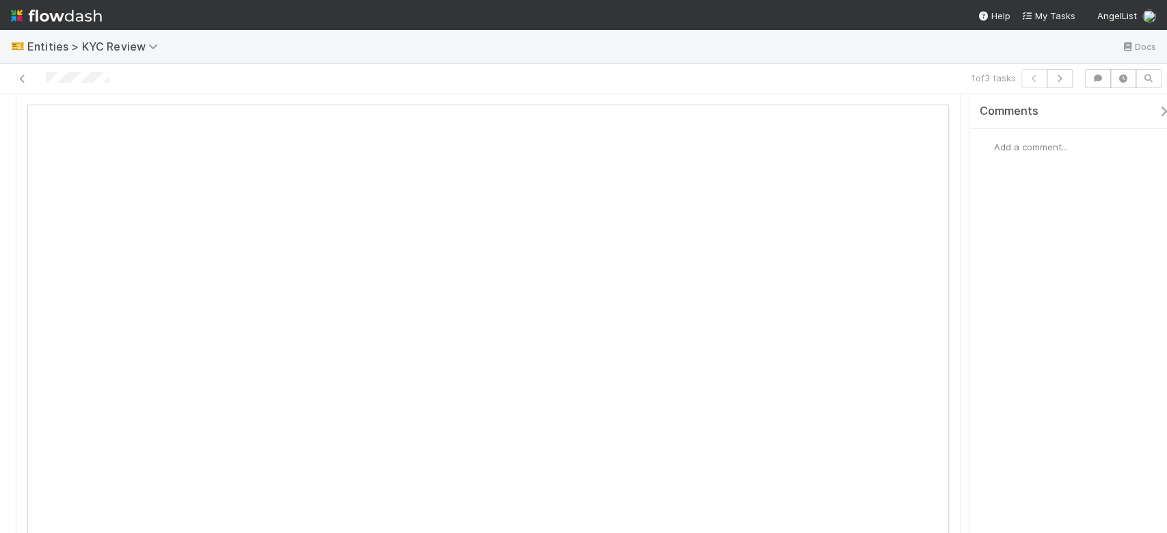
scroll to position [547, 0]
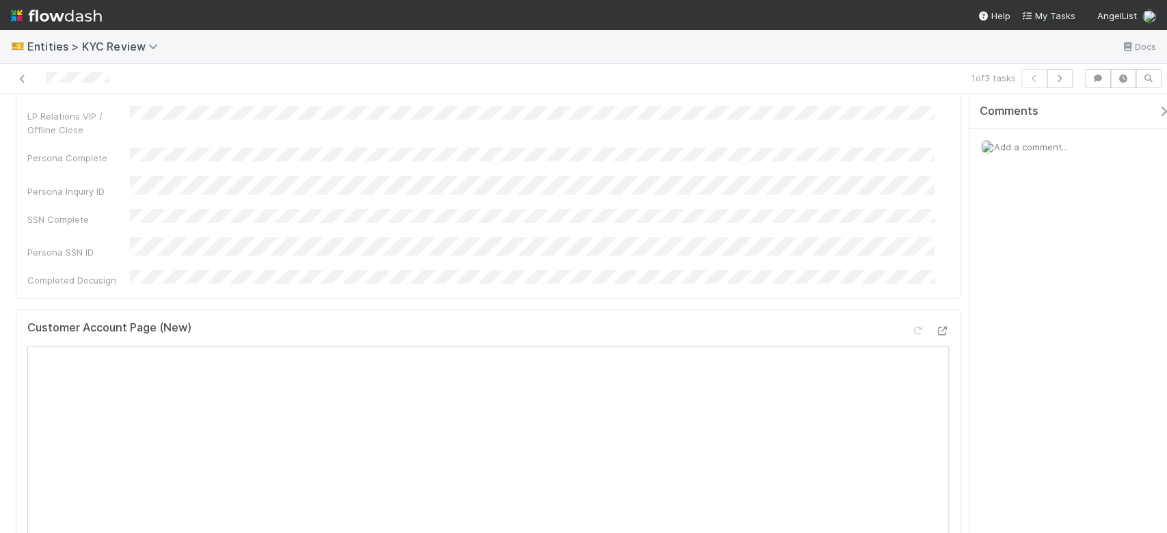
click at [1035, 149] on span "Add a comment..." at bounding box center [1031, 146] width 74 height 11
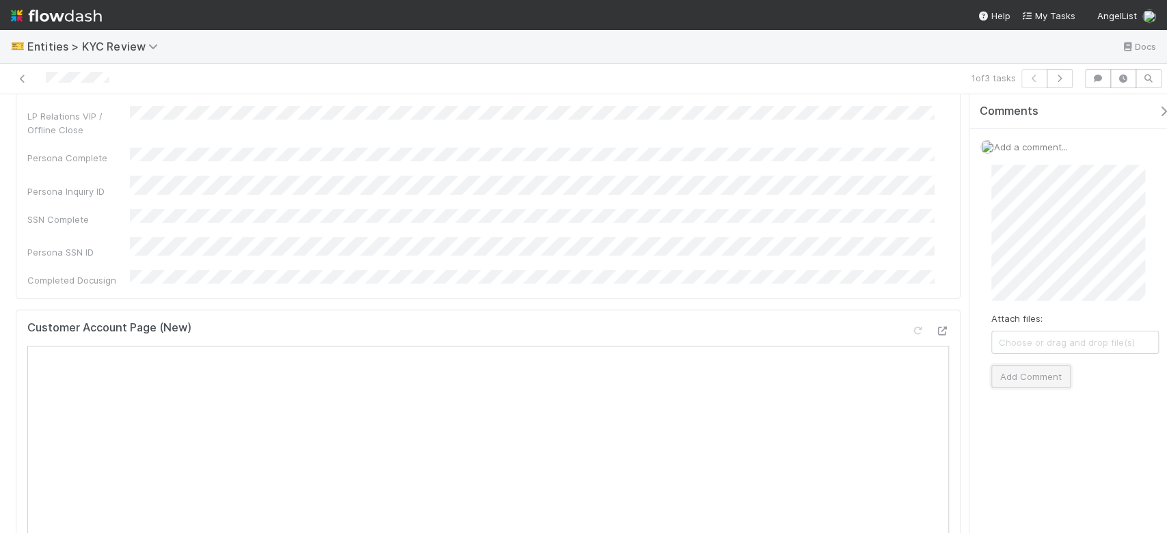
click at [1050, 371] on button "Add Comment" at bounding box center [1030, 376] width 79 height 23
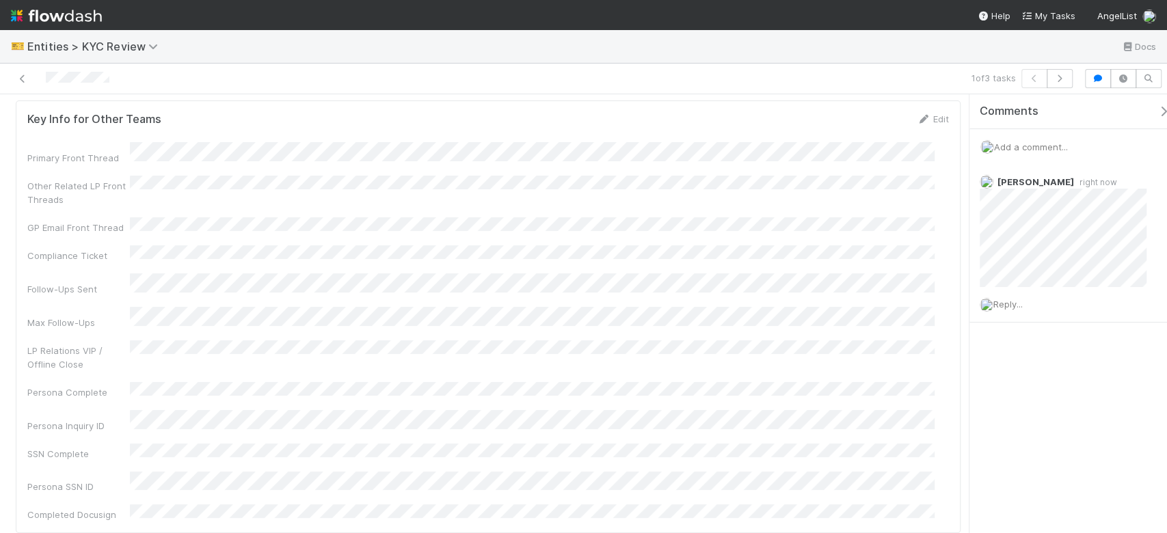
scroll to position [0, 0]
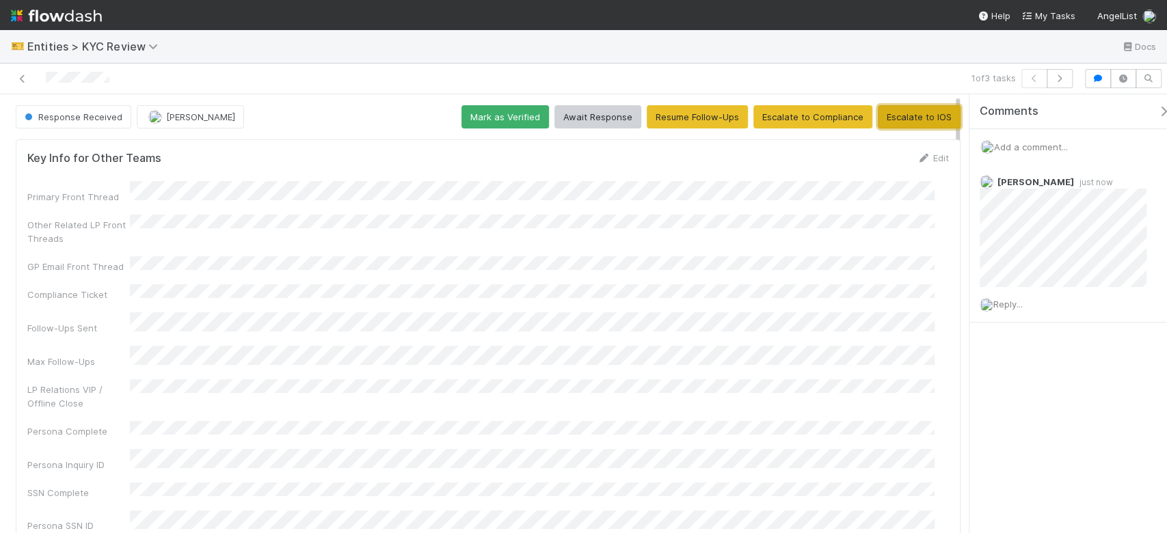
click at [927, 116] on button "Escalate to IOS" at bounding box center [919, 116] width 83 height 23
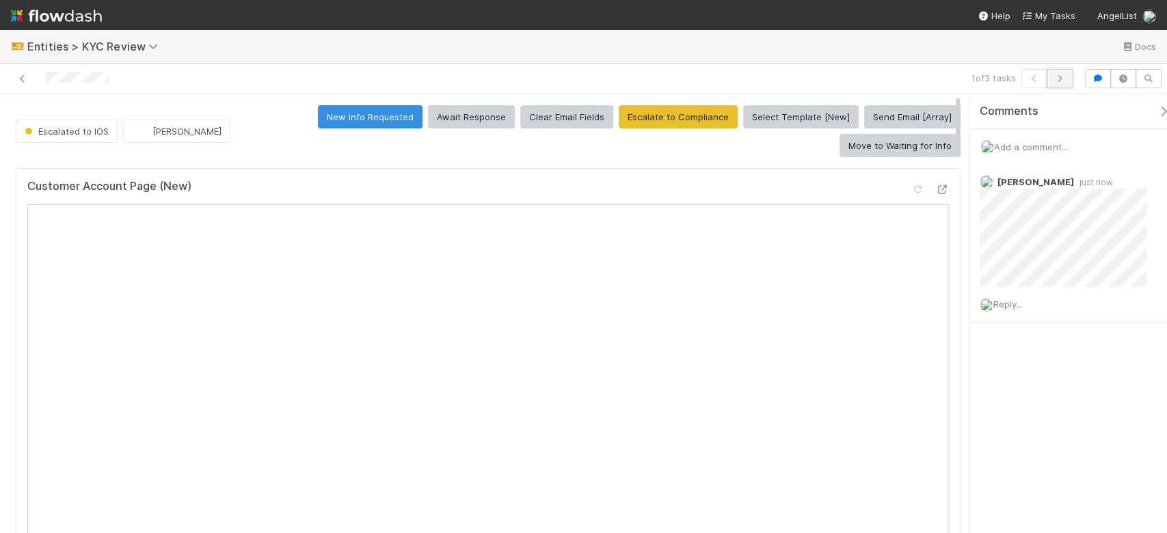
click at [1057, 85] on button "button" at bounding box center [1060, 78] width 26 height 19
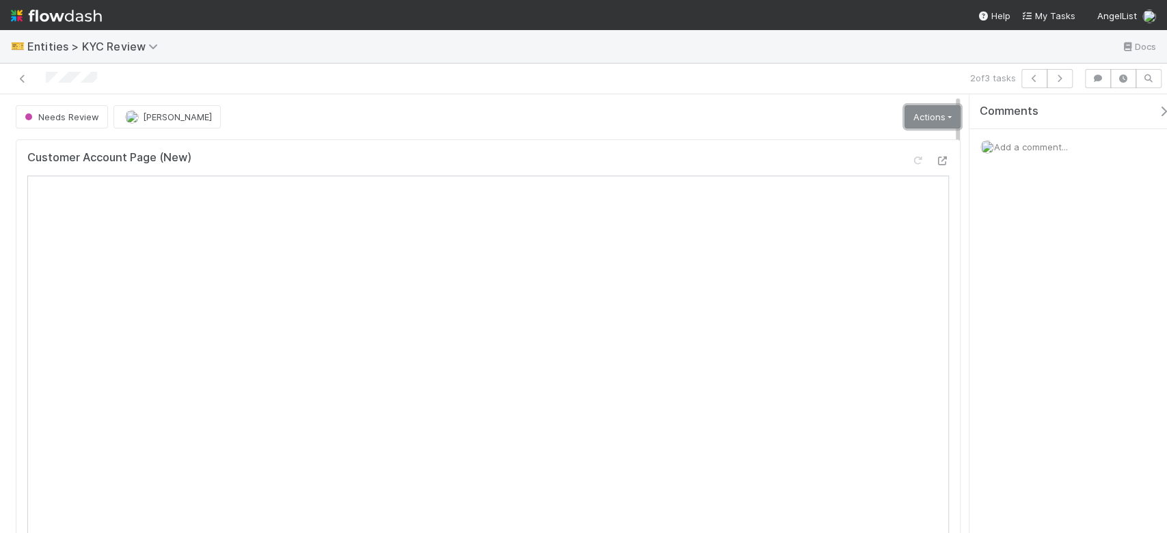
click at [934, 108] on link "Actions" at bounding box center [932, 116] width 56 height 23
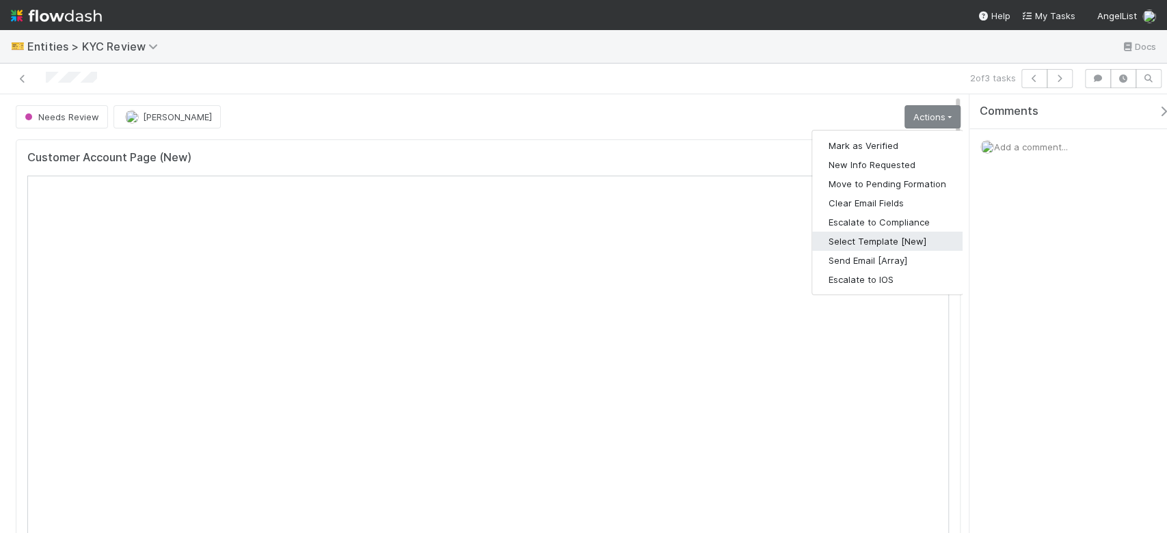
click at [886, 242] on button "Select Template [New]" at bounding box center [887, 241] width 150 height 19
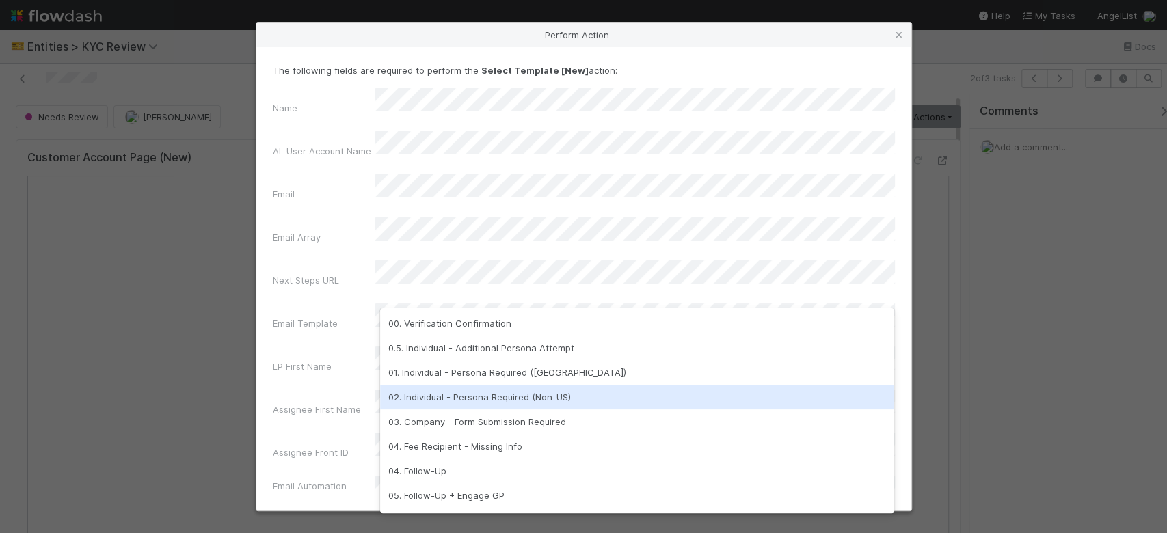
click at [504, 399] on div "02. Individual - Persona Required (Non-US)" at bounding box center [637, 397] width 514 height 25
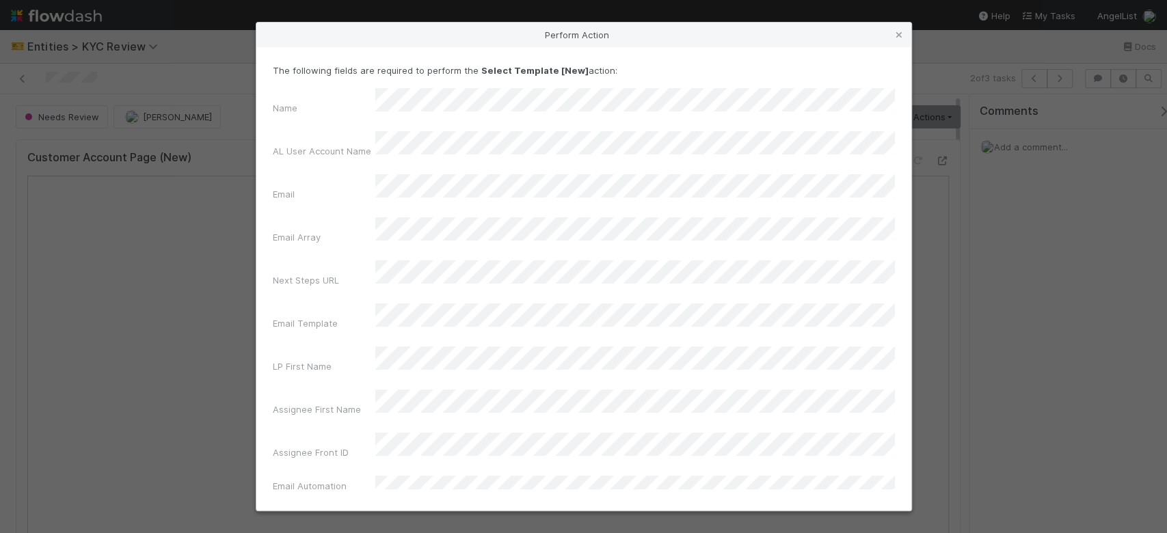
click at [584, 515] on button "Select Template [New]" at bounding box center [584, 526] width 622 height 23
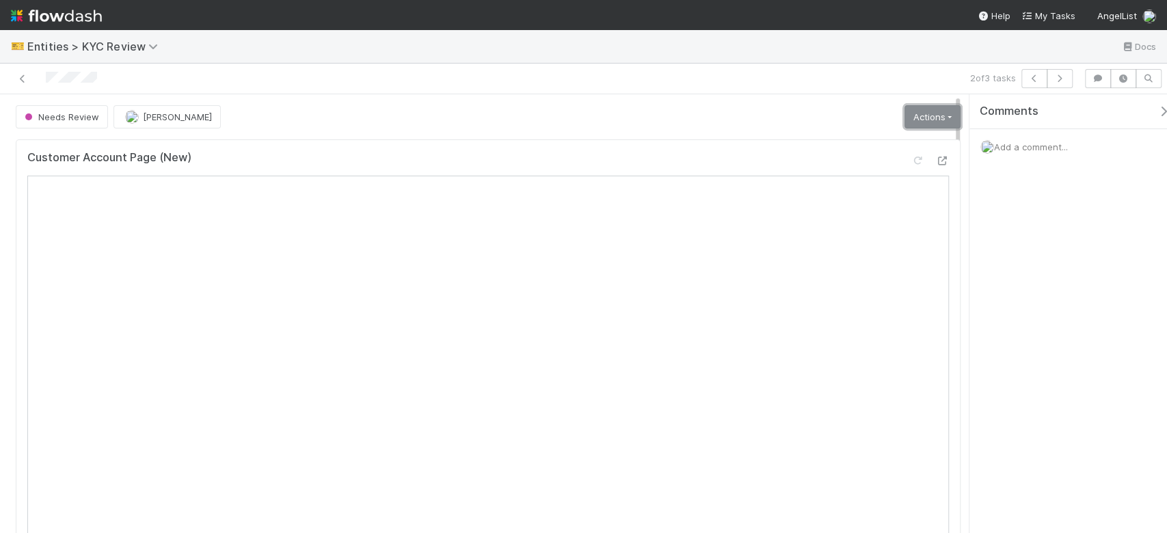
click at [924, 120] on link "Actions" at bounding box center [932, 116] width 56 height 23
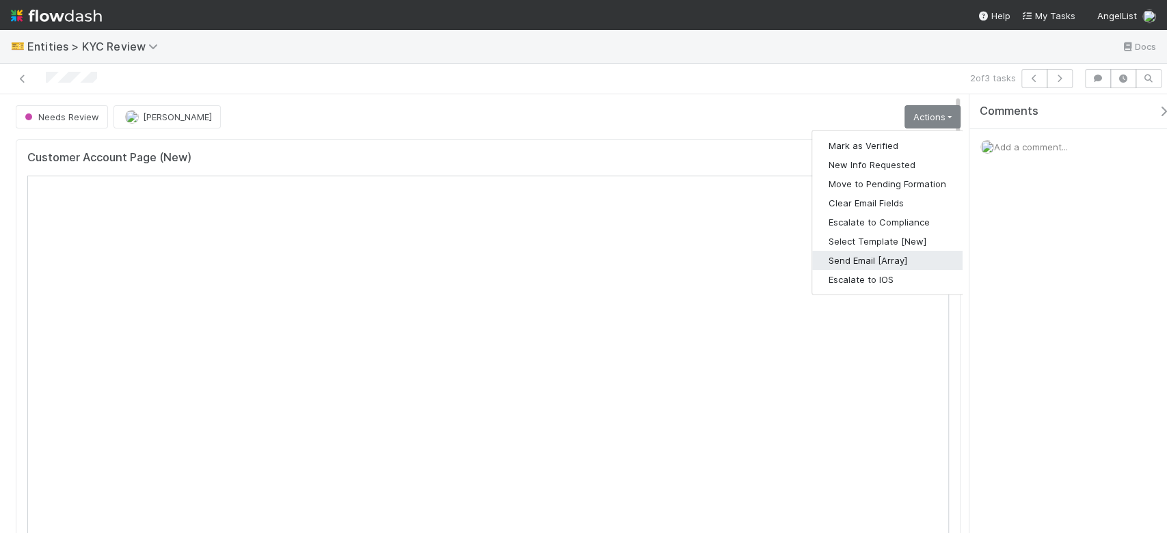
click at [875, 260] on button "Send Email [Array]" at bounding box center [887, 260] width 150 height 19
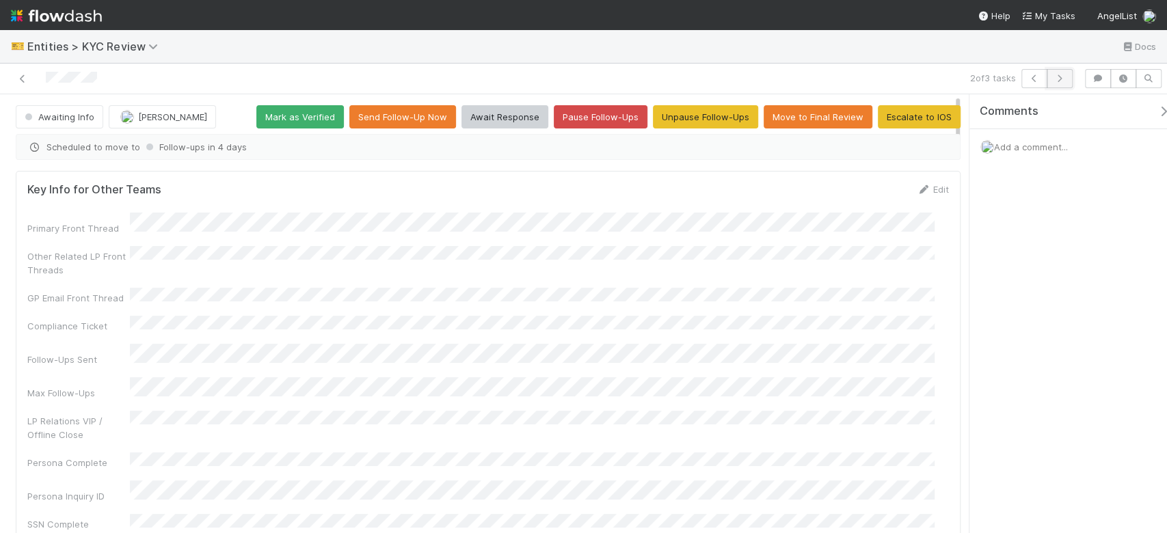
click at [1060, 82] on icon "button" at bounding box center [1060, 79] width 14 height 8
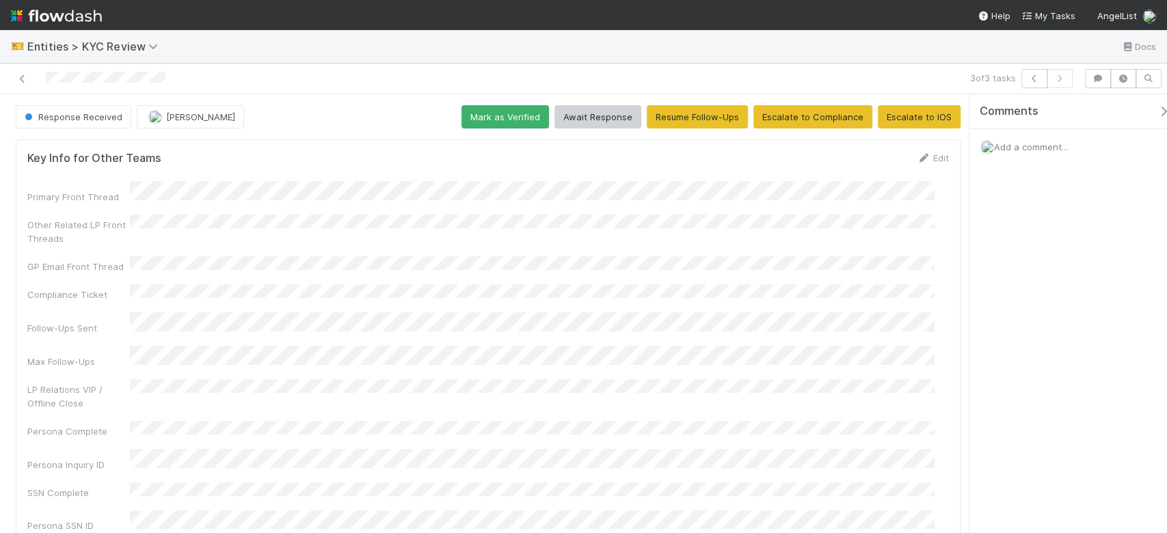
scroll to position [455, 0]
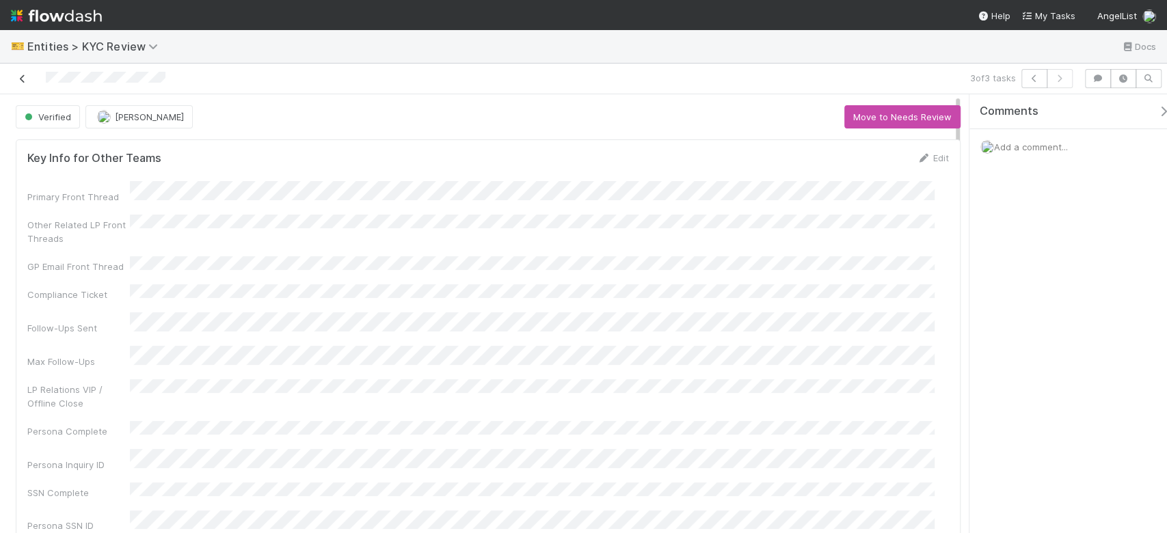
click at [20, 75] on icon at bounding box center [23, 79] width 14 height 9
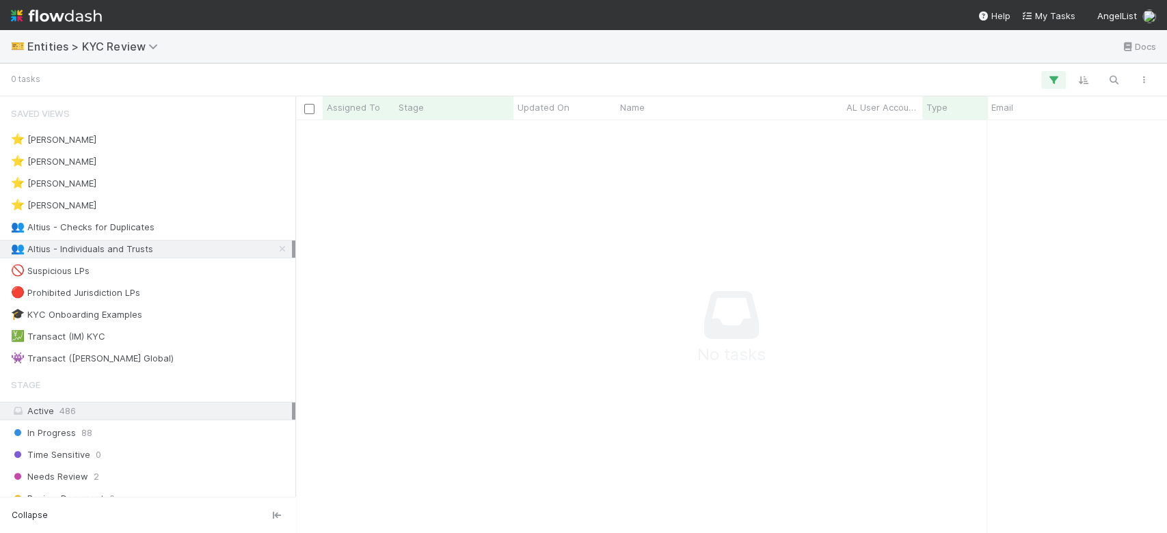
scroll to position [384, 843]
